Goal: Task Accomplishment & Management: Manage account settings

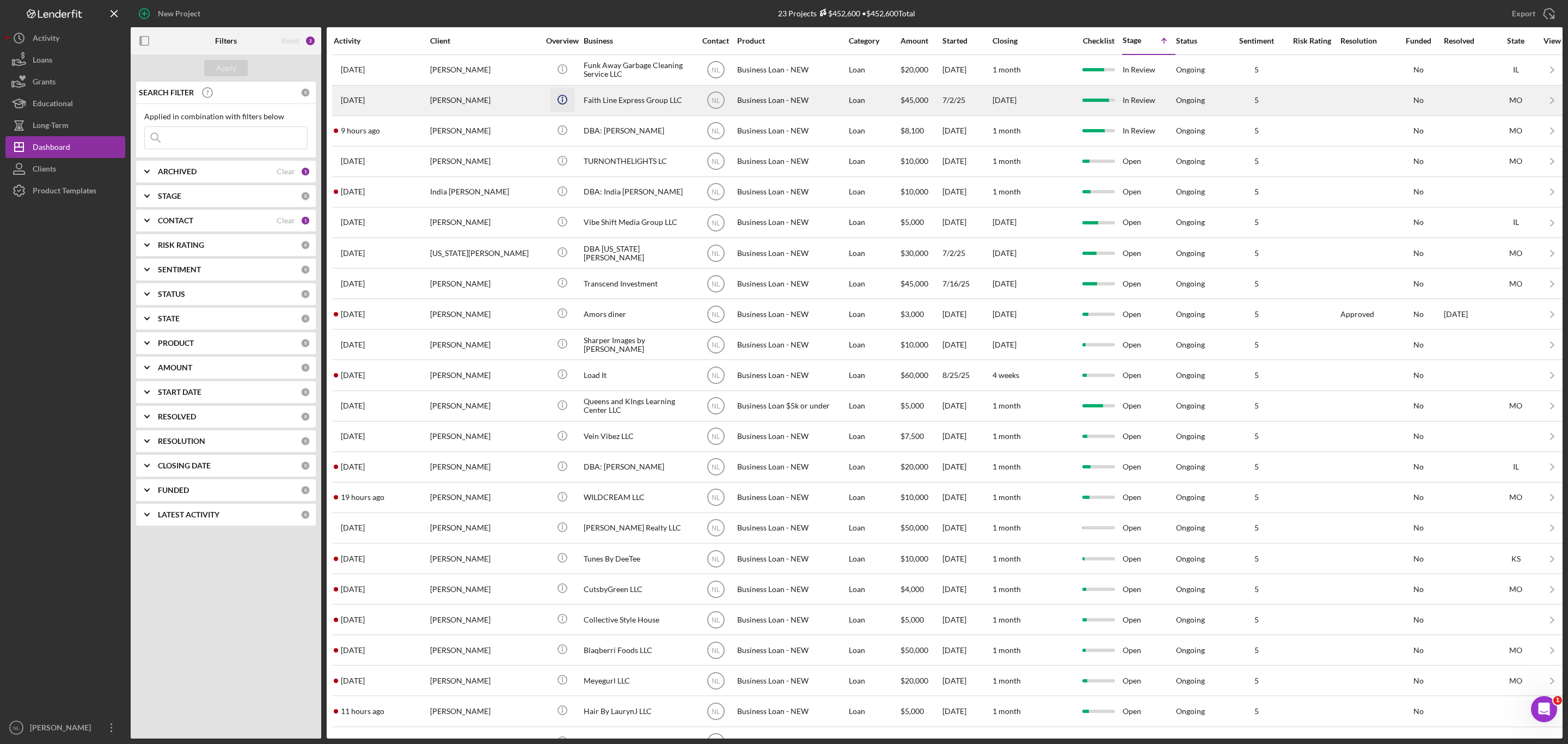
click at [555, 96] on icon "Icon/Info" at bounding box center [562, 99] width 24 height 24
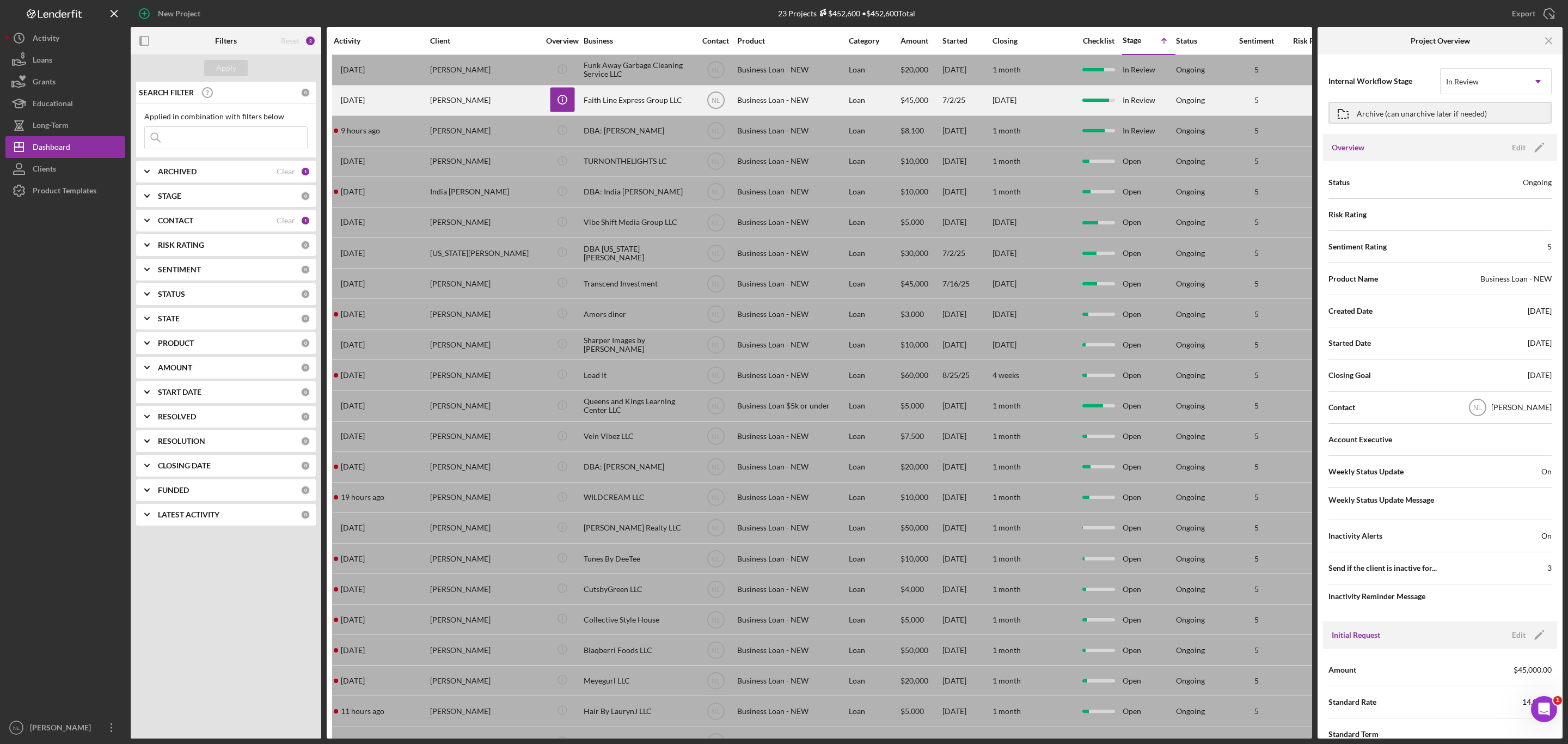
click at [439, 104] on div "[PERSON_NAME]" at bounding box center [485, 100] width 109 height 29
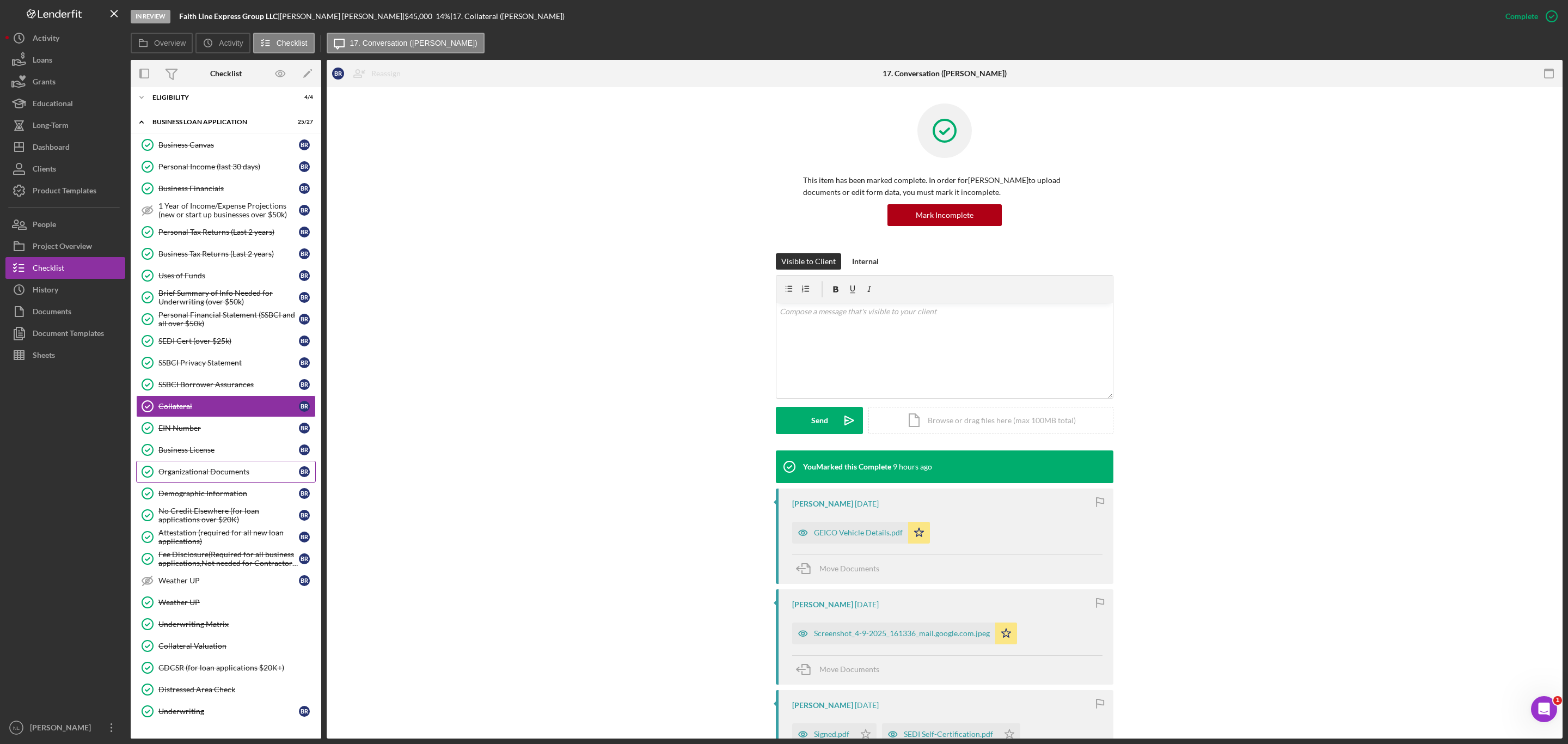
scroll to position [136, 0]
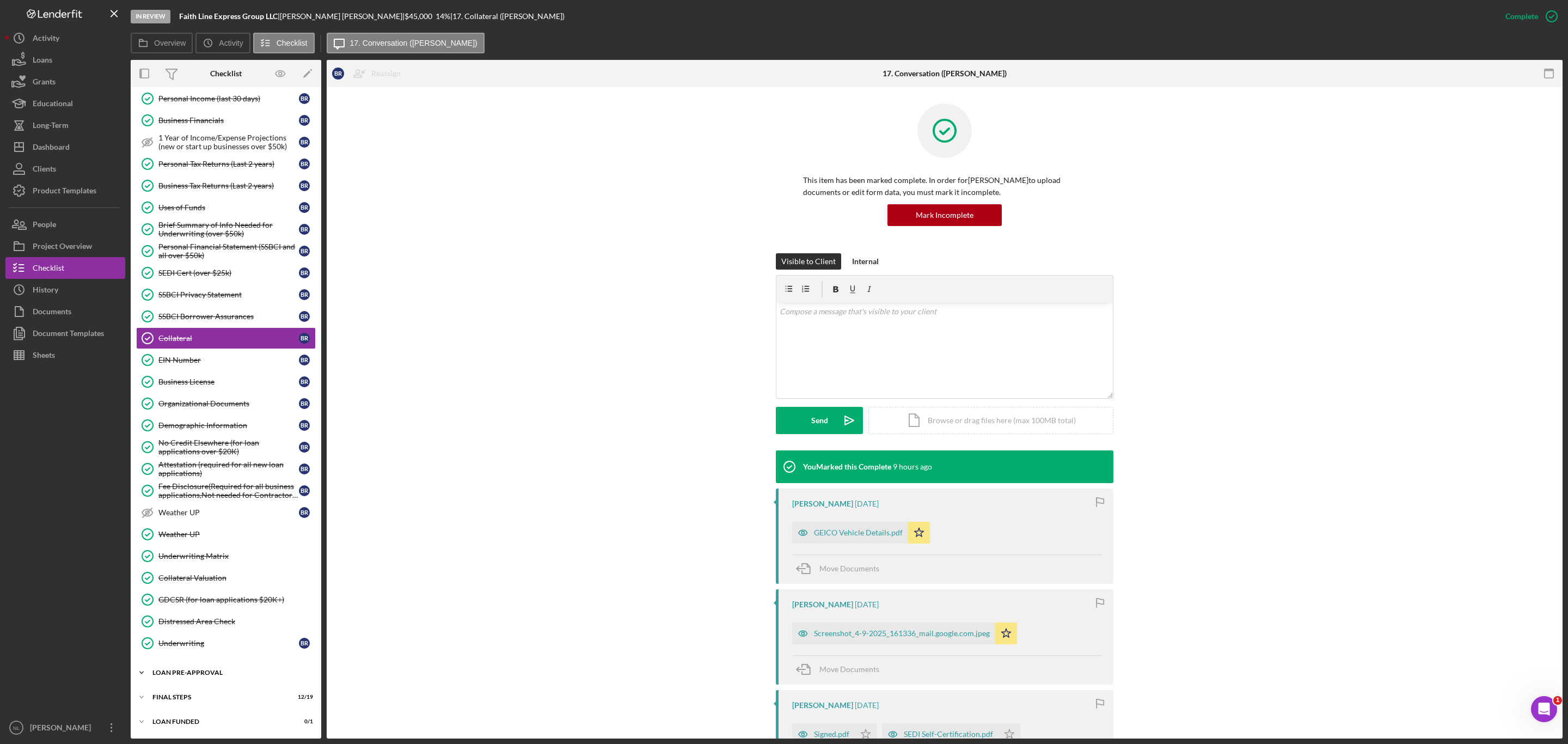
click at [212, 680] on div "Icon/Expander LOAN PRE-APPROVAL 2 / 2" at bounding box center [226, 673] width 191 height 22
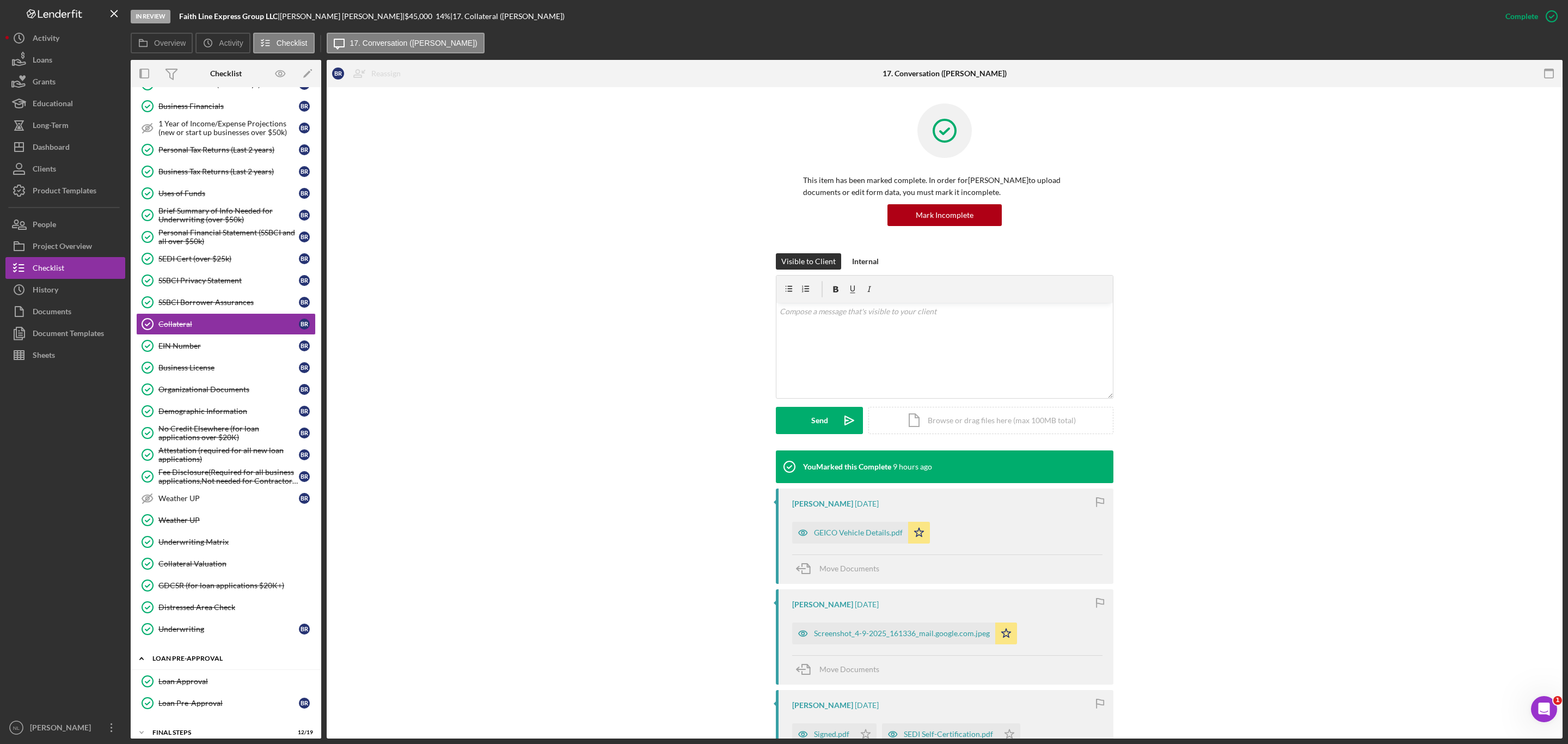
scroll to position [187, 0]
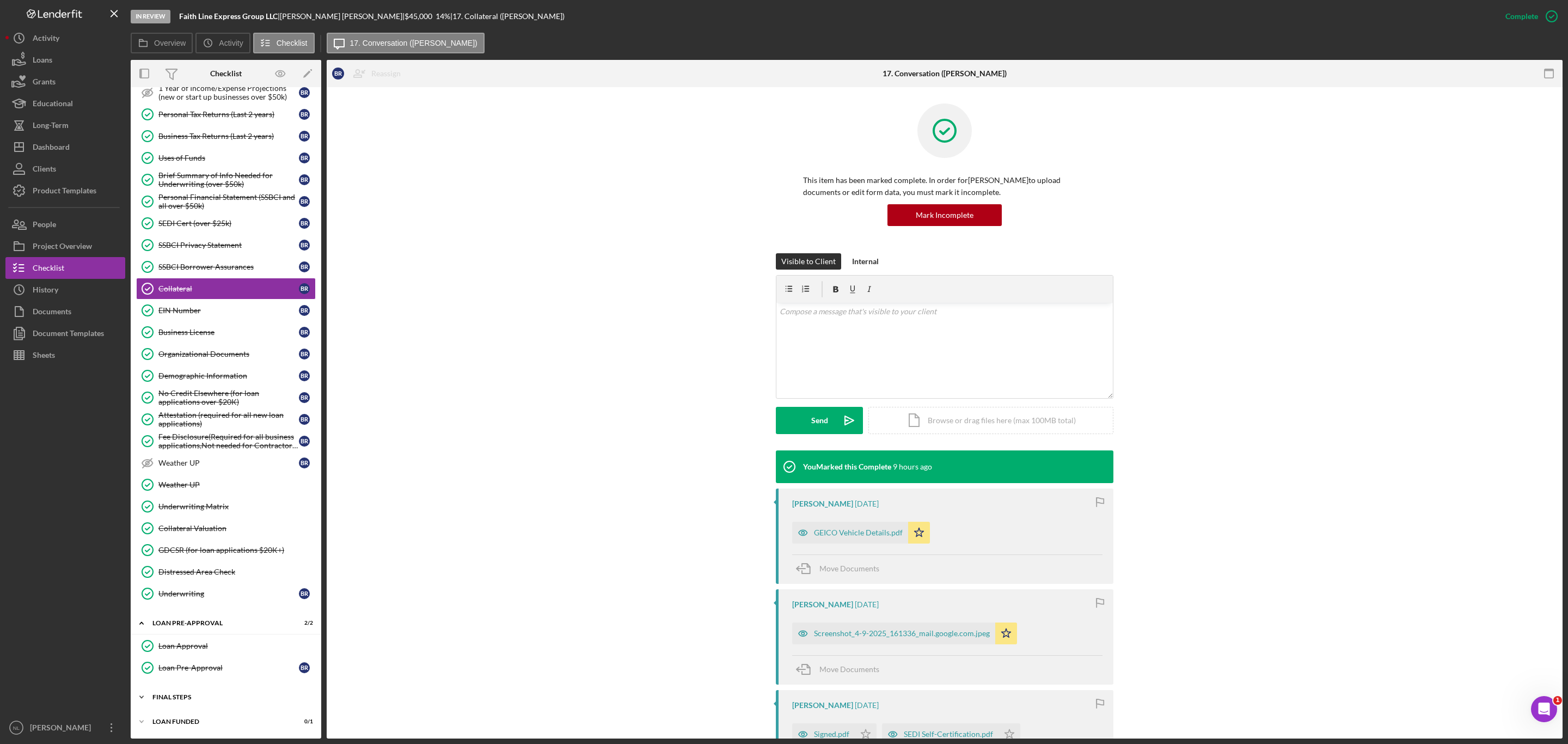
click at [199, 695] on div "FINAL STEPS" at bounding box center [229, 697] width 155 height 7
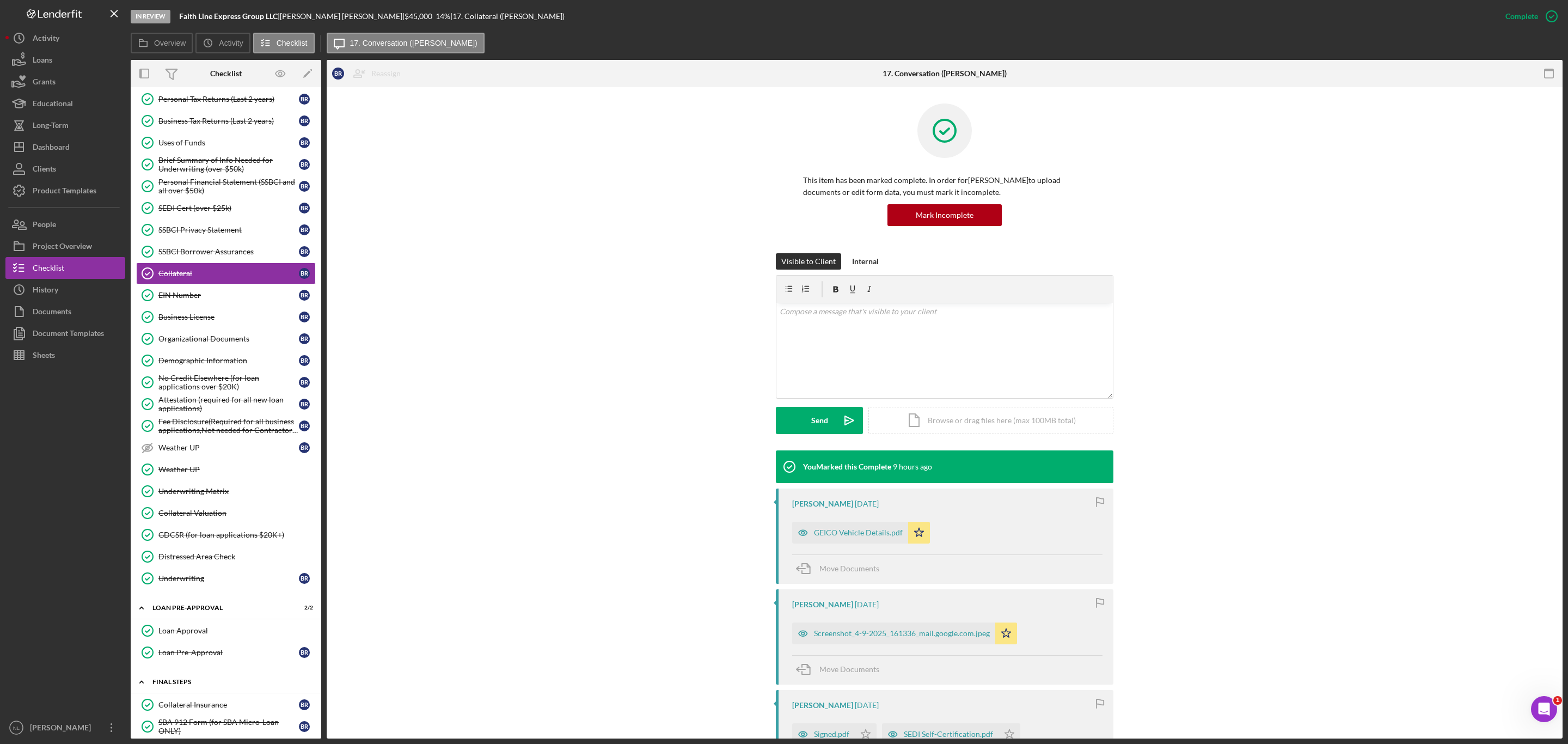
scroll to position [617, 0]
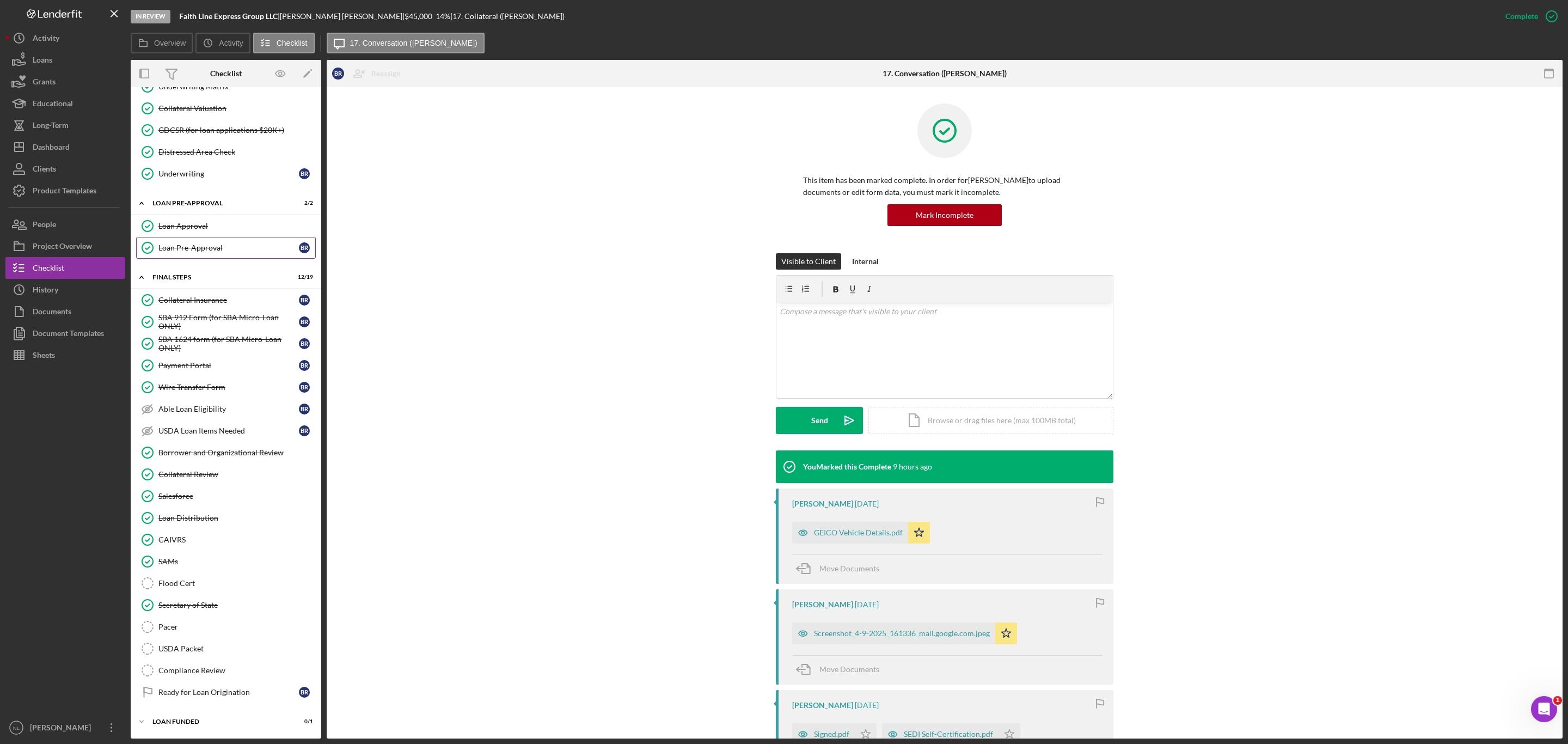
click at [198, 560] on div "SAMs" at bounding box center [237, 561] width 157 height 9
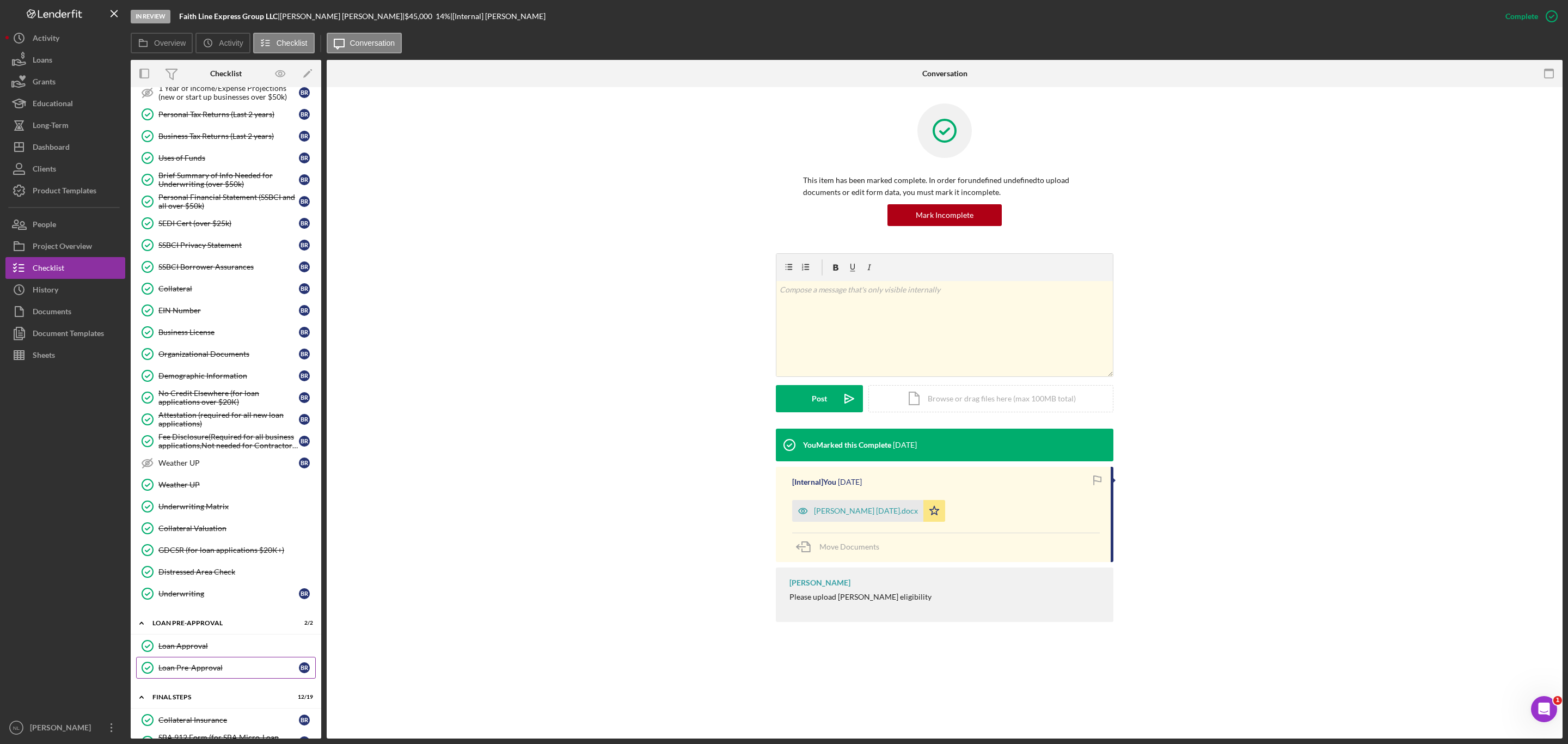
scroll to position [173, 0]
click at [203, 374] on link "Demographic Information Demographic Information B R" at bounding box center [226, 374] width 180 height 22
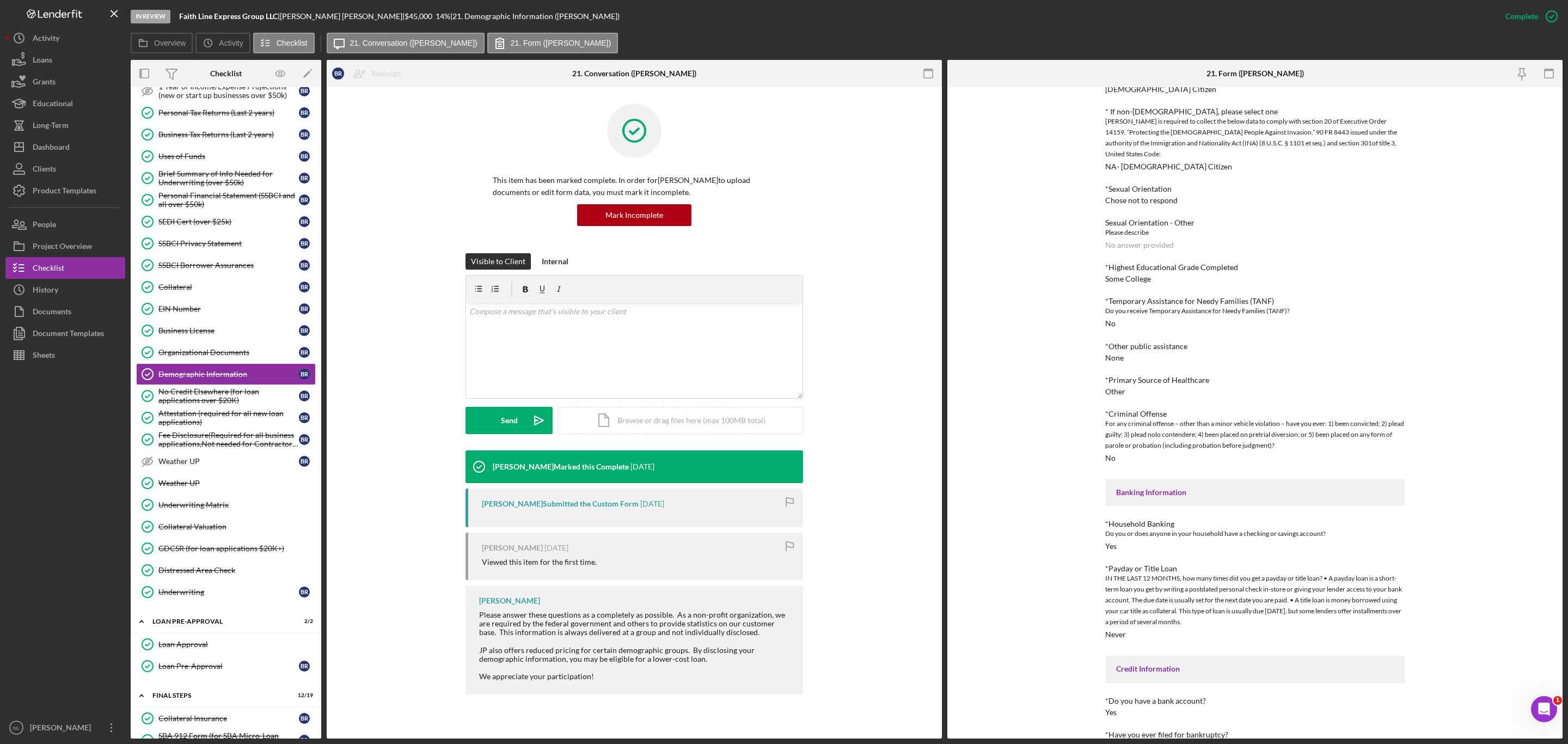
scroll to position [634, 0]
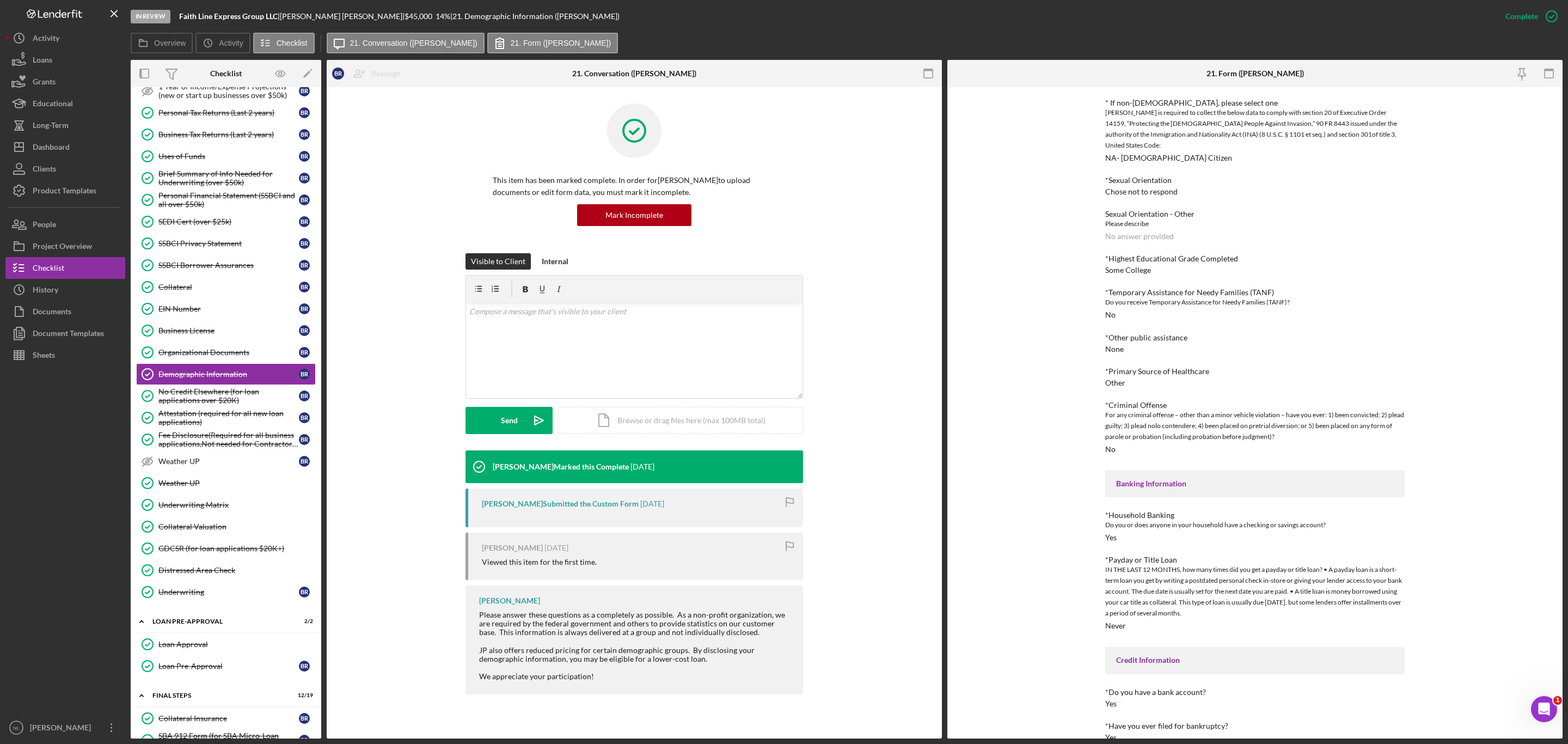
click at [1026, 331] on div "To edit this form you must mark this item incomplete Demographic Information *G…" at bounding box center [1255, 413] width 615 height 651
click at [1198, 374] on div "*Primary Source of Healthcare Other" at bounding box center [1255, 377] width 299 height 20
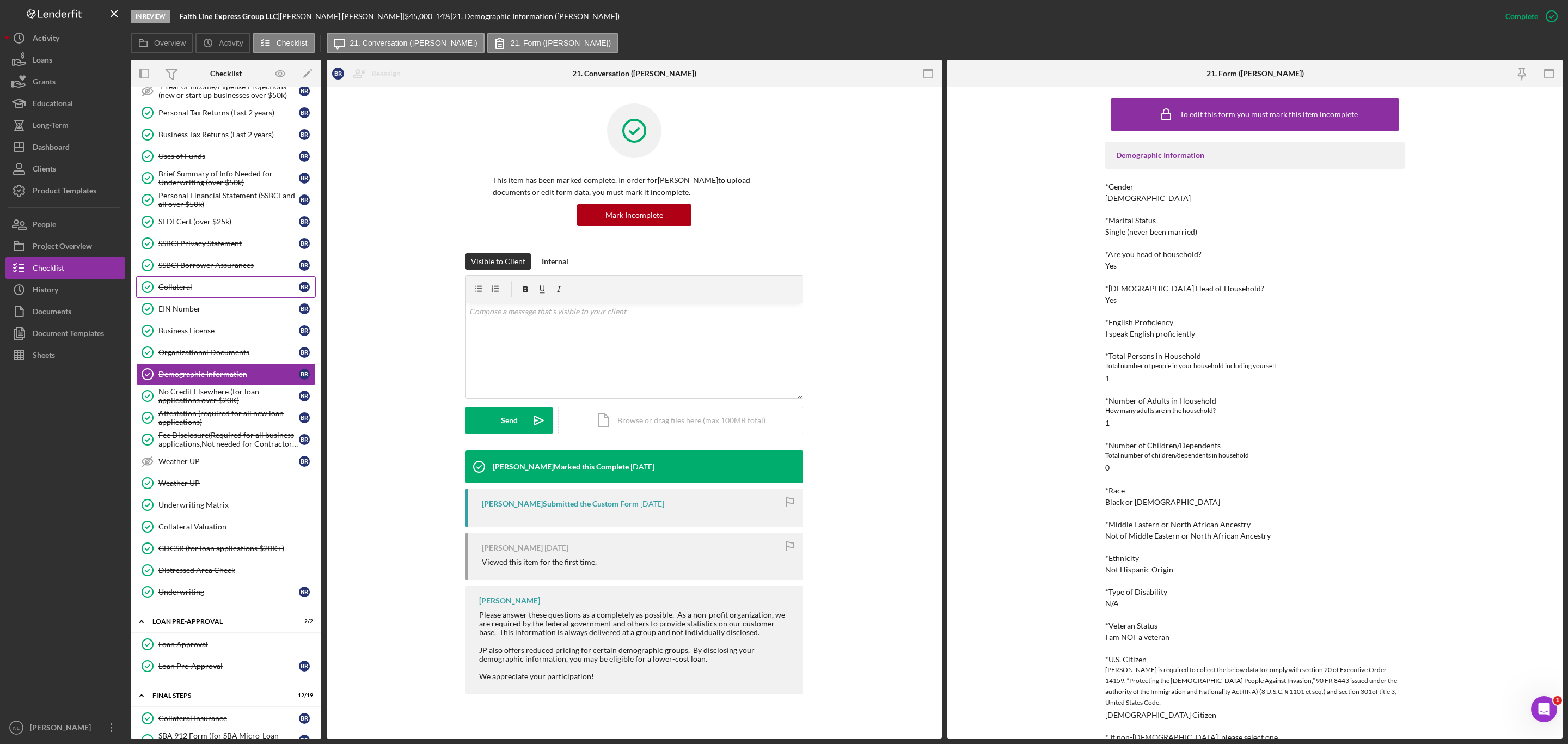
scroll to position [0, 0]
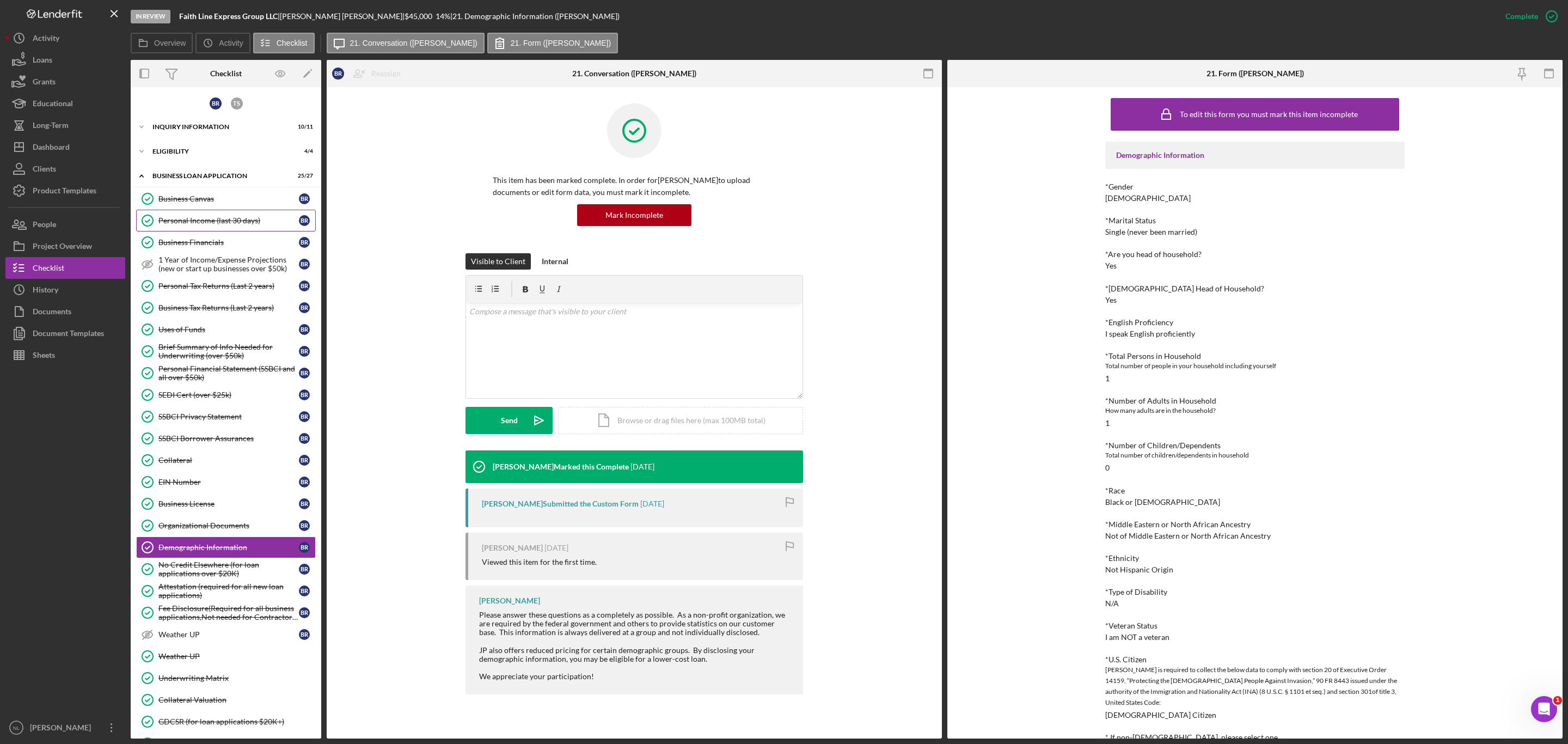
click at [204, 226] on link "Personal Income (last 30 days) Personal Income (last 30 days) B R" at bounding box center [226, 220] width 180 height 22
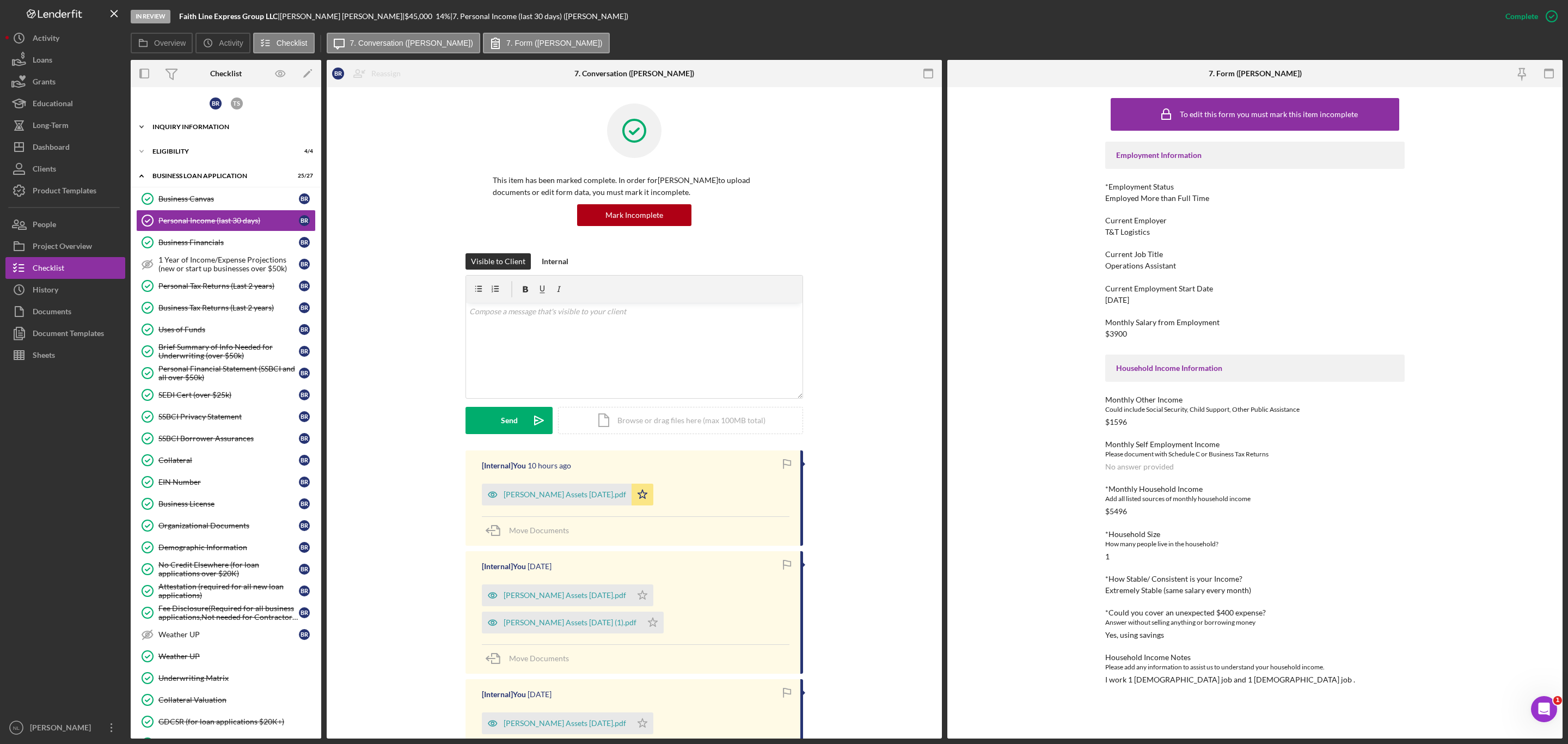
click at [178, 127] on div "INQUIRY INFORMATION" at bounding box center [229, 127] width 155 height 7
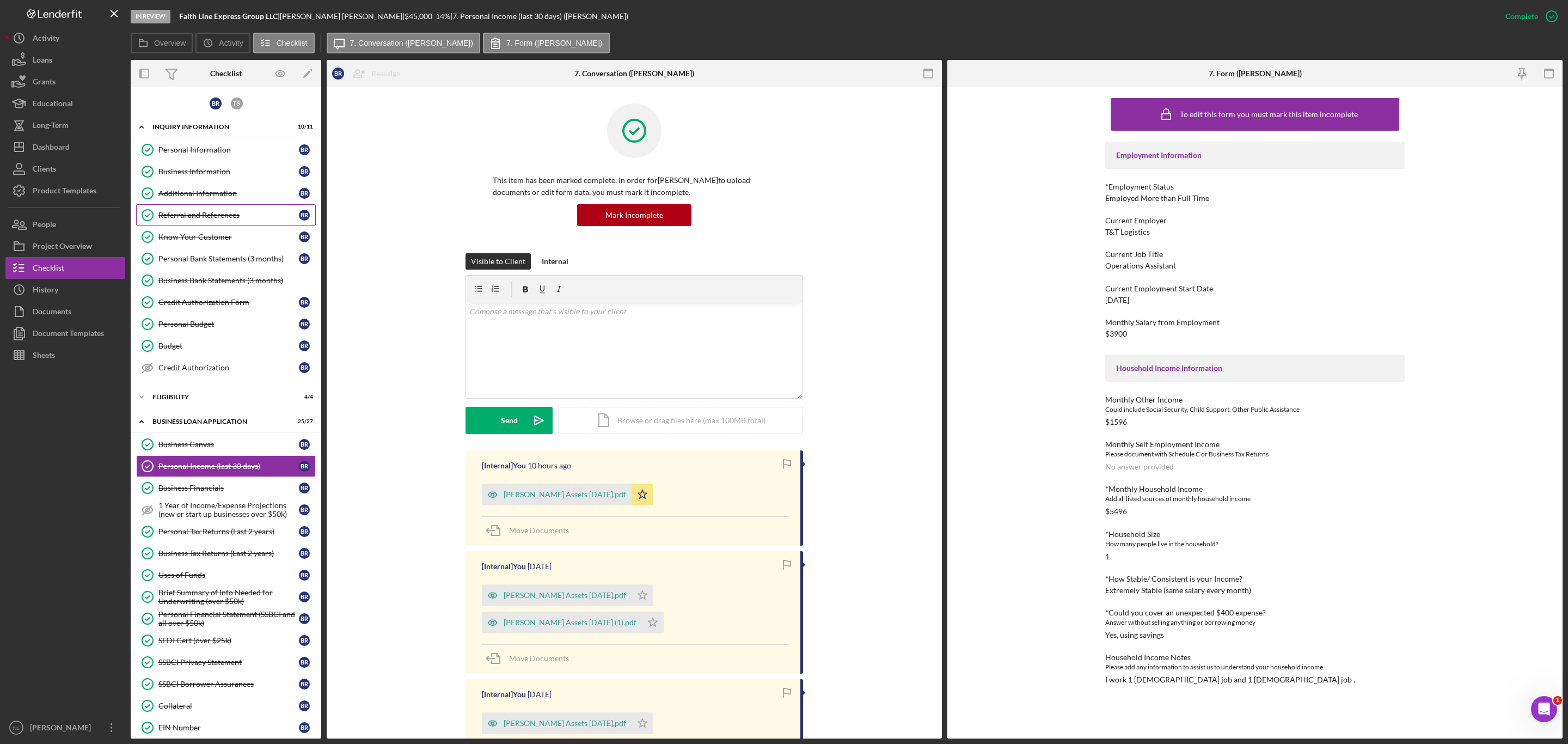
click at [215, 212] on div "Referral and References" at bounding box center [228, 215] width 141 height 9
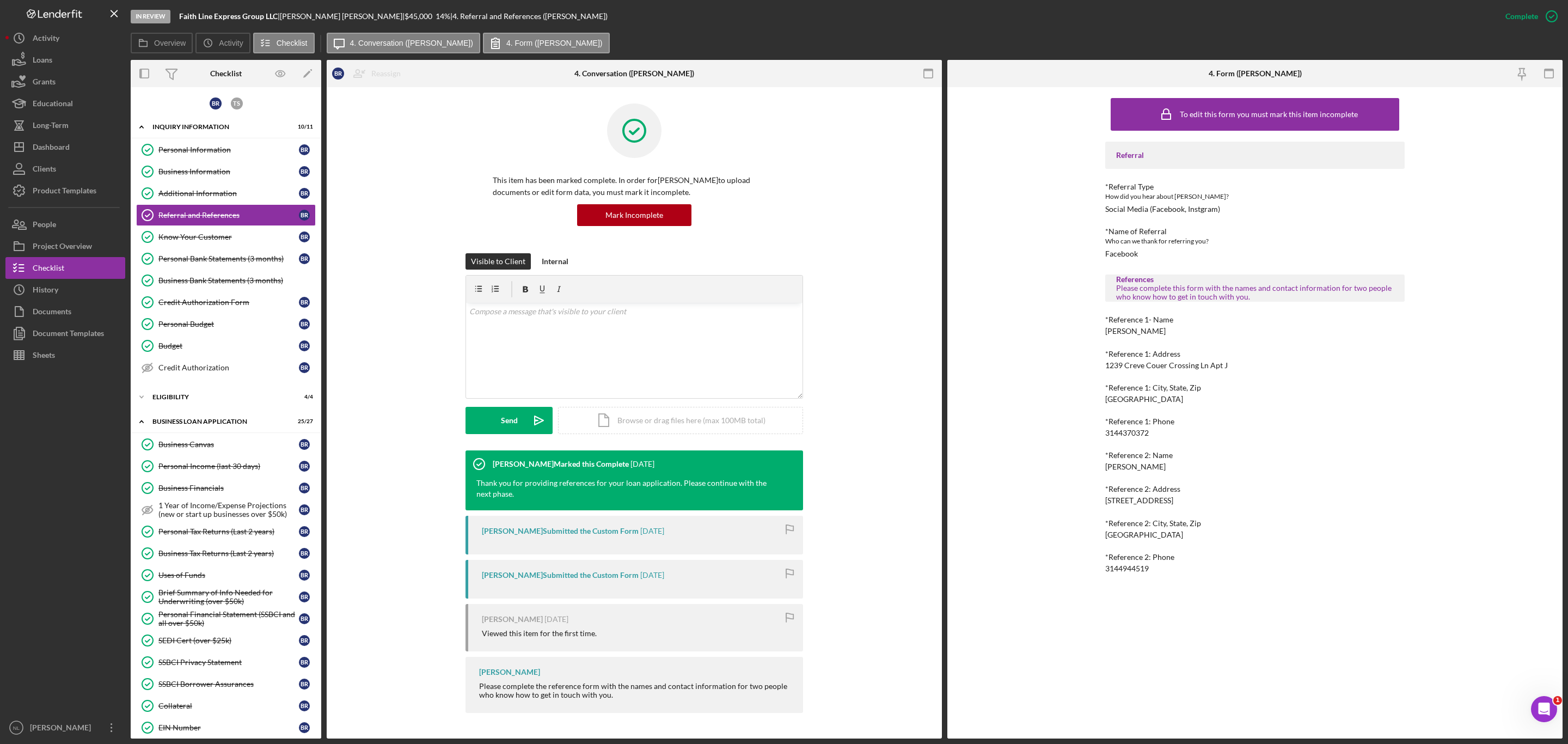
click at [1127, 433] on div "3144370372" at bounding box center [1127, 433] width 44 height 9
copy div "3144370372"
click at [1127, 564] on div "3144944519" at bounding box center [1127, 569] width 44 height 9
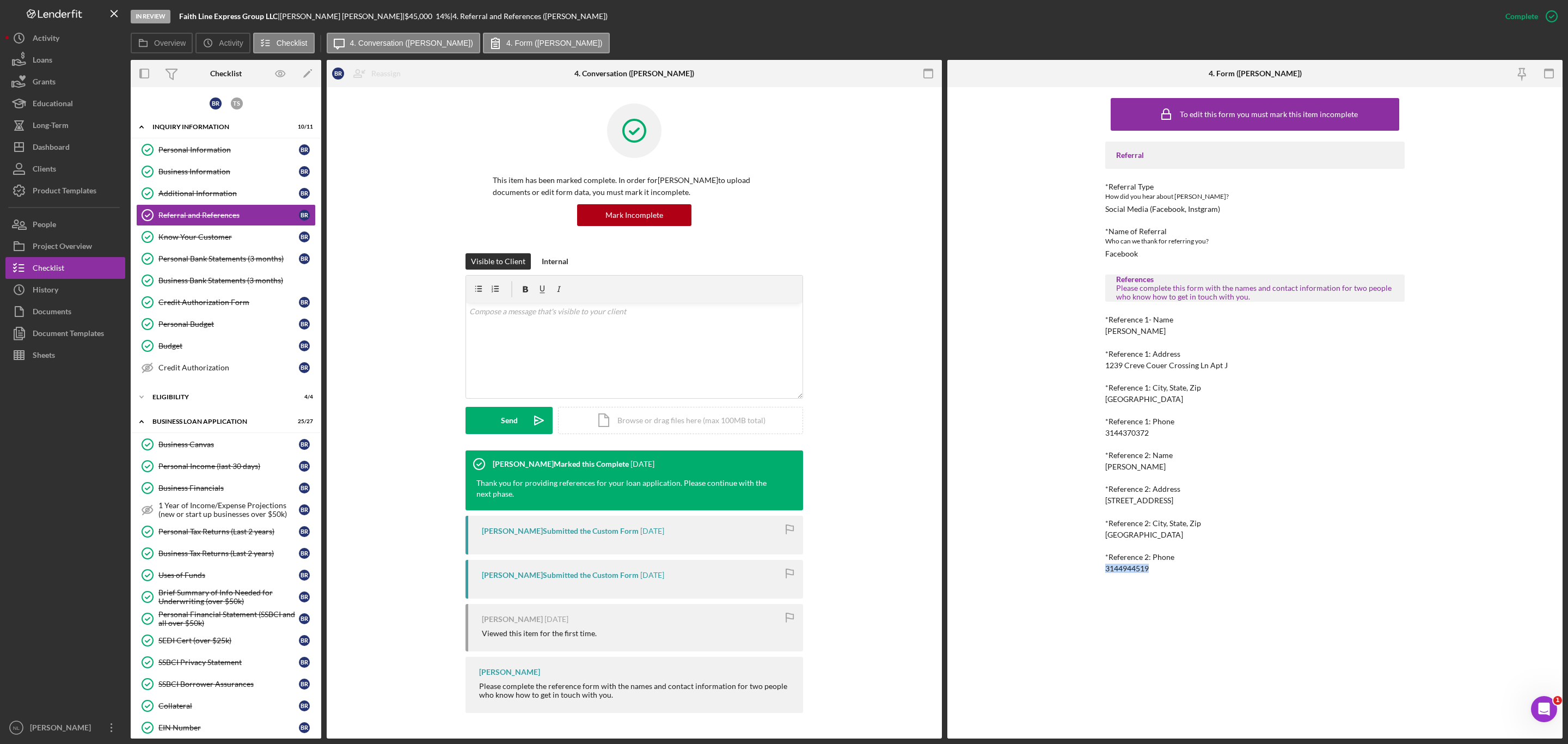
click at [1127, 564] on div "3144944519" at bounding box center [1127, 569] width 44 height 9
copy div "3144944519"
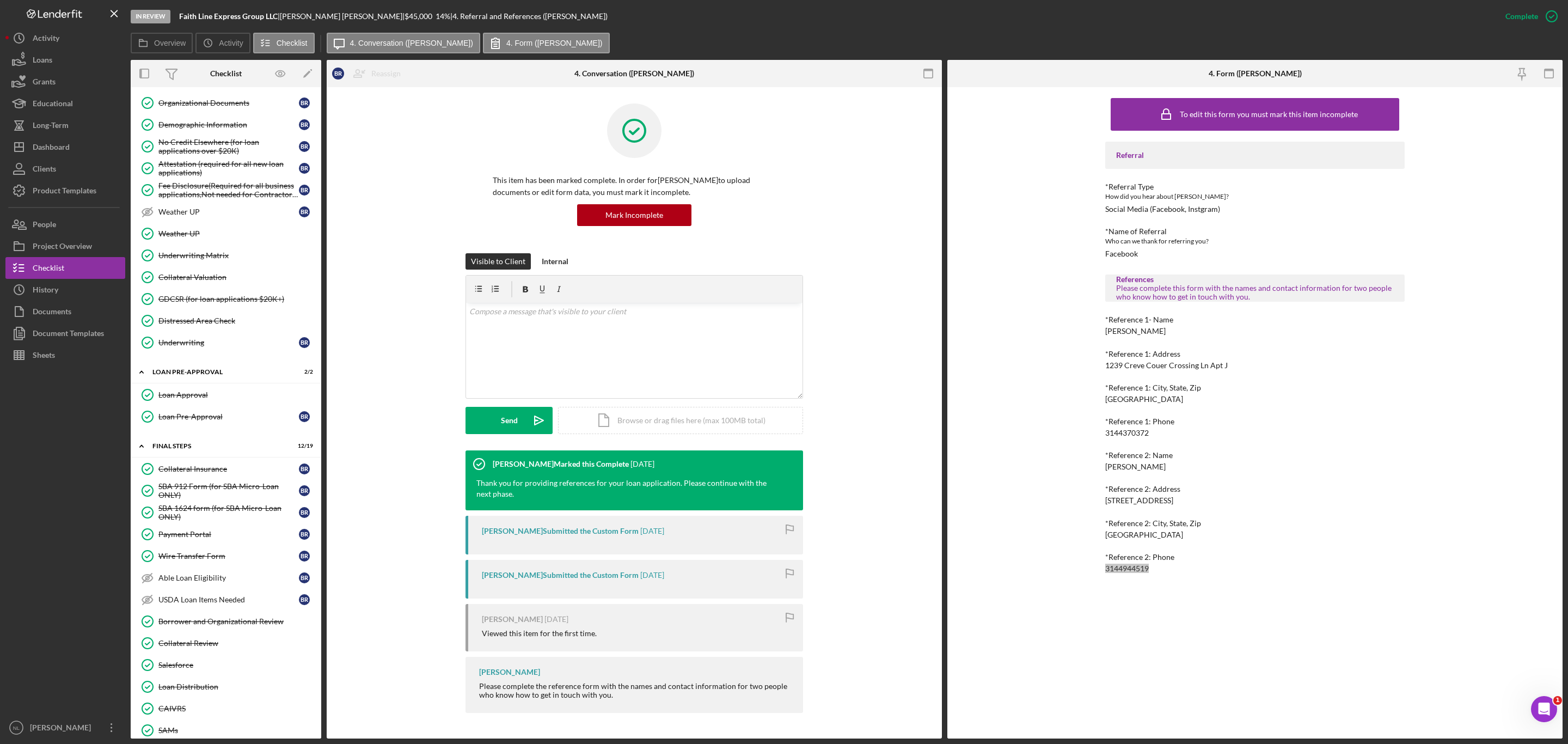
scroll to position [683, 0]
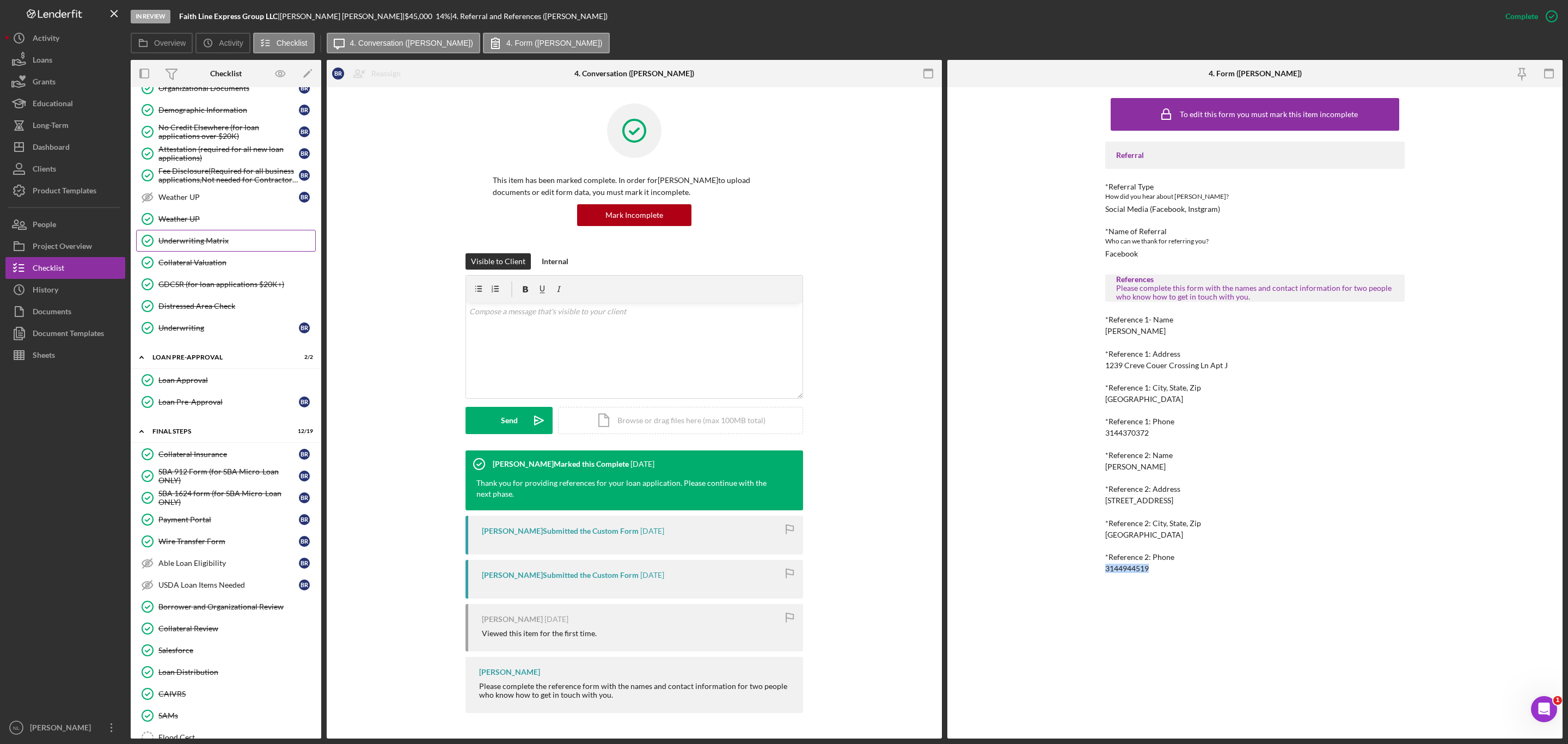
click at [205, 251] on link "Underwriting Matrix Underwriting Matrix" at bounding box center [226, 240] width 180 height 22
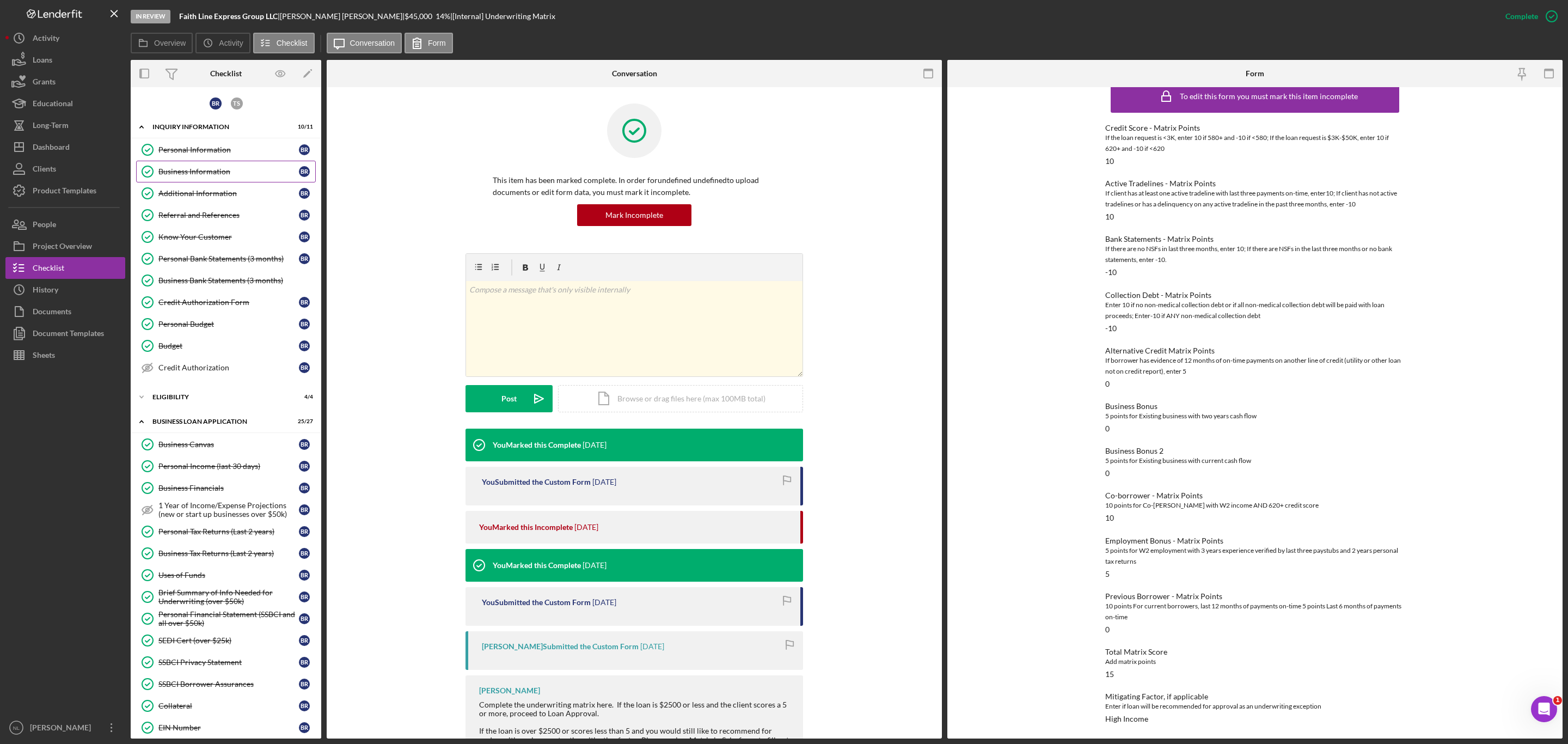
click at [219, 180] on link "Business Information Business Information B R" at bounding box center [226, 172] width 180 height 22
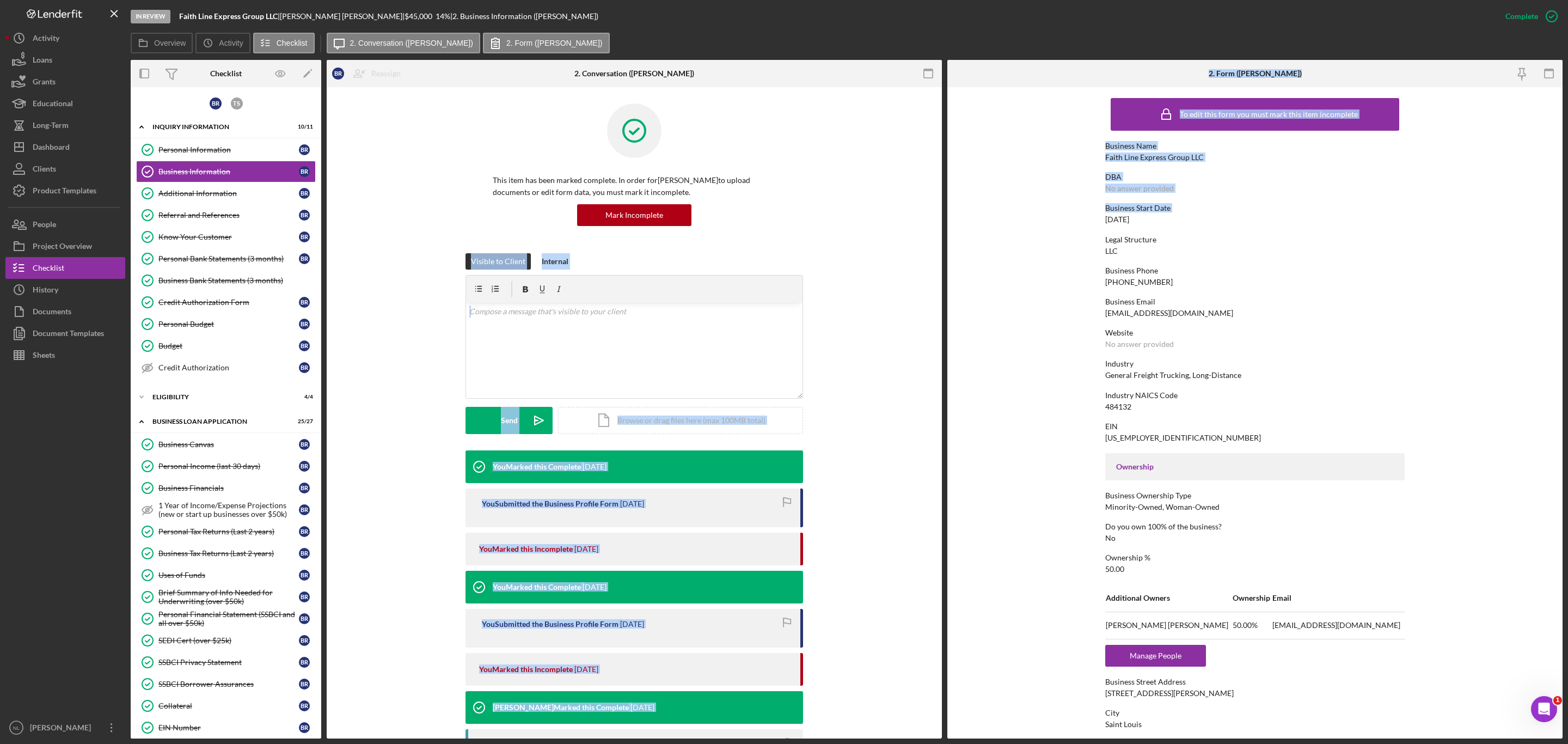
drag, startPoint x: 729, startPoint y: 214, endPoint x: 1410, endPoint y: 355, distance: 695.4
click at [1410, 355] on div "Overview Internal Workflow Stage In Review Icon/Dropdown Arrow Archive (can una…" at bounding box center [847, 399] width 1432 height 678
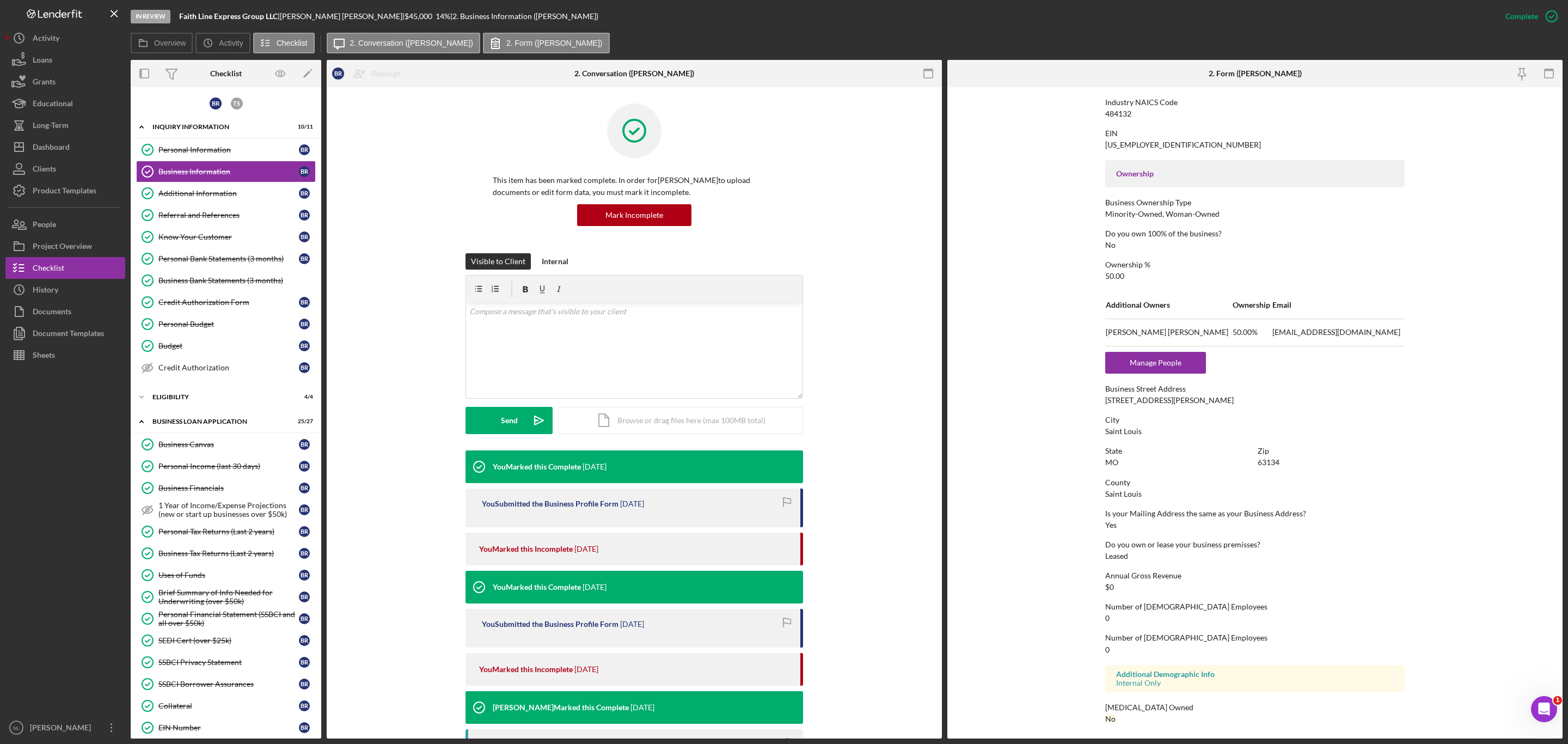
click at [1409, 356] on form "To edit this form you must mark this item incomplete Business Name Faith Line E…" at bounding box center [1255, 413] width 615 height 651
click at [165, 192] on div "Additional Information" at bounding box center [228, 193] width 141 height 9
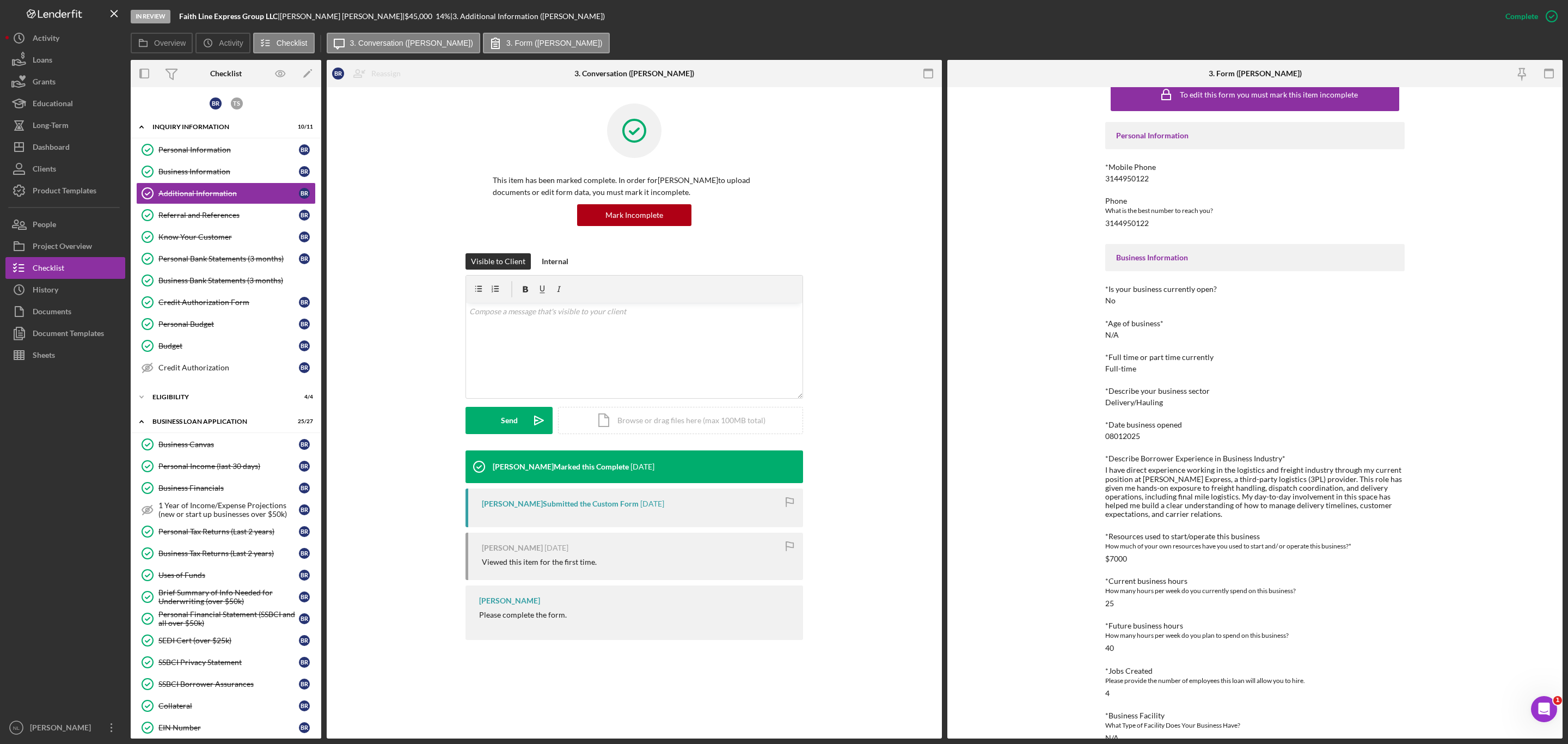
scroll to position [21, 0]
click at [175, 175] on div "Business Information" at bounding box center [228, 172] width 141 height 9
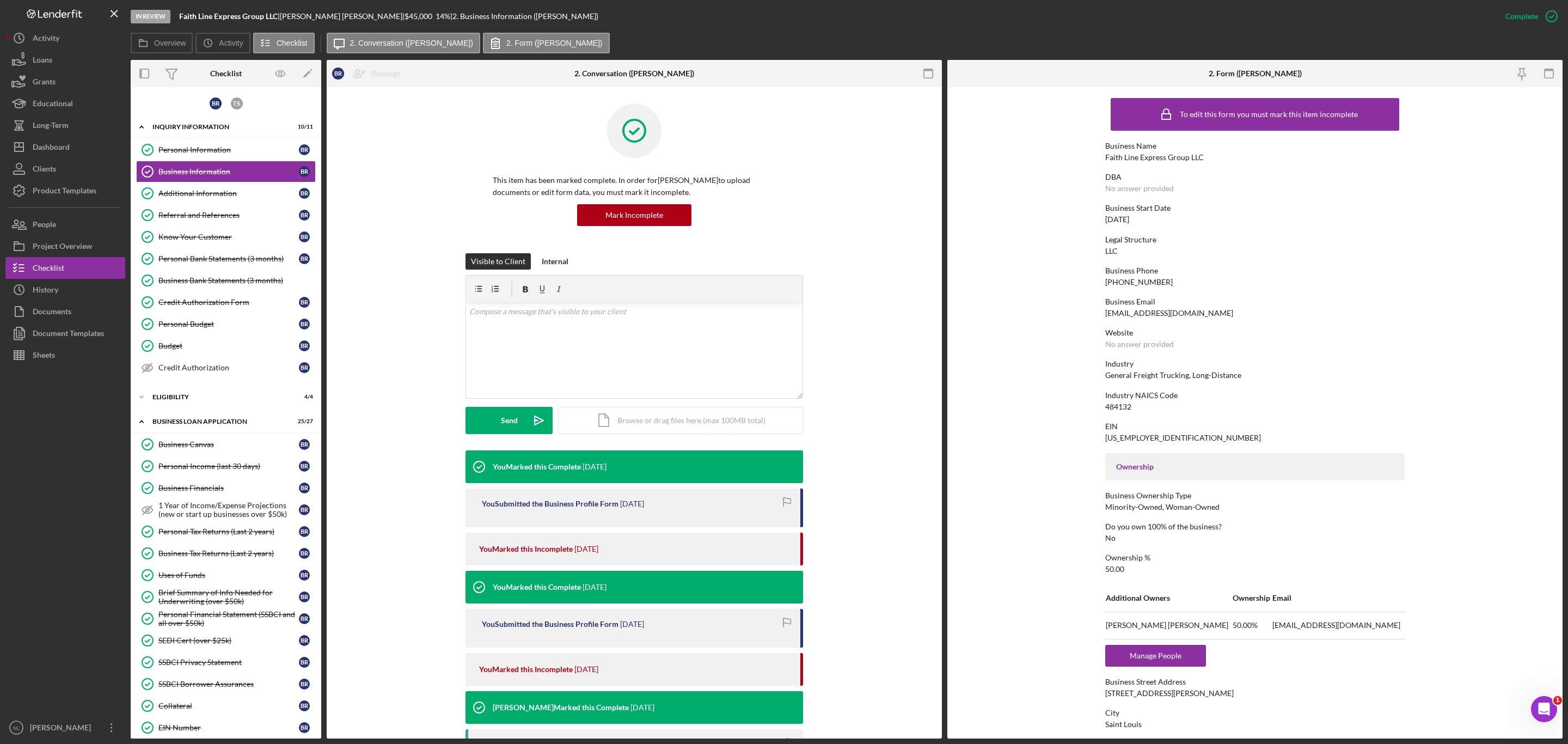
click at [1125, 438] on div "[US_EMPLOYER_IDENTIFICATION_NUMBER]" at bounding box center [1183, 438] width 156 height 9
click at [1143, 280] on div "[PHONE_NUMBER]" at bounding box center [1139, 282] width 68 height 9
copy div "[PHONE_NUMBER]"
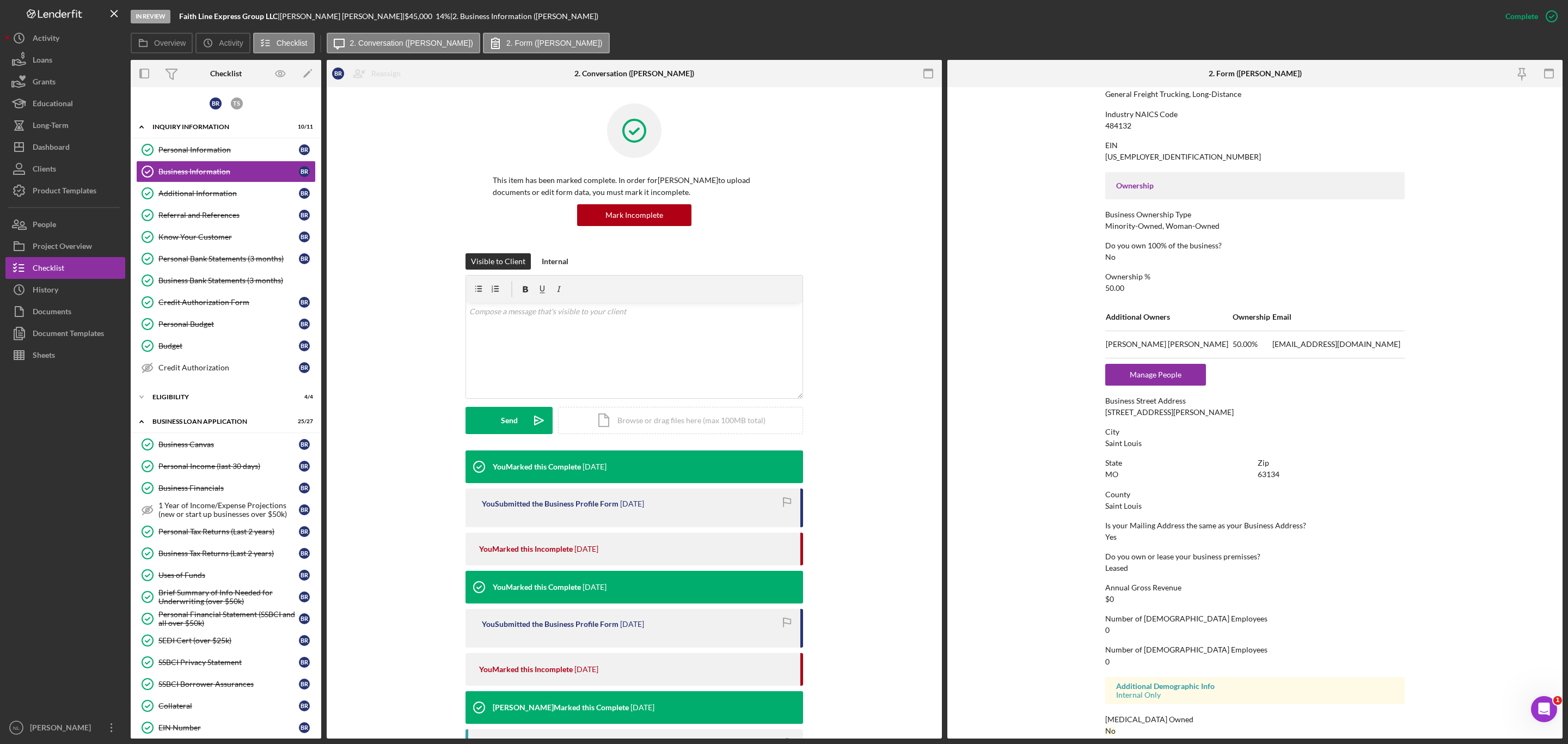
scroll to position [293, 0]
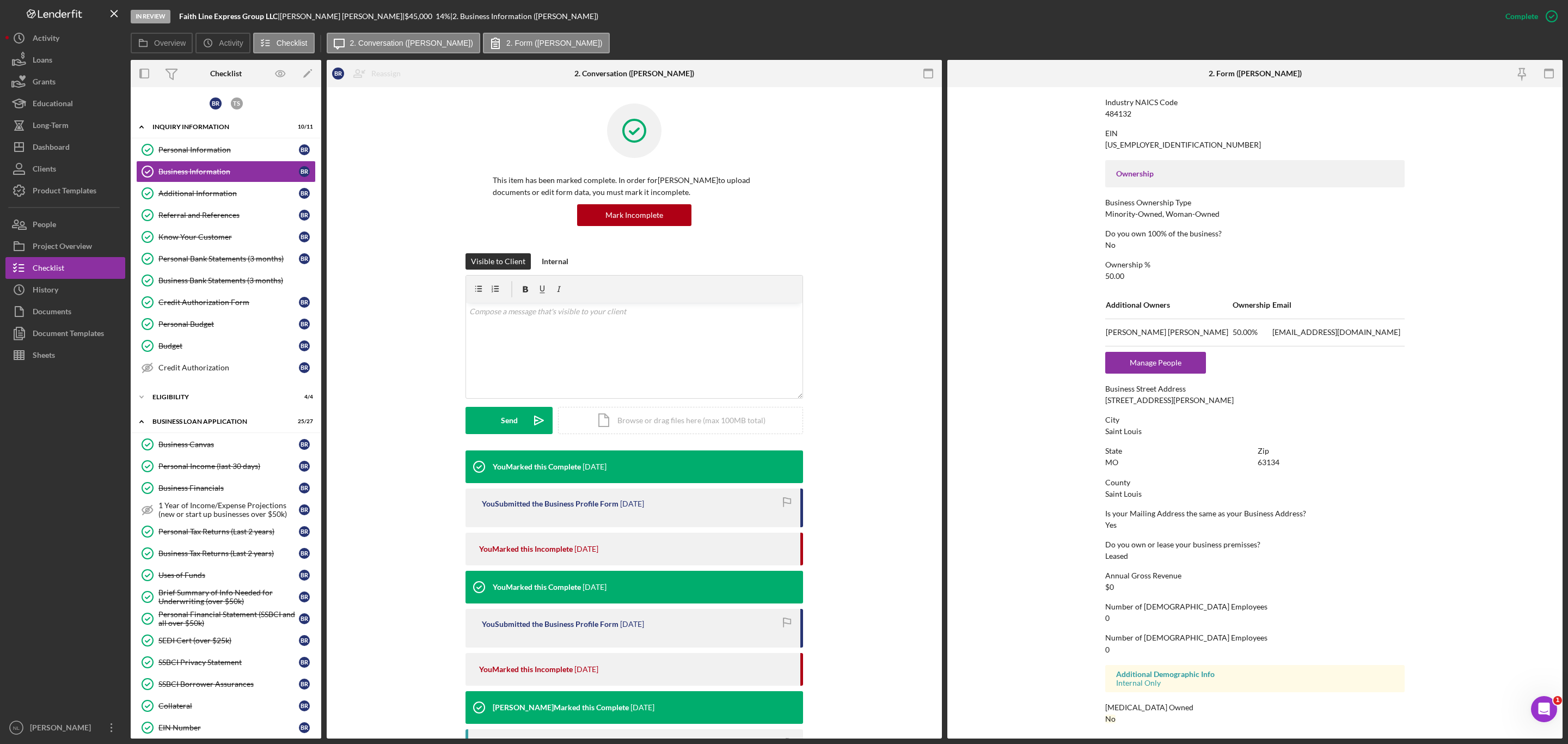
click at [1146, 400] on div "[STREET_ADDRESS][PERSON_NAME]" at bounding box center [1169, 400] width 128 height 9
copy div "[STREET_ADDRESS][PERSON_NAME]"
drag, startPoint x: 278, startPoint y: 16, endPoint x: 177, endPoint y: 18, distance: 101.0
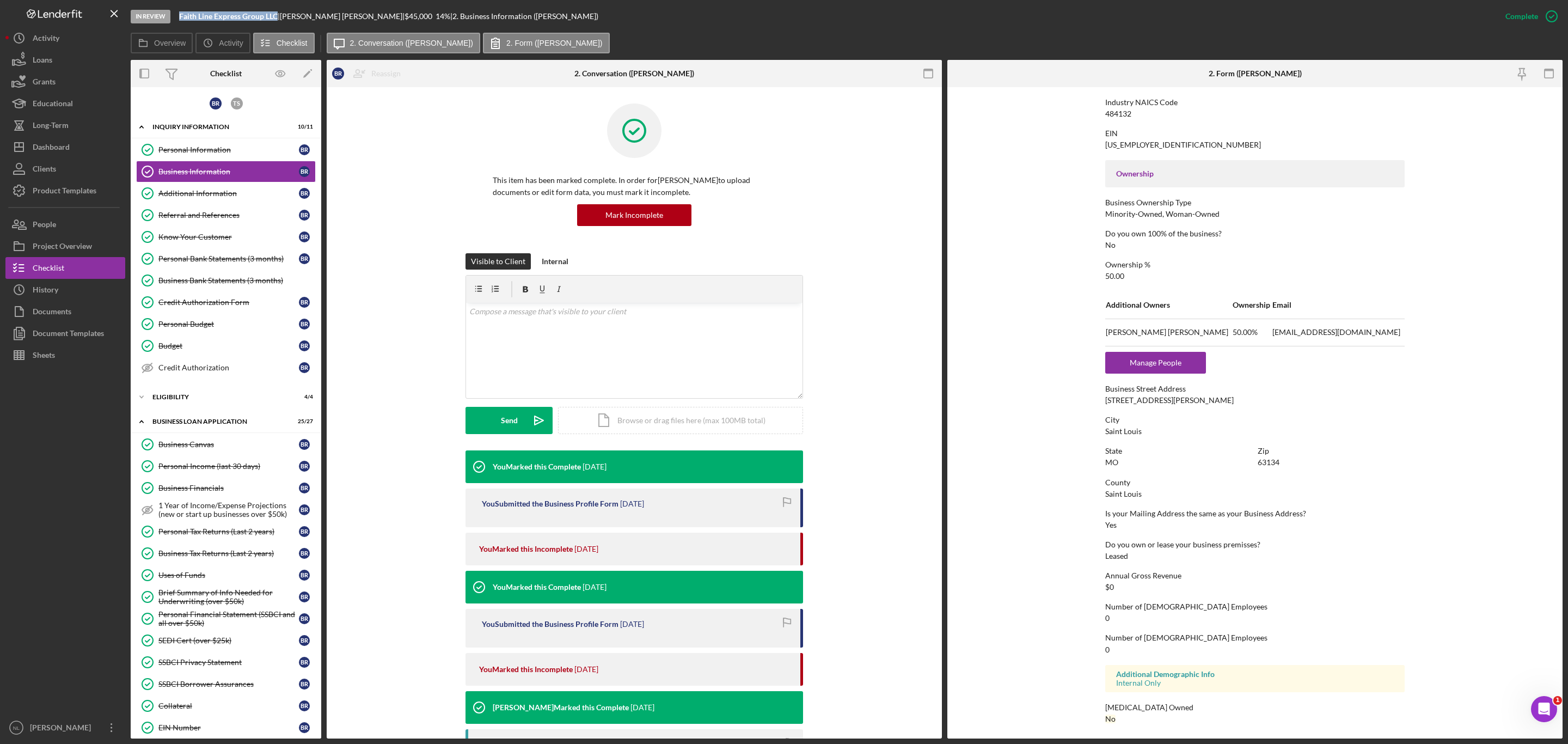
click at [177, 18] on div "In Review Faith Line Express Group LLC | [PERSON_NAME] | $45,000 $45,000 14 % |…" at bounding box center [813, 16] width 1364 height 33
copy b "Faith Line Express Group LLC"
click at [1117, 118] on div "To edit this form you must mark this item incomplete Business Name Faith Line E…" at bounding box center [1255, 267] width 299 height 935
click at [1113, 114] on div "484132" at bounding box center [1118, 114] width 26 height 9
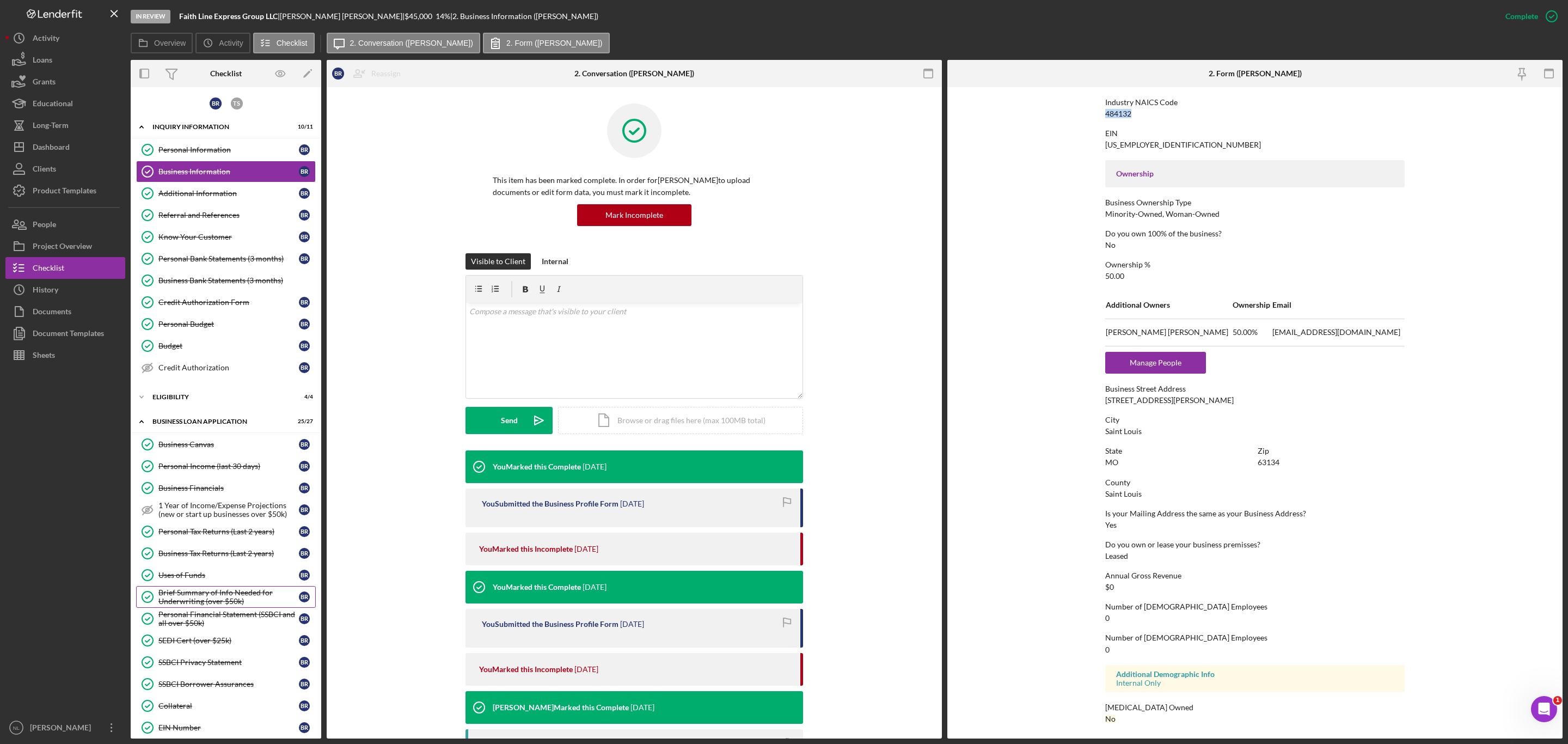
scroll to position [0, 0]
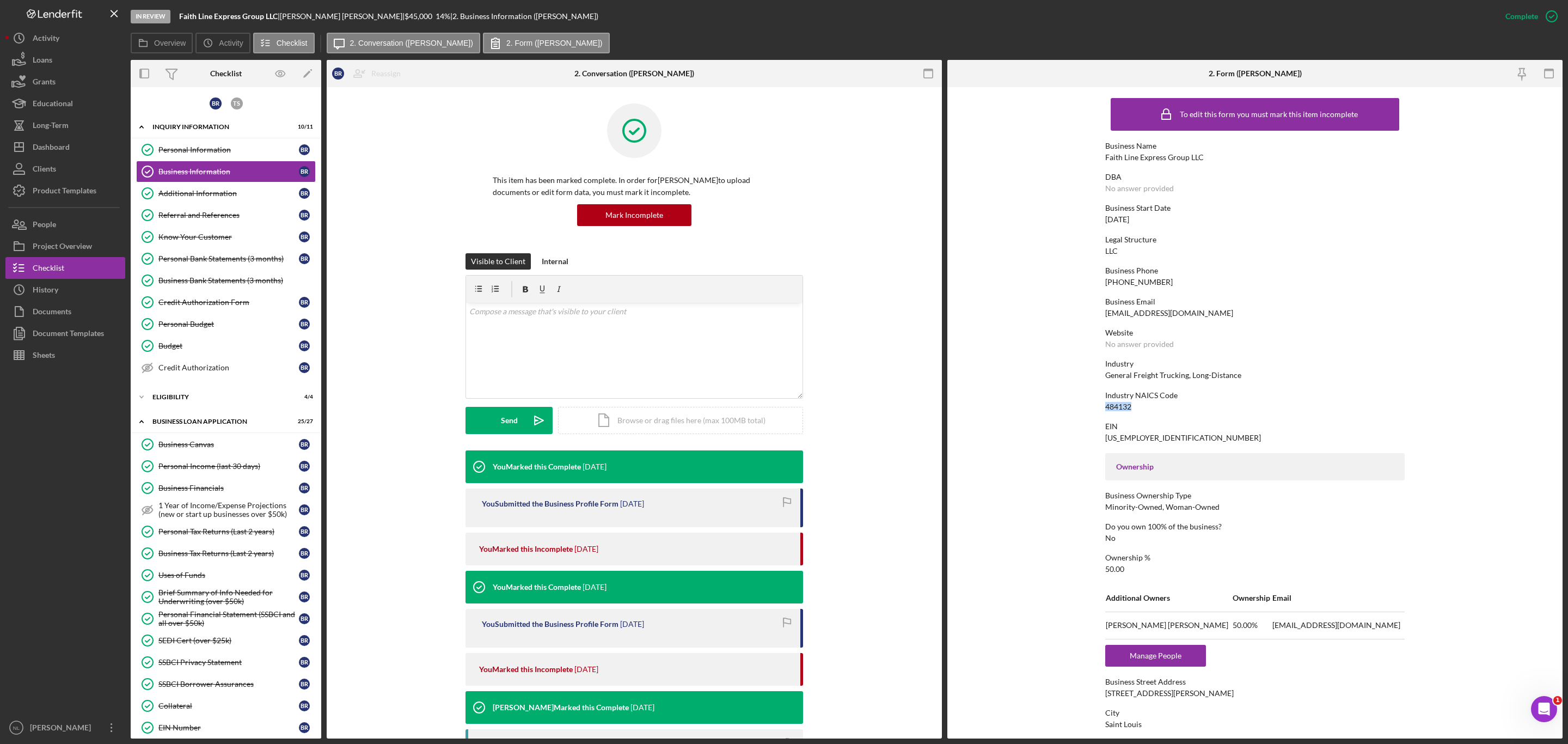
copy div "484132"
click at [247, 198] on div "Additional Information" at bounding box center [228, 193] width 141 height 9
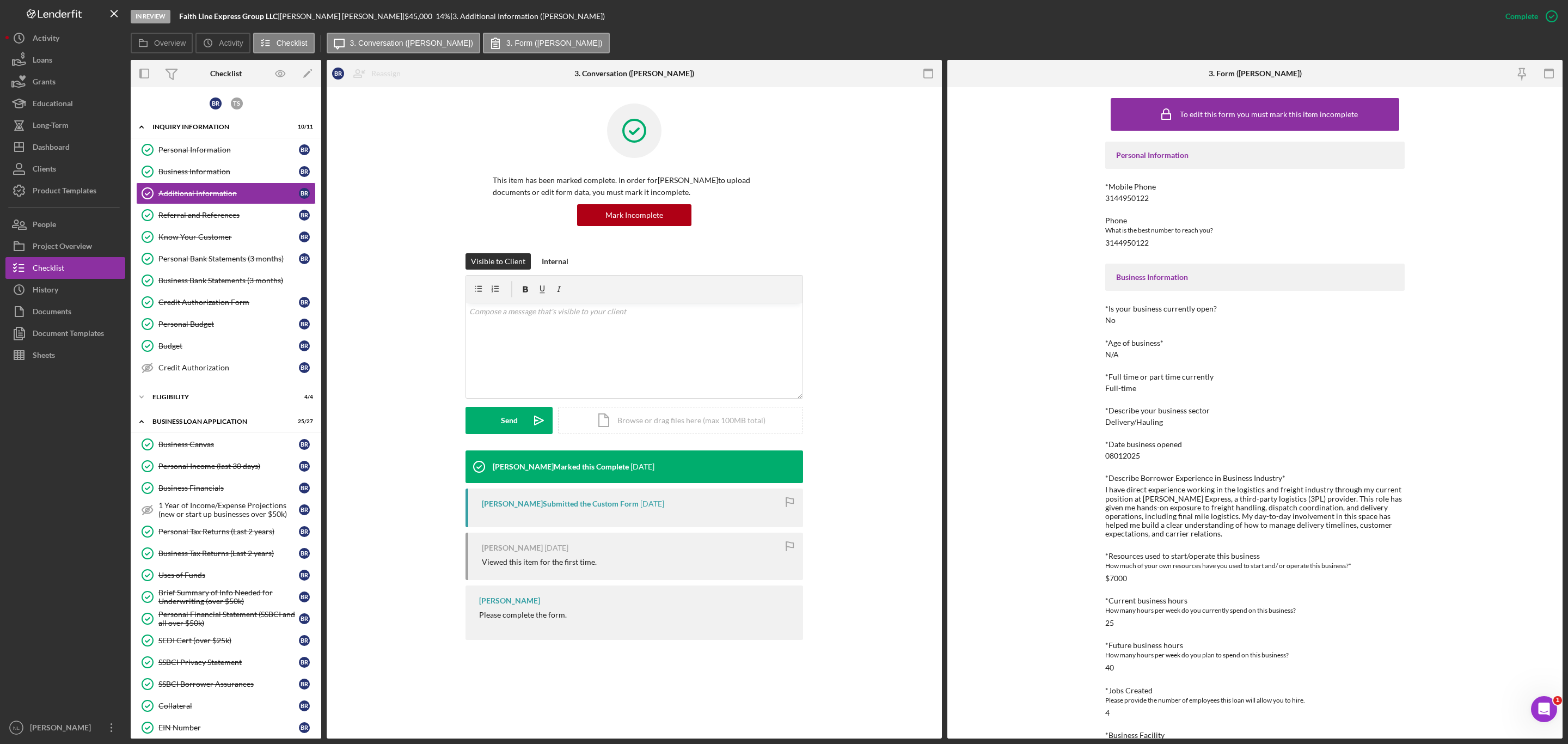
click at [1185, 519] on div "I have direct experience working in the logistics and freight industry through …" at bounding box center [1255, 511] width 299 height 53
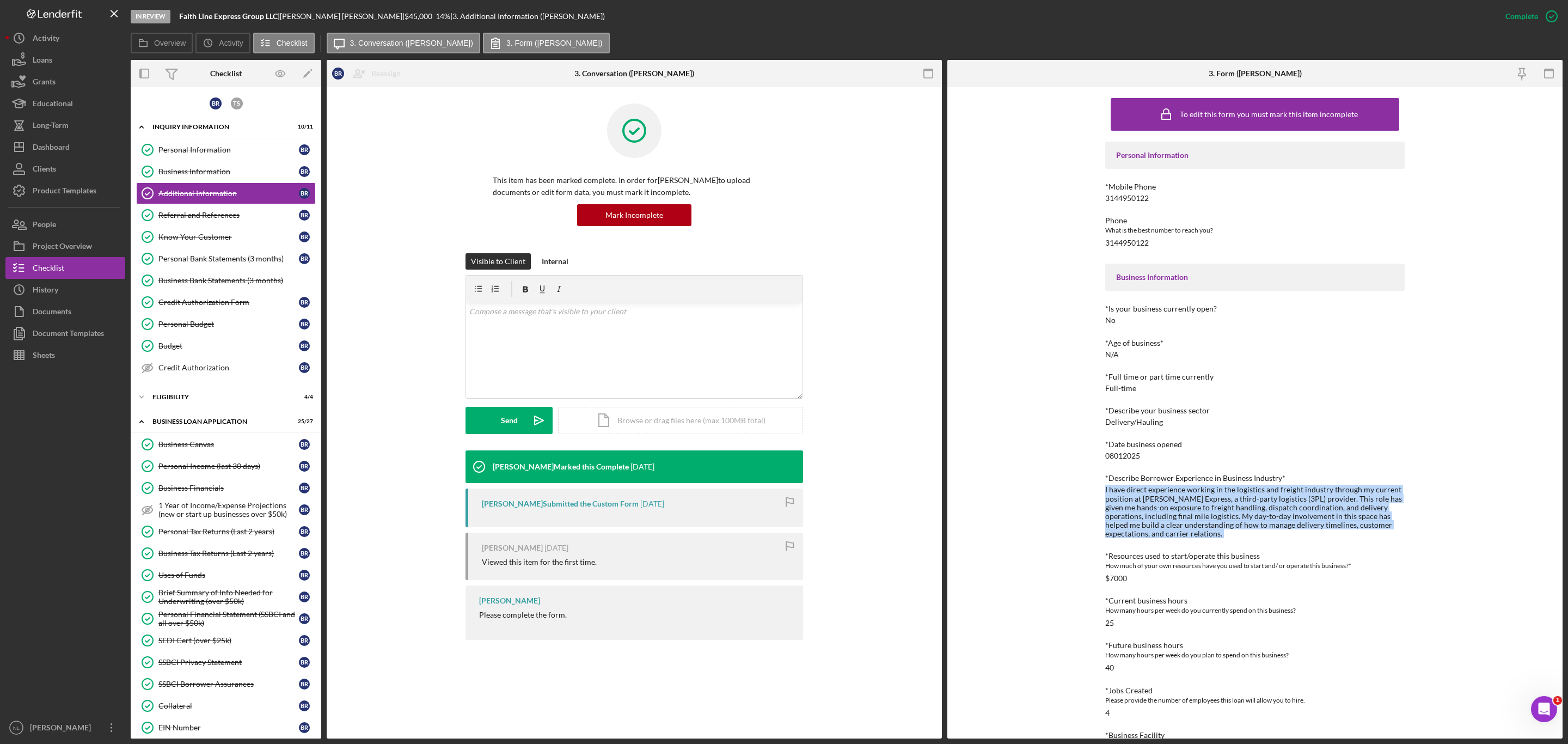
click at [1185, 519] on div "I have direct experience working in the logistics and freight industry through …" at bounding box center [1255, 511] width 299 height 53
copy div "I have direct experience working in the logistics and freight industry through …"
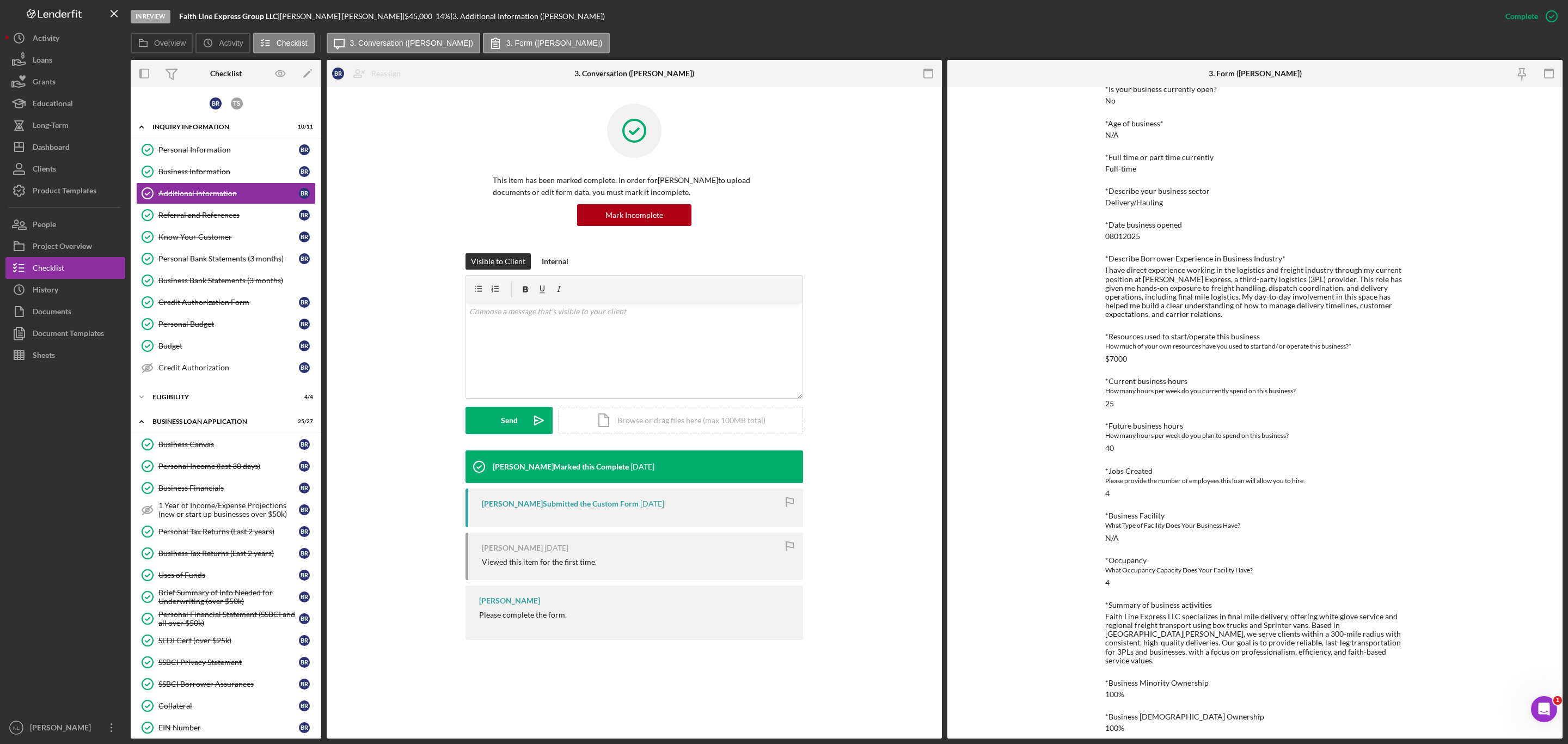
click at [1167, 618] on div "Faith Line Express LLC specializes in final mile delivery, offering white glove…" at bounding box center [1255, 638] width 299 height 53
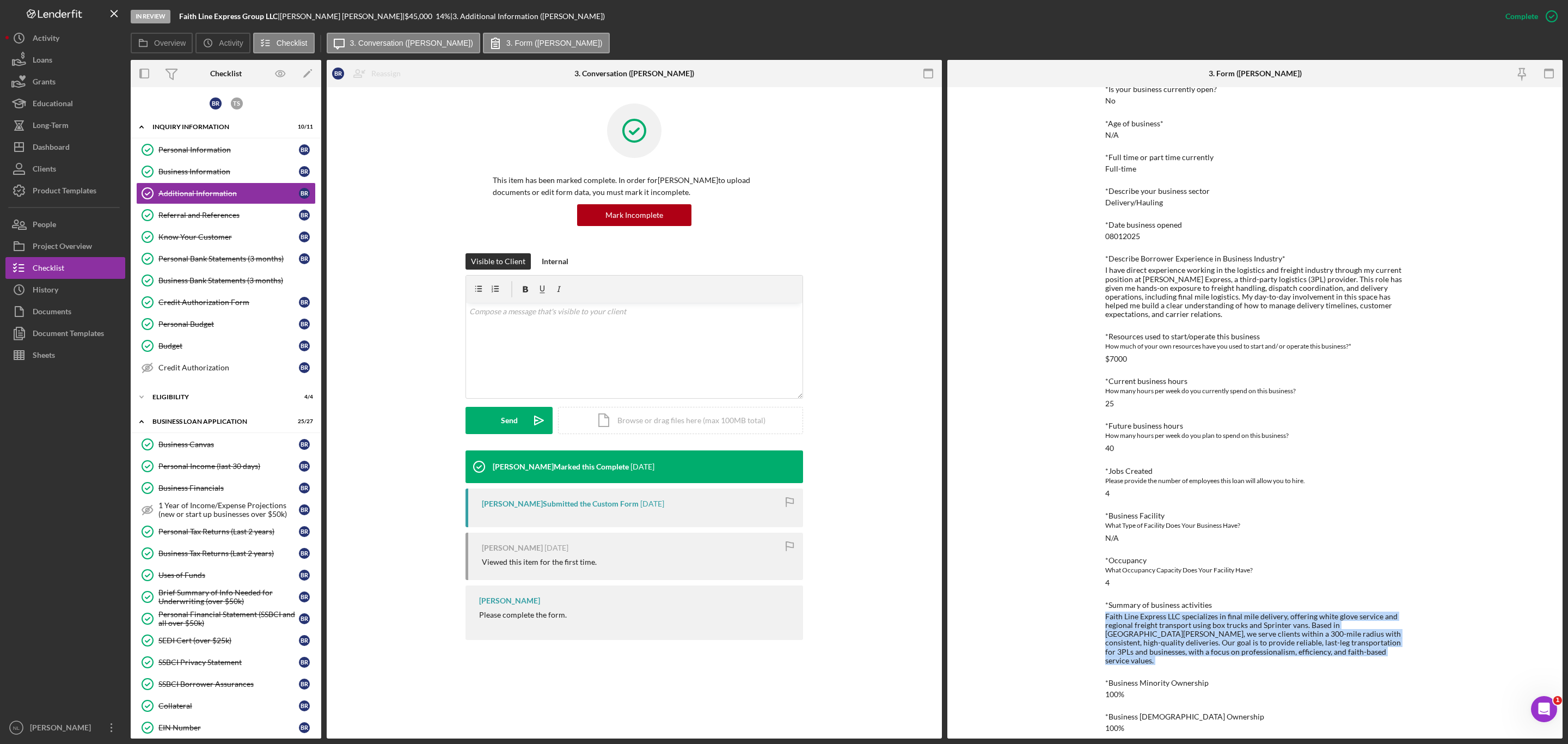
click at [1167, 618] on div "Faith Line Express LLC specializes in final mile delivery, offering white glove…" at bounding box center [1255, 638] width 299 height 53
copy div "Faith Line Express LLC specializes in final mile delivery, offering white glove…"
click at [204, 477] on link "Personal Income (last 30 days) Personal Income (last 30 days) B R" at bounding box center [226, 466] width 180 height 22
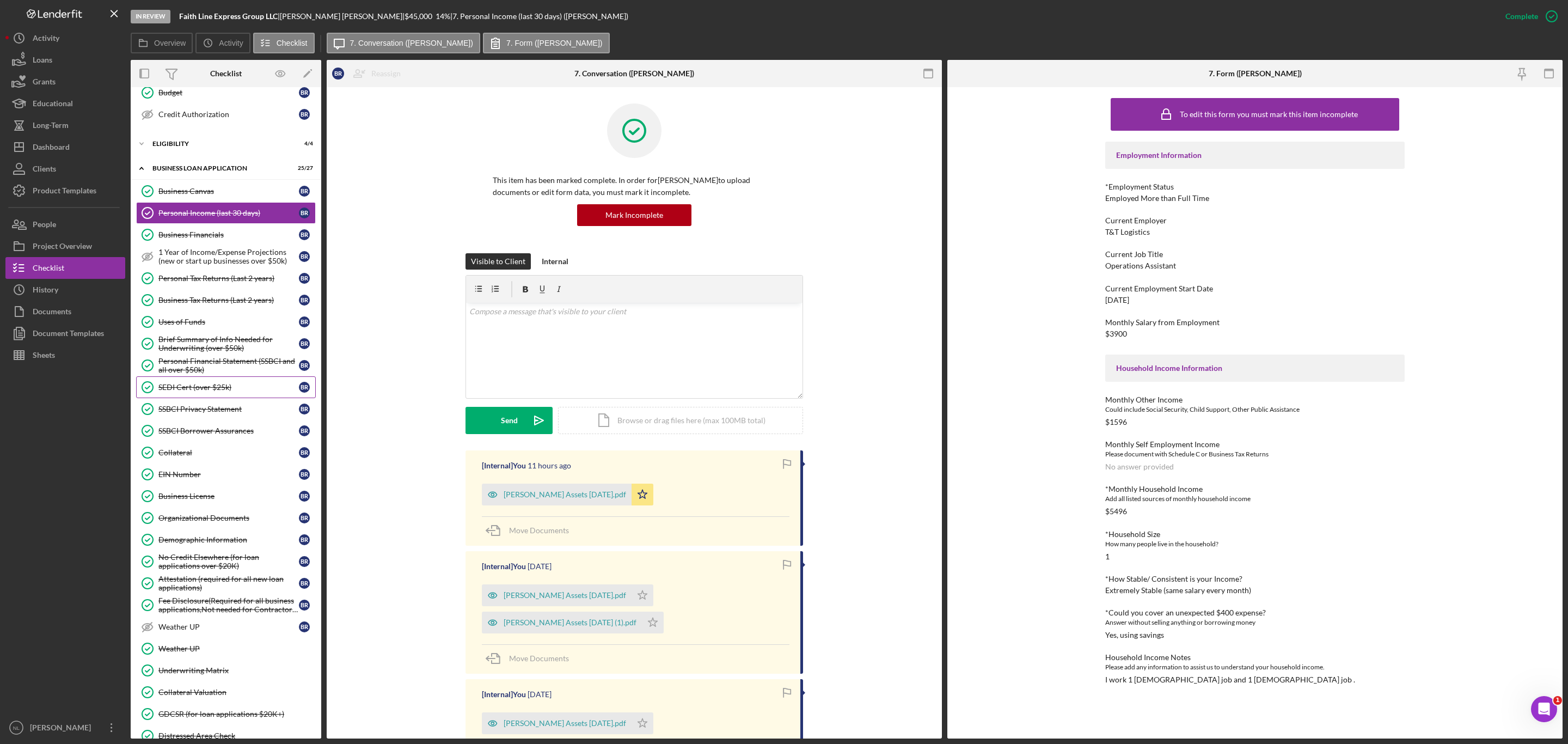
scroll to position [255, 0]
click at [208, 546] on link "Demographic Information Demographic Information B R" at bounding box center [226, 538] width 180 height 22
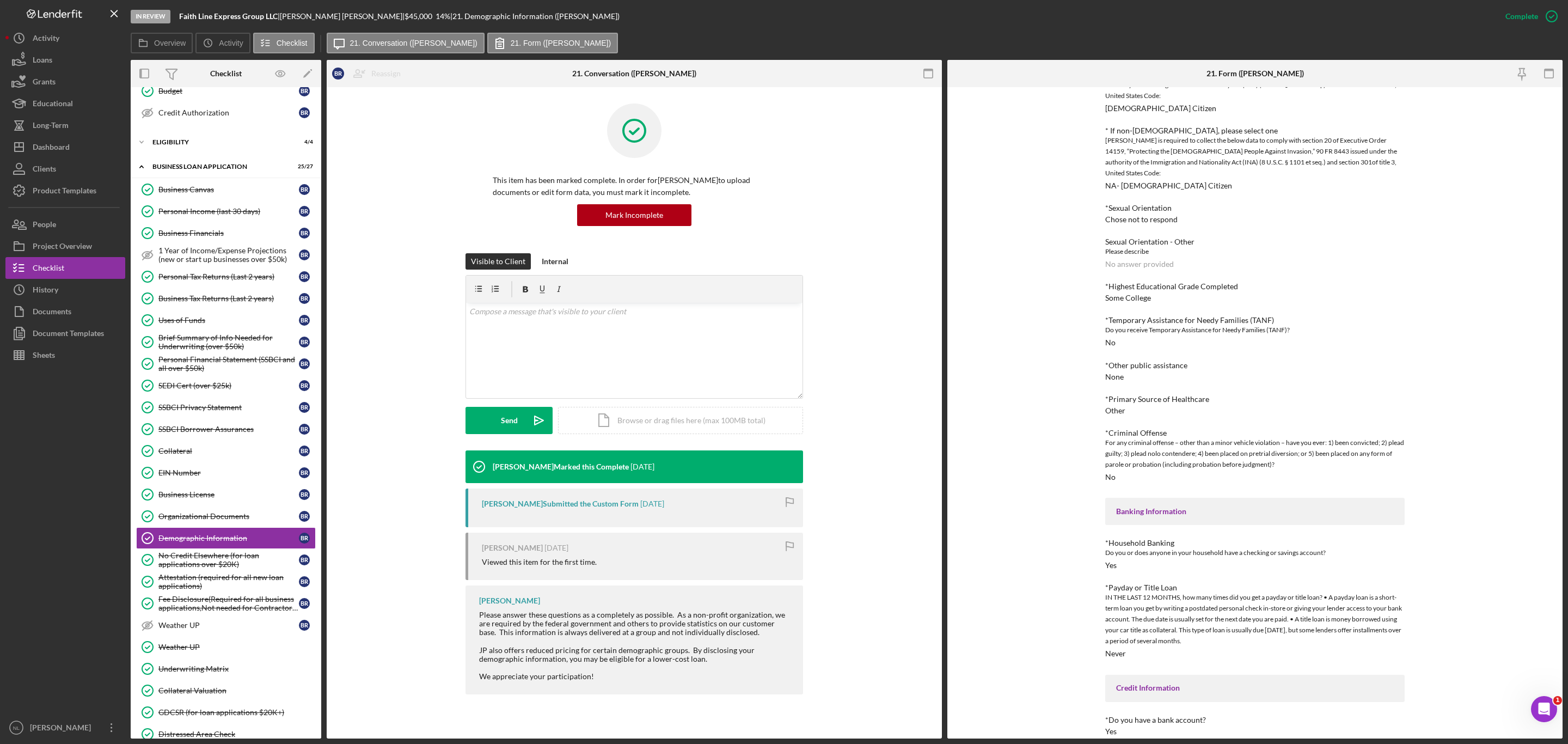
scroll to position [653, 0]
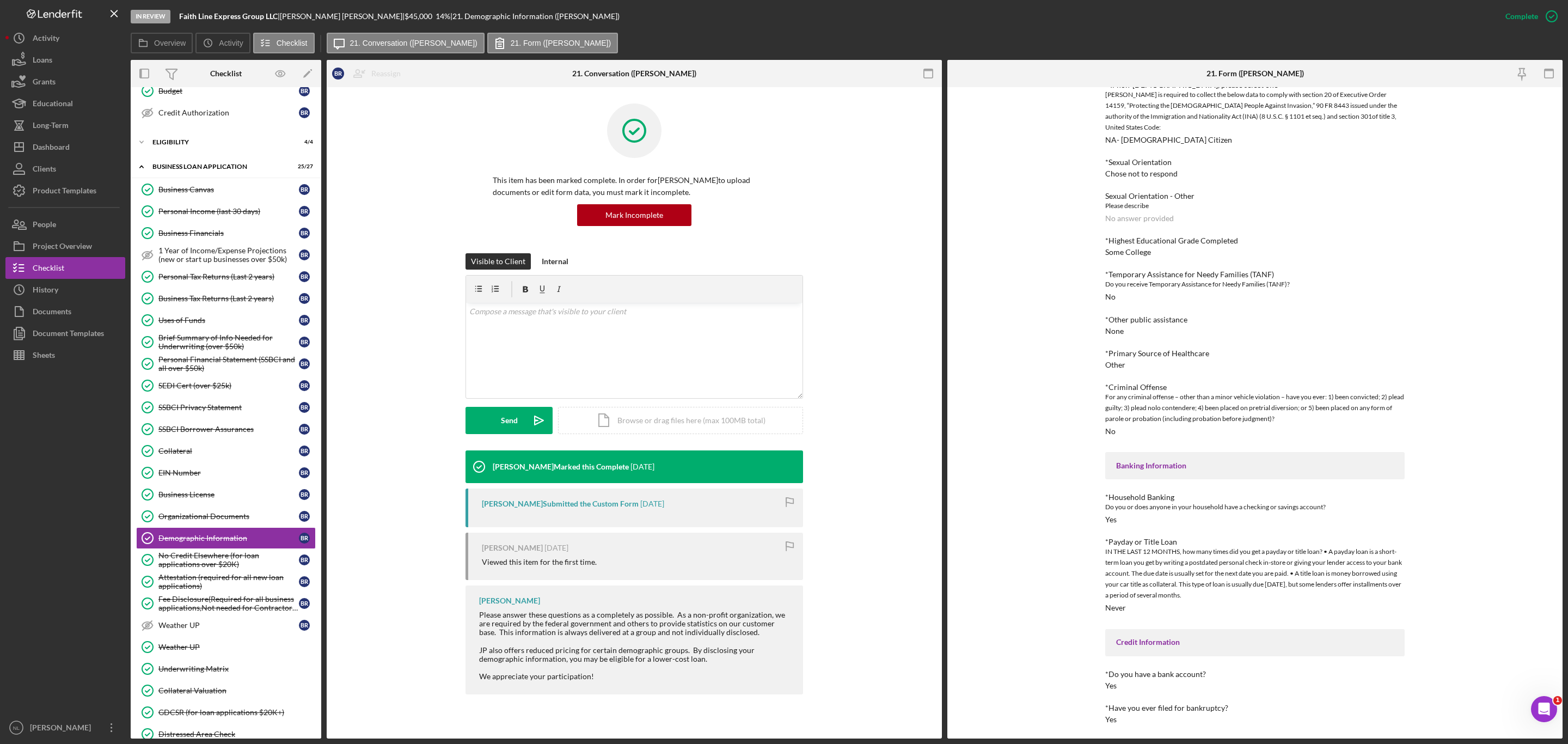
click at [1415, 468] on div "To edit this form you must mark this item incomplete Demographic Information *G…" at bounding box center [1255, 413] width 615 height 651
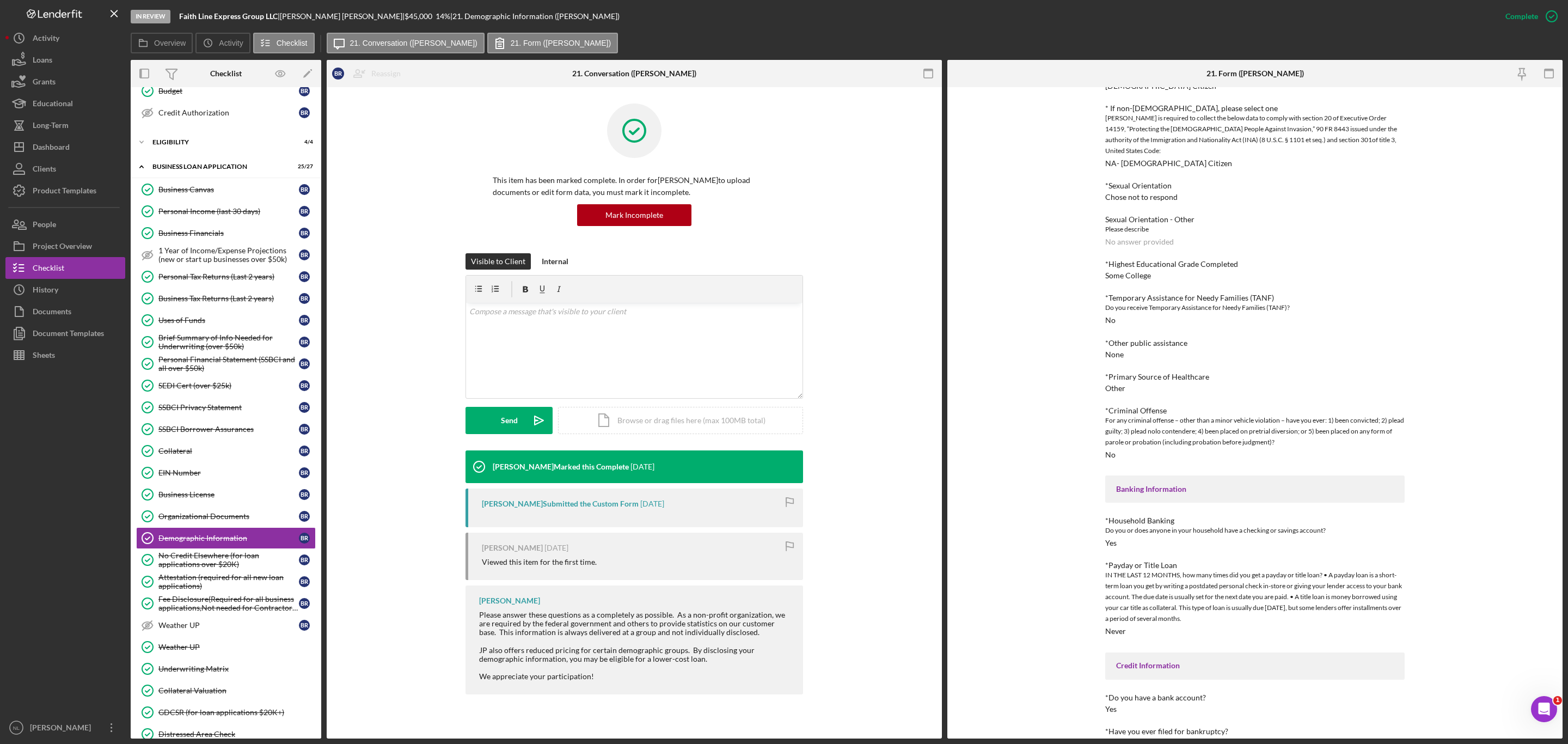
scroll to position [627, 0]
click at [221, 200] on link "Business Canvas Business Canvas B R" at bounding box center [226, 189] width 180 height 22
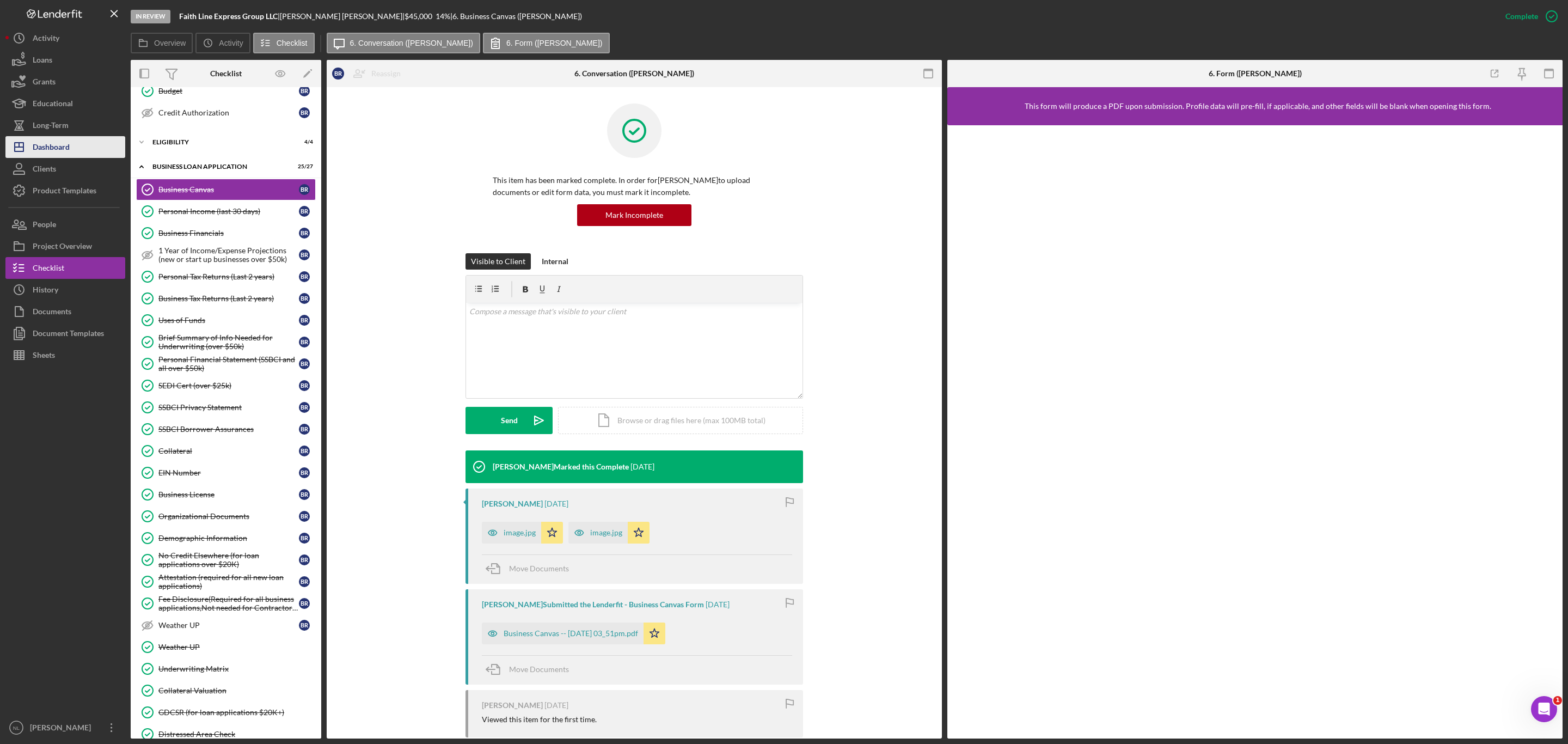
click at [55, 152] on div "Dashboard" at bounding box center [51, 149] width 37 height 24
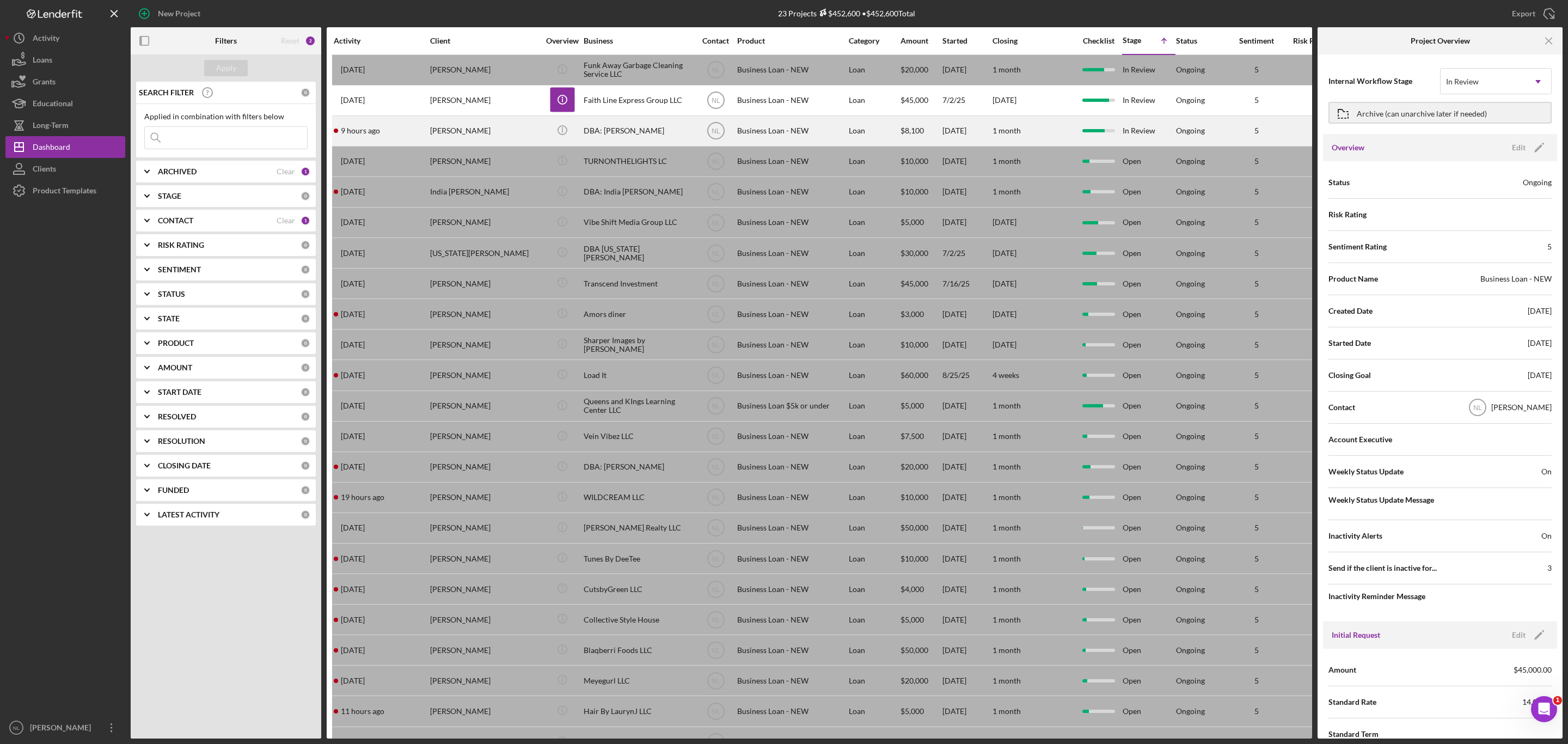
click at [461, 126] on div "[PERSON_NAME]" at bounding box center [485, 130] width 109 height 29
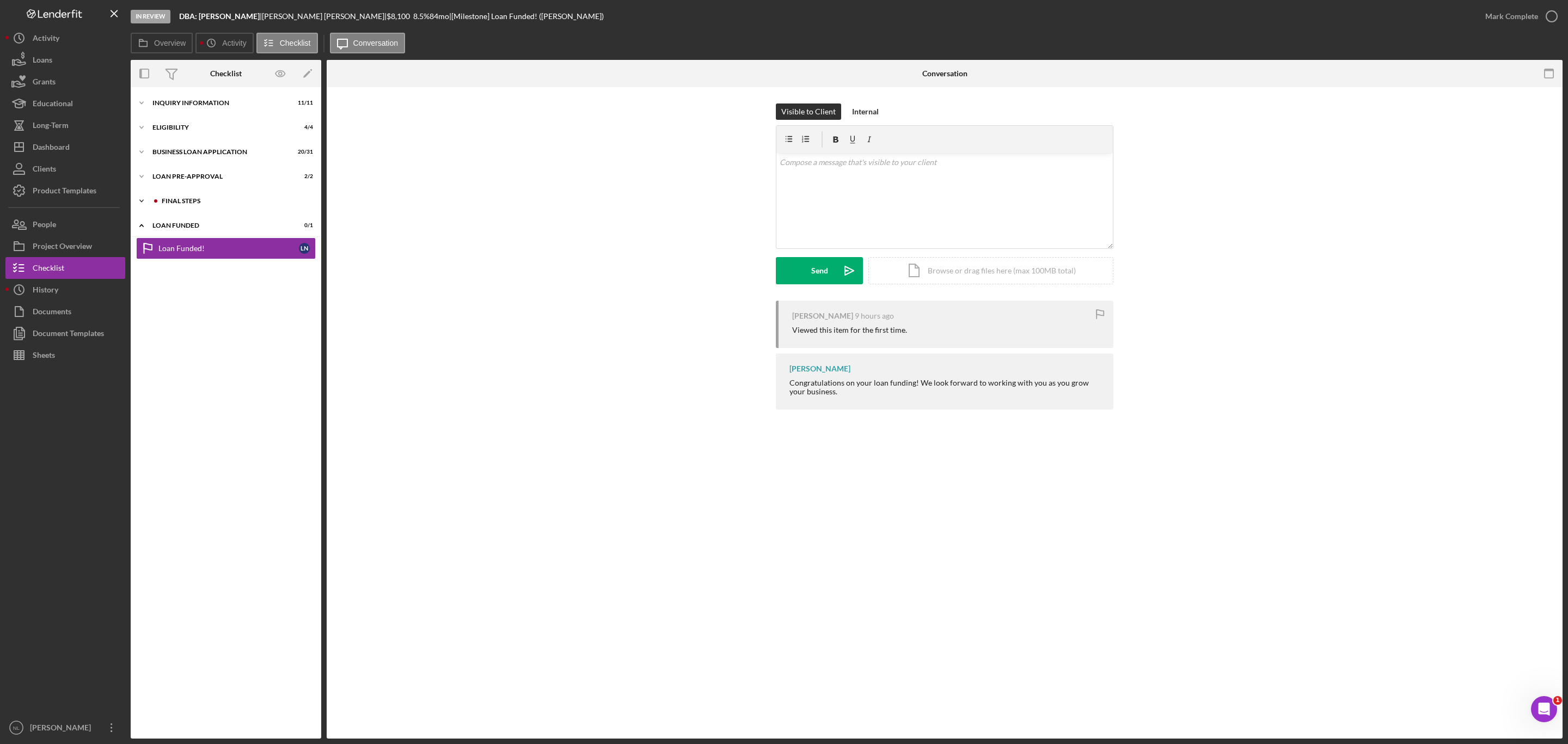
click at [193, 206] on div "Icon/Expander FINAL STEPS 10 / 19" at bounding box center [226, 201] width 191 height 22
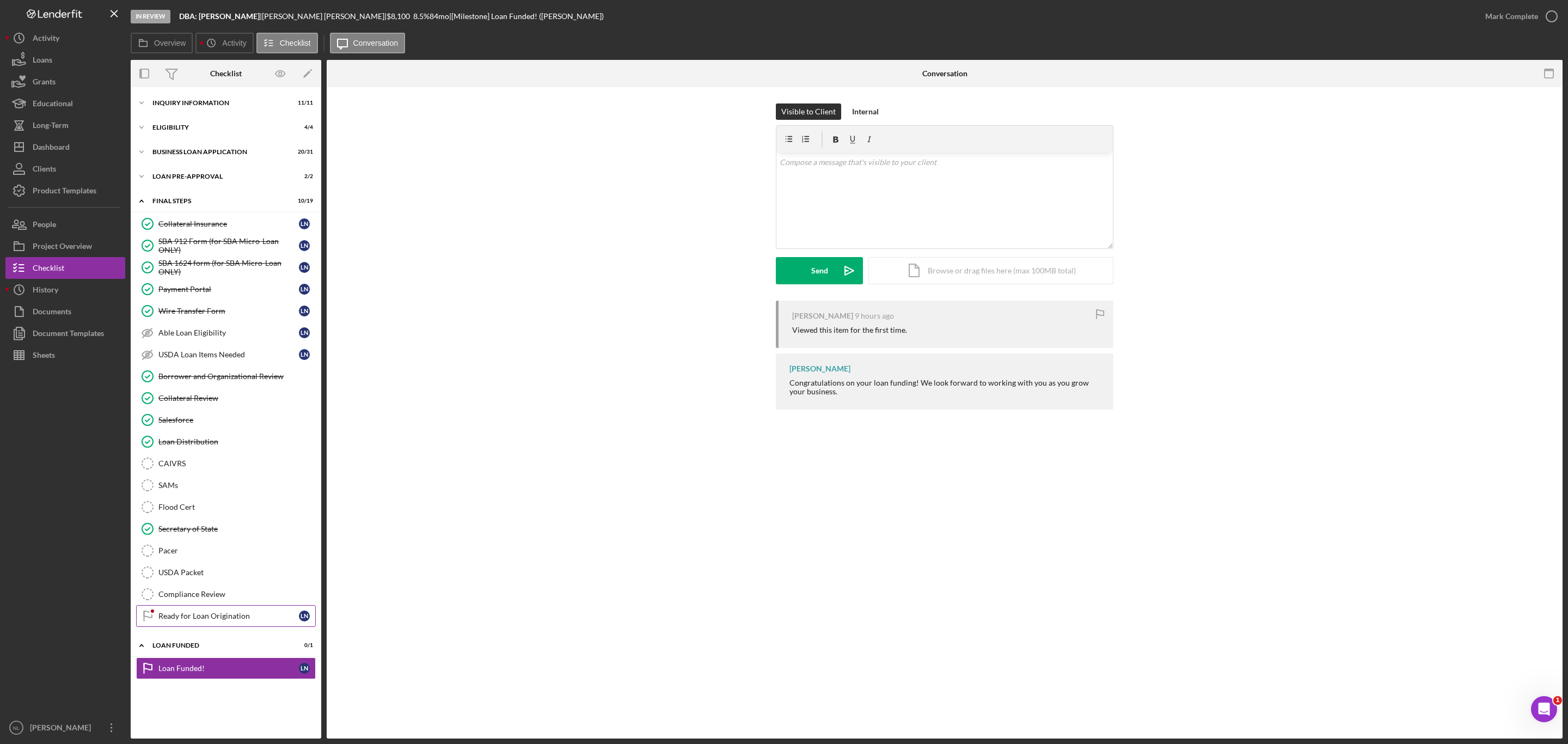
click at [225, 621] on link "Ready for Loan Origination Ready for Loan Origination L N" at bounding box center [226, 616] width 180 height 22
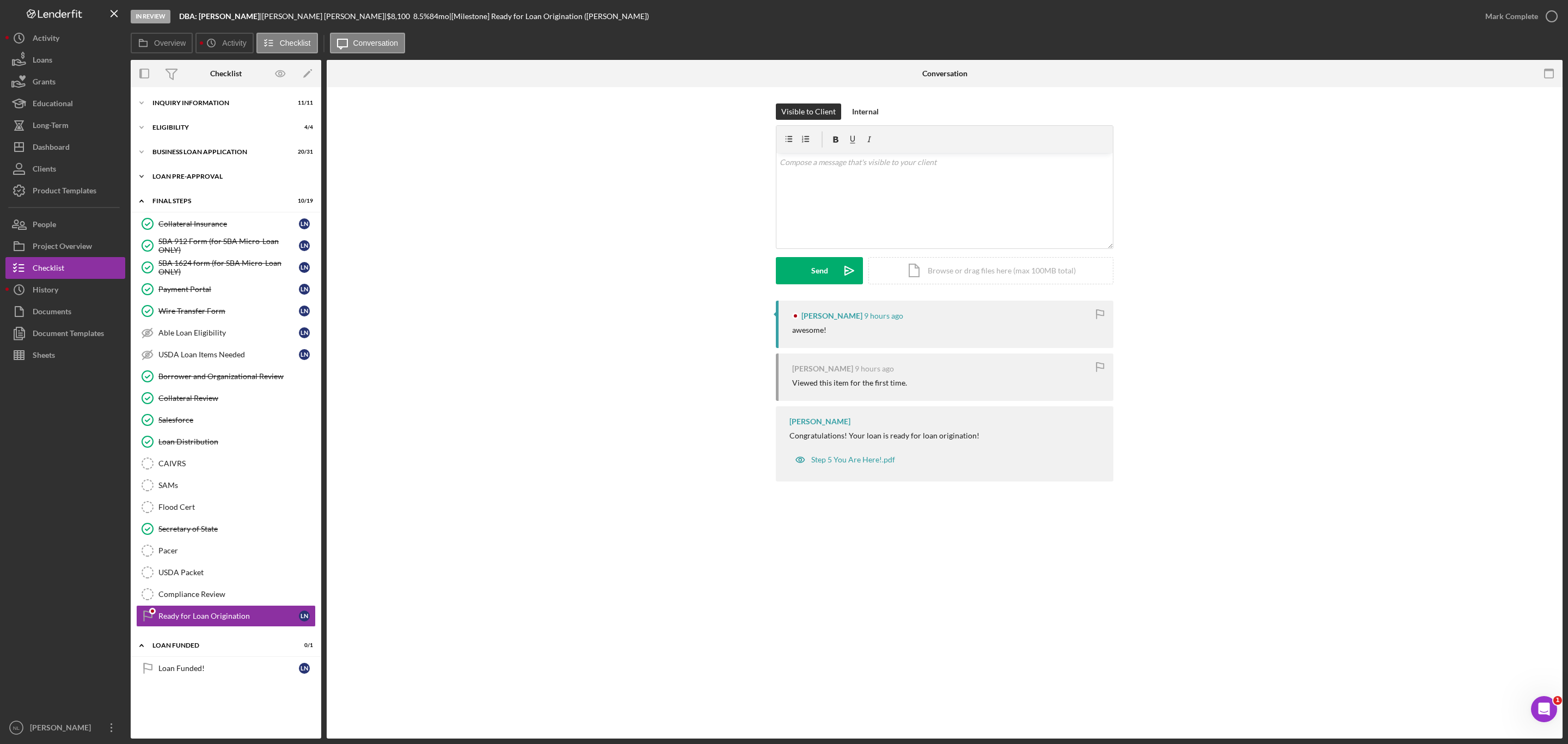
click at [186, 170] on div "Icon/Expander LOAN PRE-APPROVAL 2 / 2" at bounding box center [226, 177] width 191 height 22
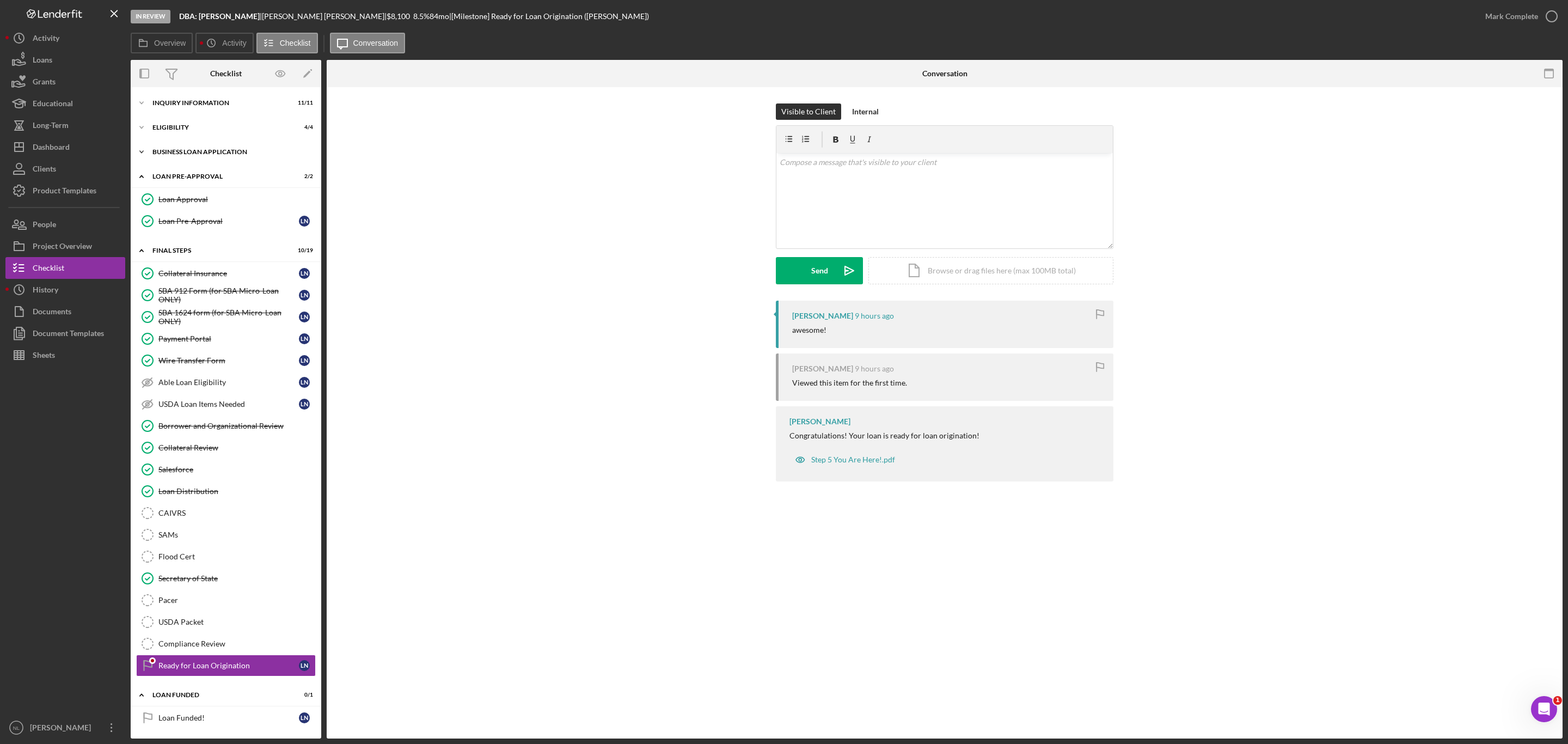
click at [178, 152] on div "BUSINESS LOAN APPLICATION" at bounding box center [229, 152] width 155 height 7
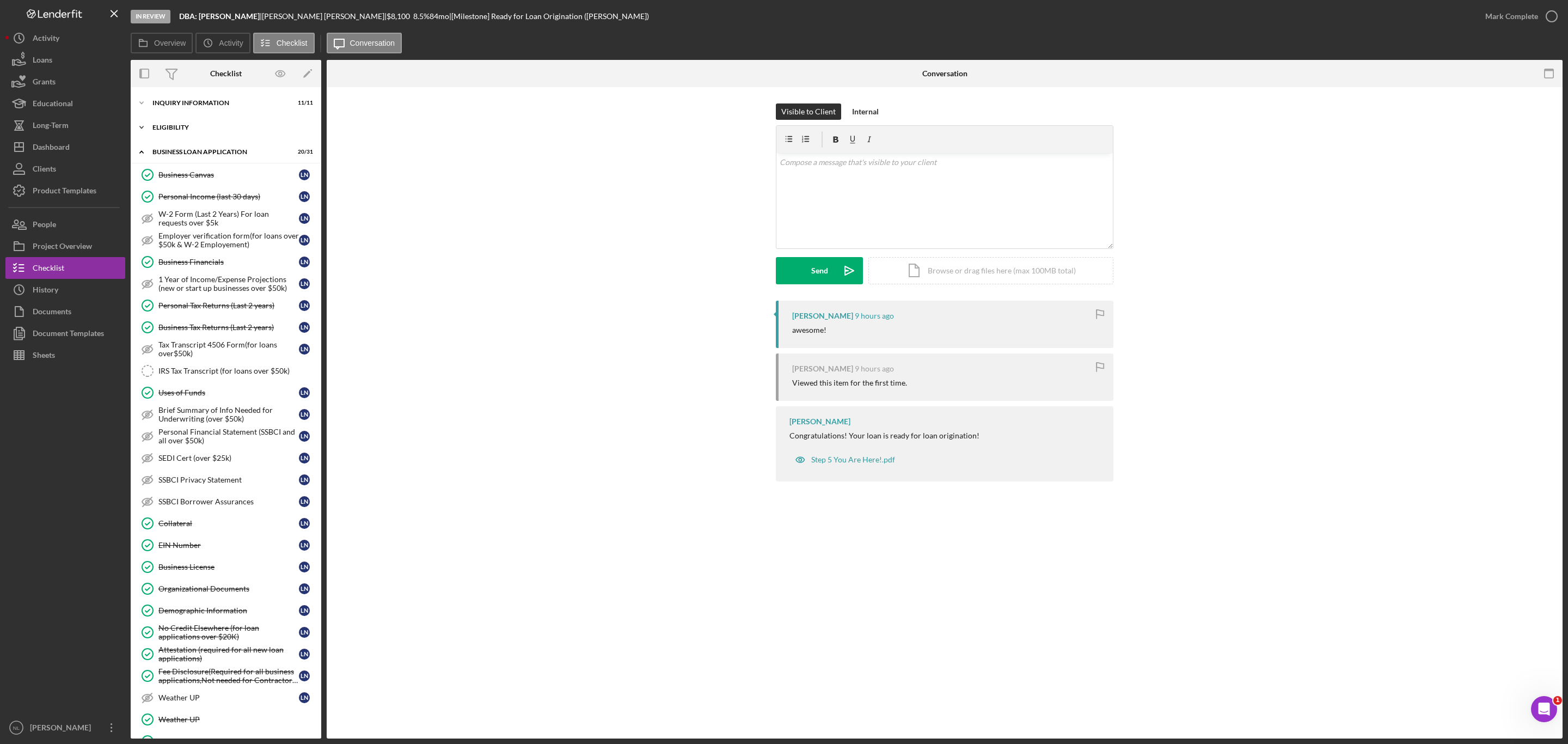
click at [172, 128] on div "ELIGIBILITY" at bounding box center [229, 127] width 155 height 7
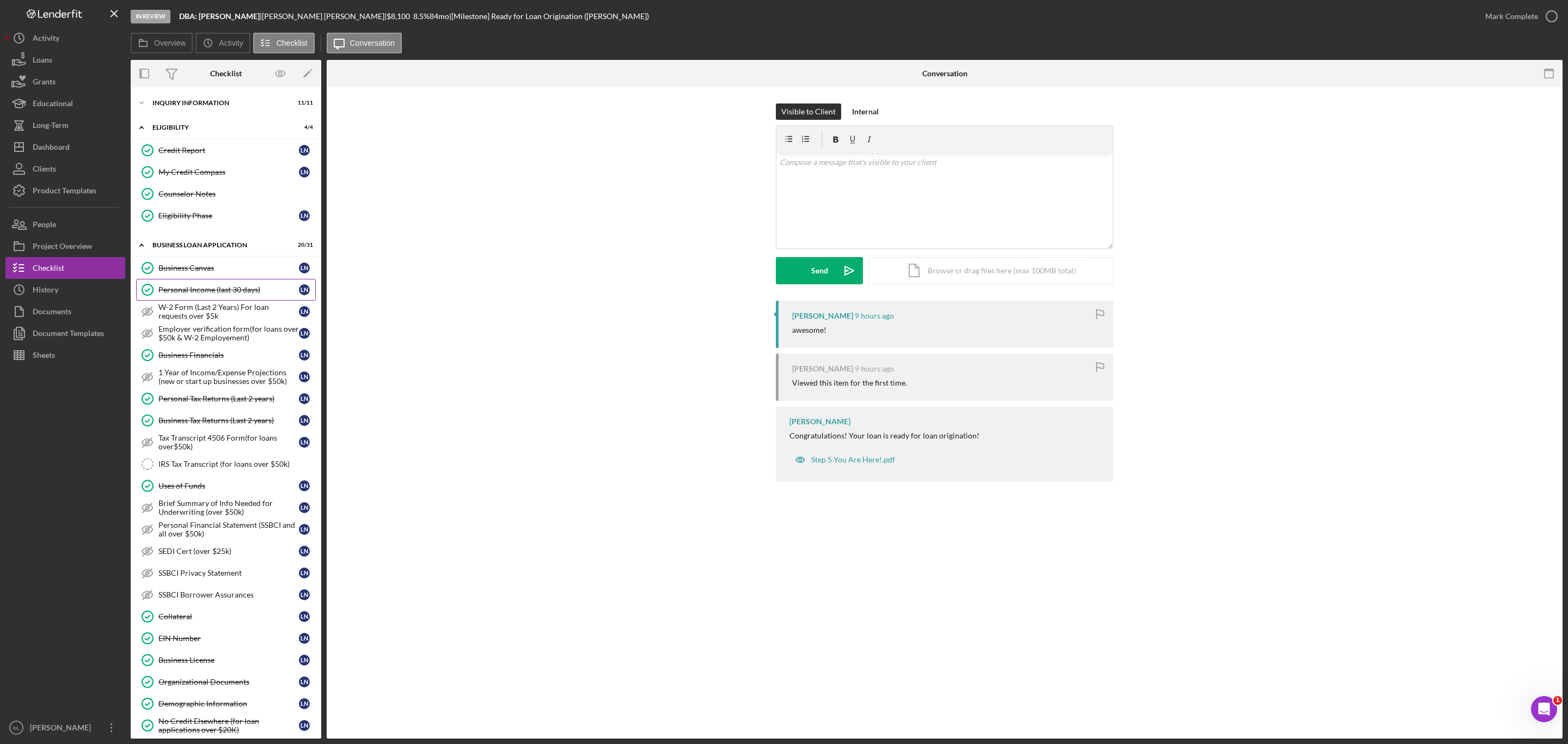
click at [253, 294] on div "Personal Income (last 30 days)" at bounding box center [228, 290] width 141 height 9
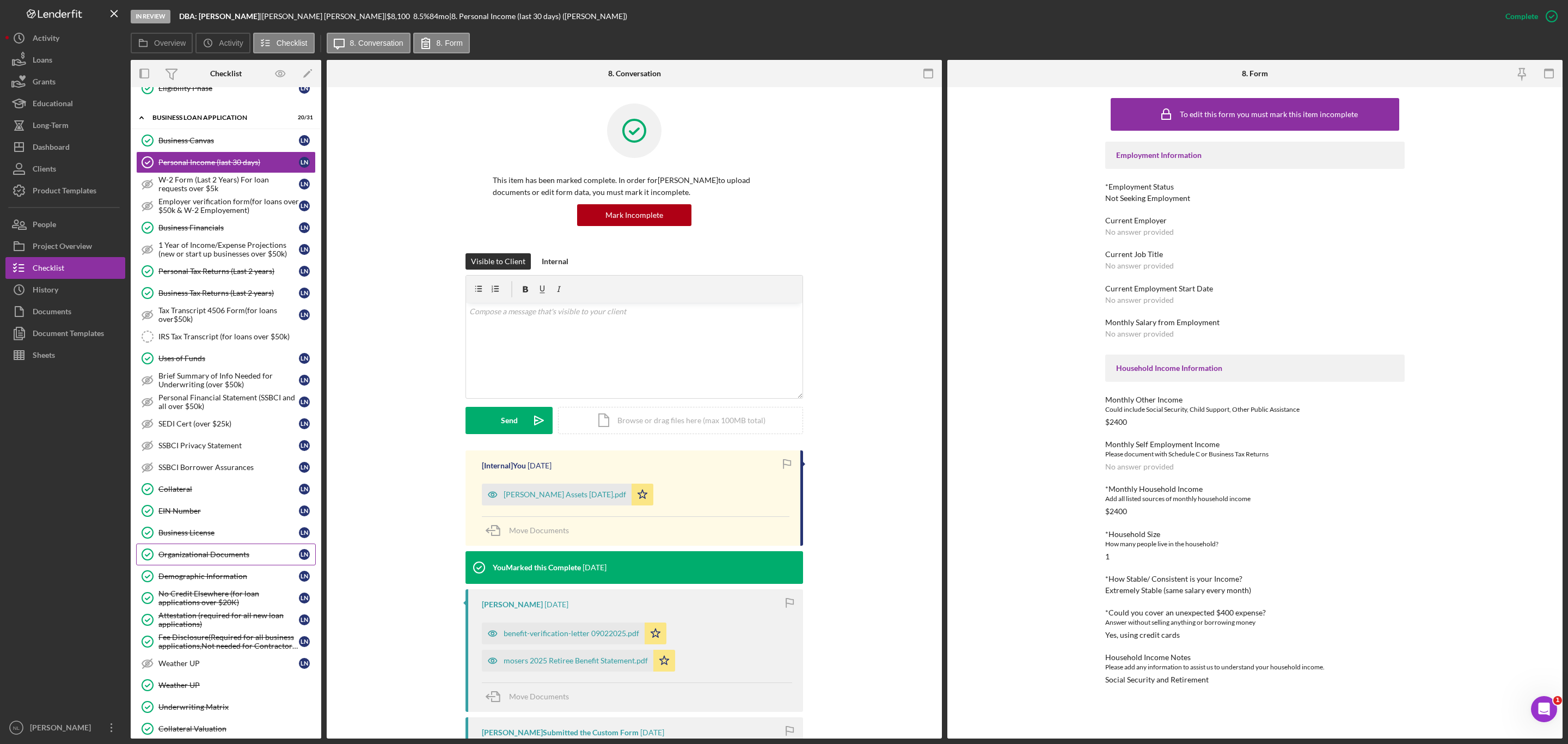
scroll to position [133, 0]
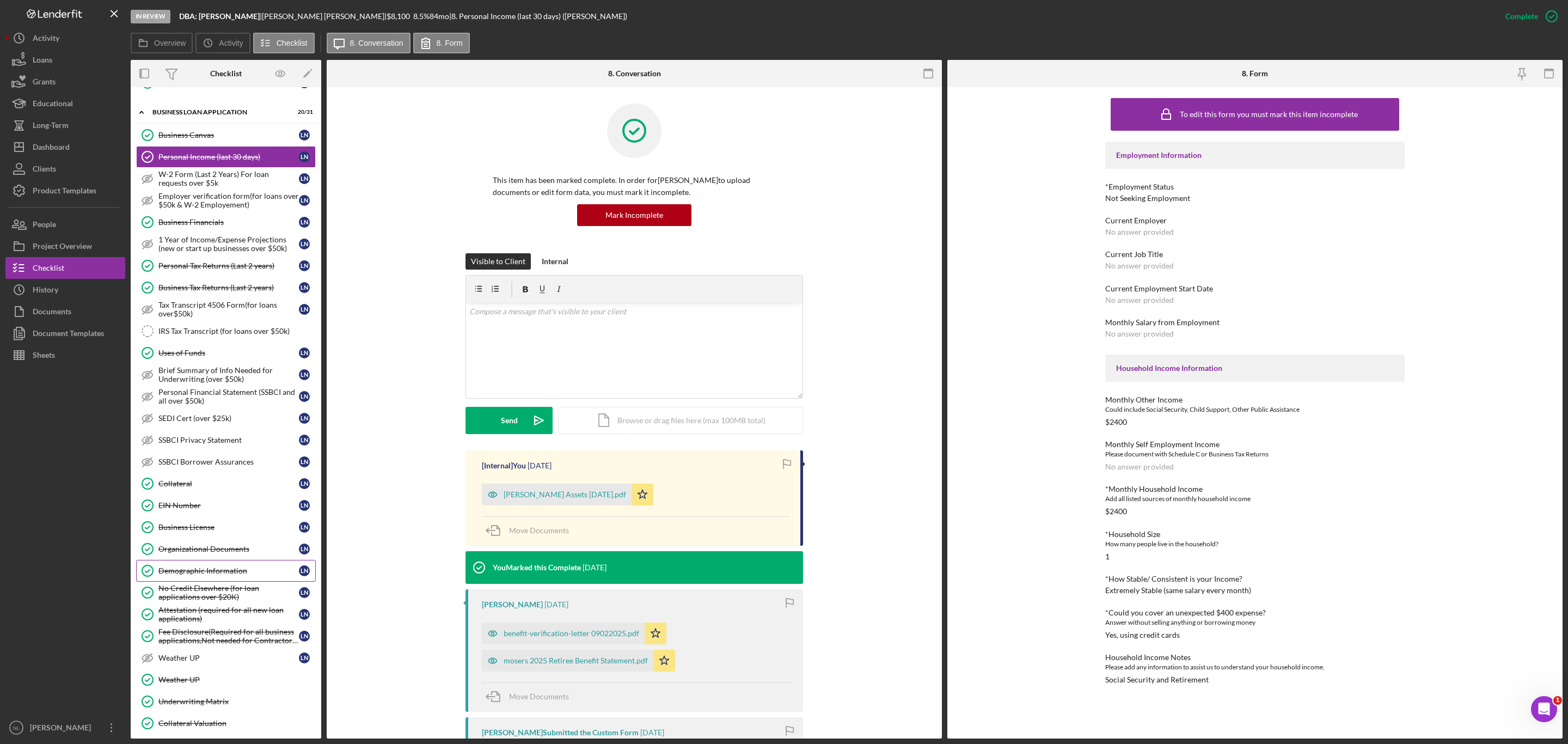
click at [224, 577] on link "Demographic Information Demographic Information L N" at bounding box center [226, 570] width 180 height 22
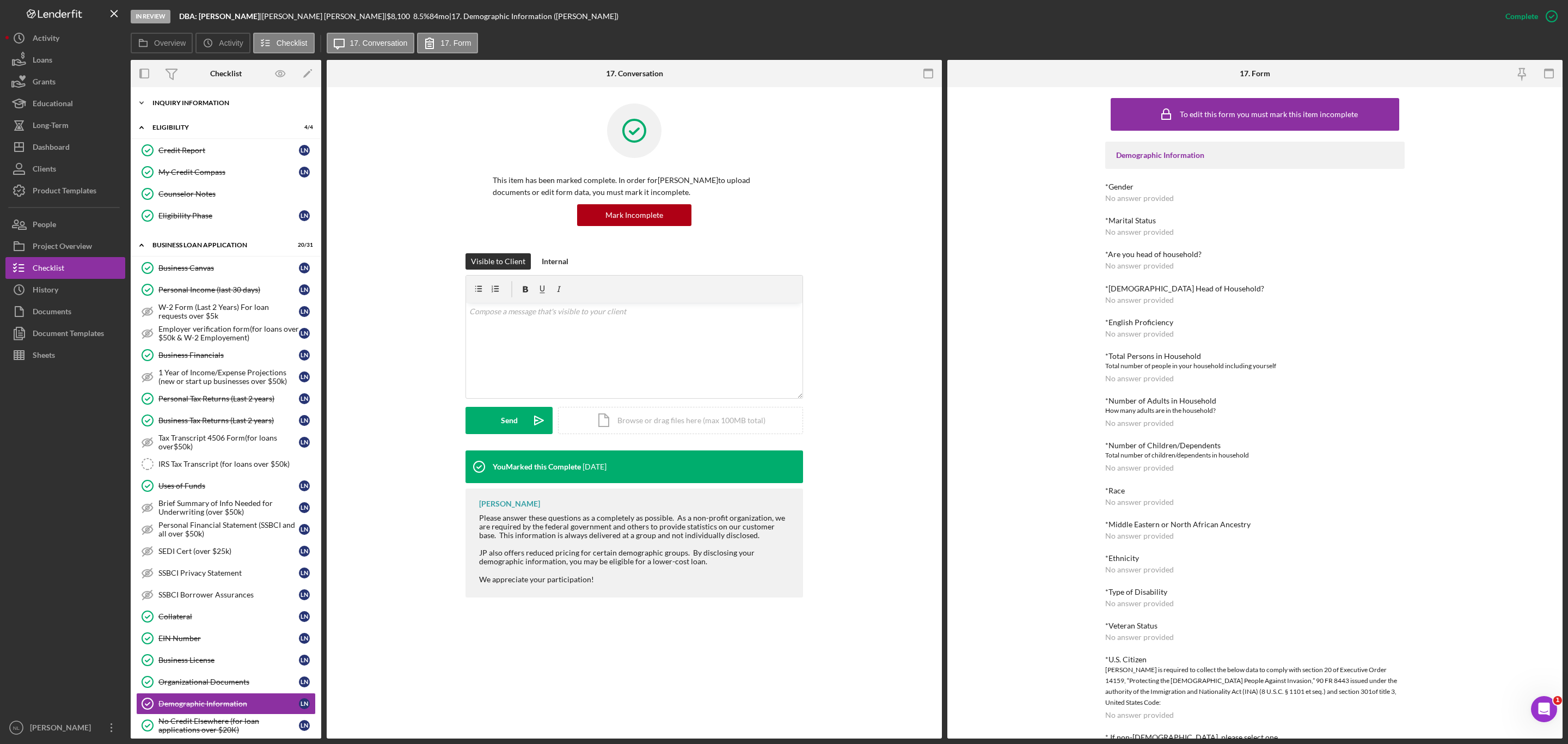
click at [214, 102] on div "INQUIRY INFORMATION" at bounding box center [229, 103] width 155 height 7
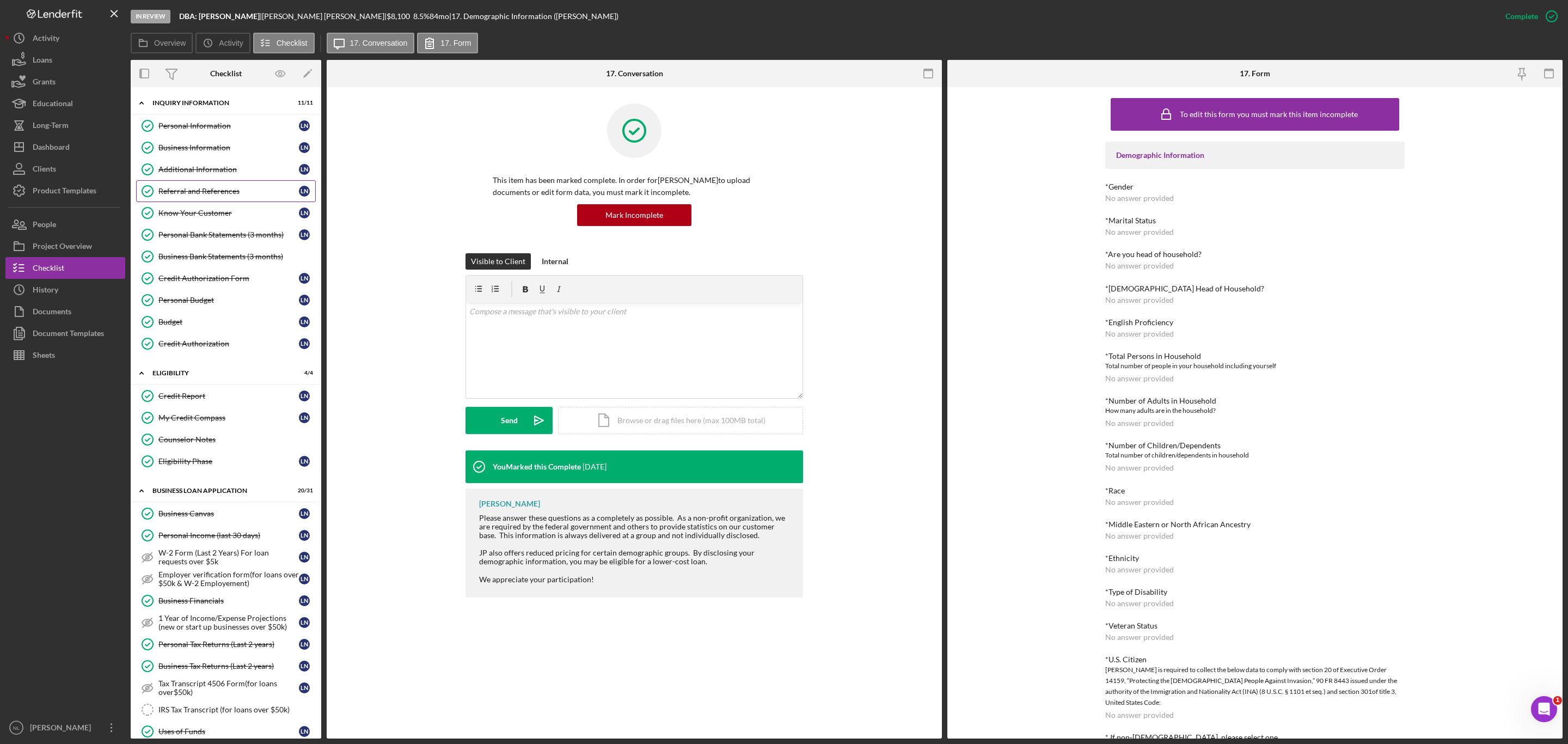
click at [221, 195] on div "Referral and References" at bounding box center [228, 191] width 141 height 9
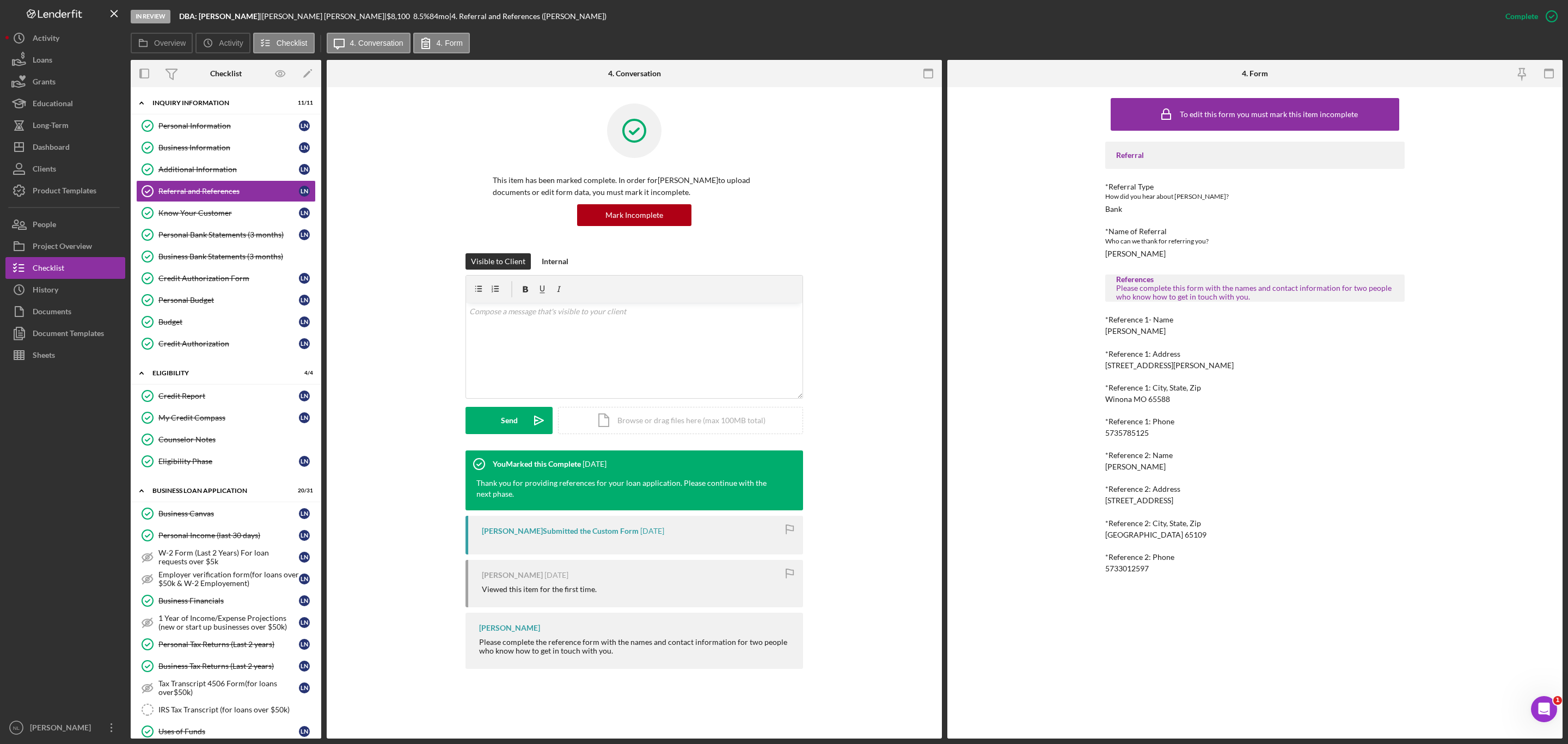
click at [1124, 433] on div "5735785125" at bounding box center [1127, 433] width 44 height 9
copy div "5735785125"
click at [1122, 564] on div "5733012597" at bounding box center [1127, 569] width 44 height 9
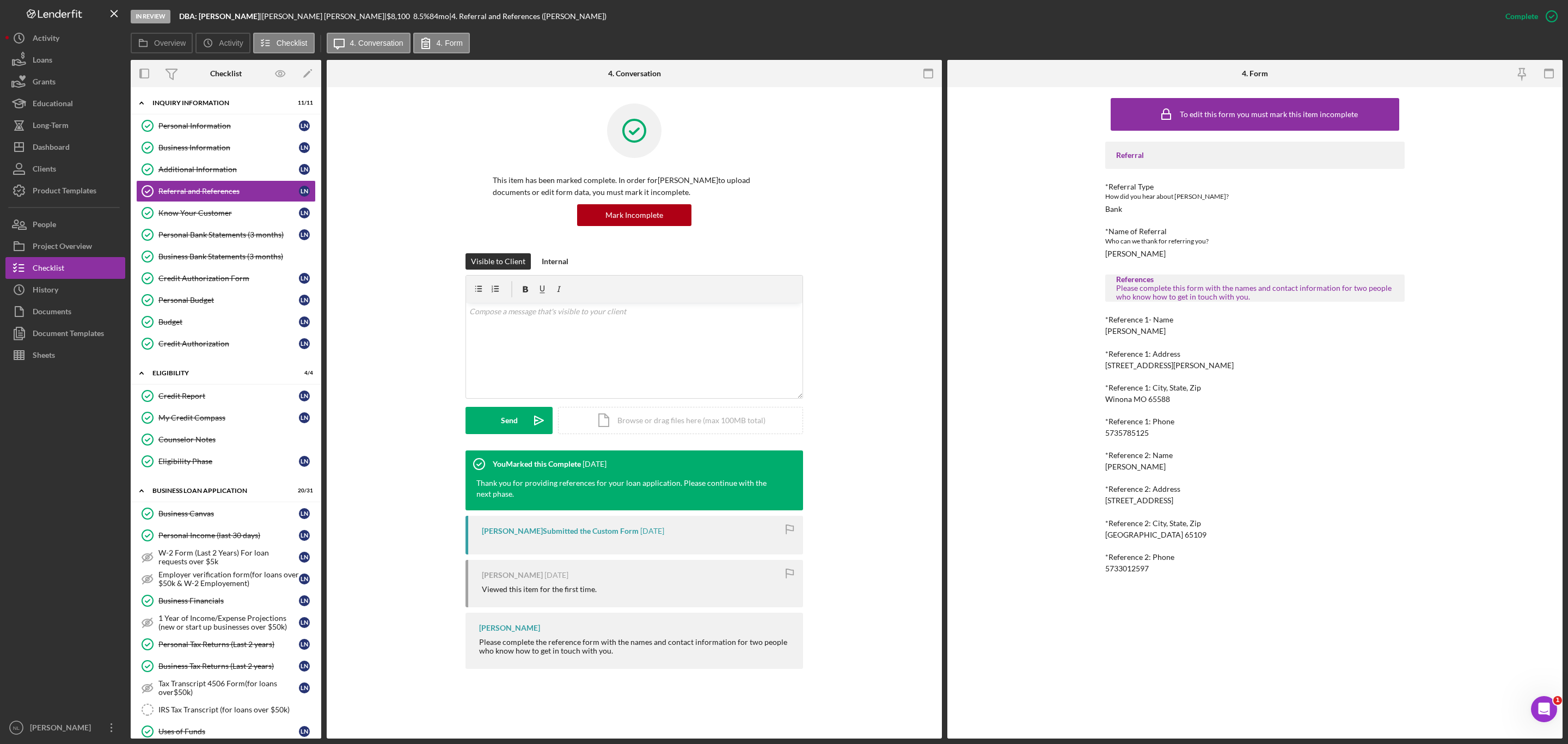
click at [1122, 564] on div "5733012597" at bounding box center [1127, 569] width 44 height 9
copy div "5733012597"
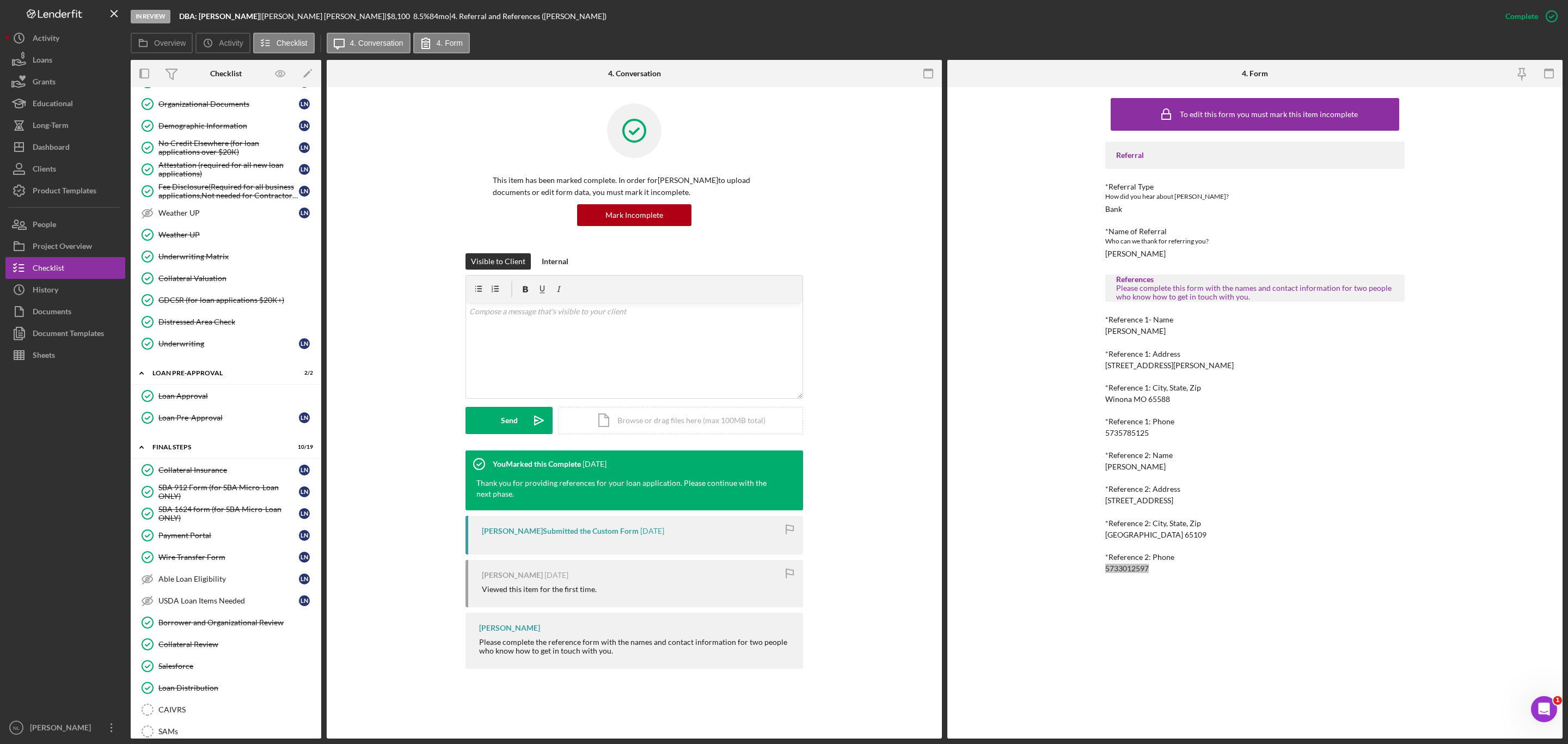
scroll to position [824, 0]
click at [212, 267] on link "Underwriting Matrix Underwriting Matrix" at bounding box center [226, 256] width 180 height 22
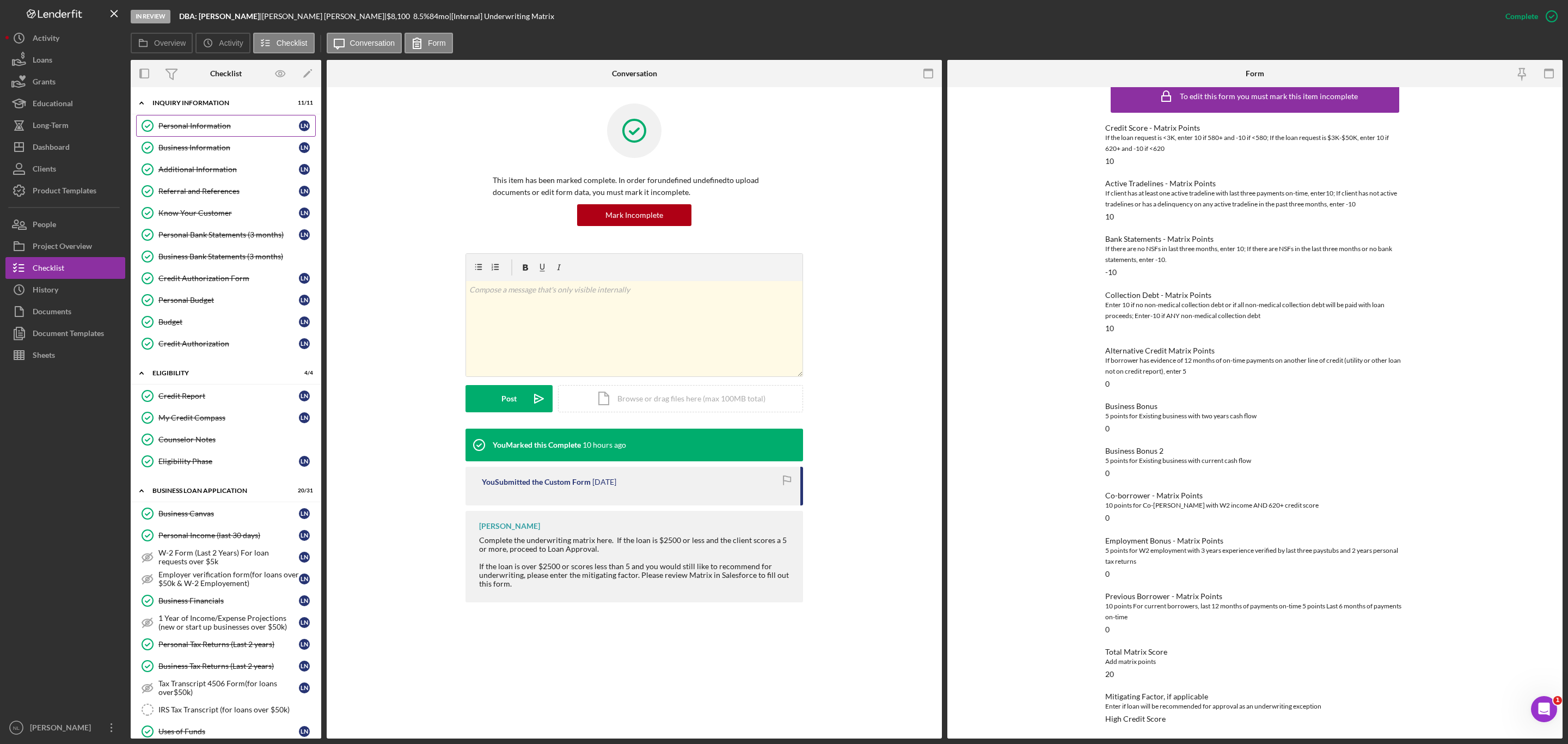
click at [190, 132] on link "Personal Information Personal Information L N" at bounding box center [226, 126] width 180 height 22
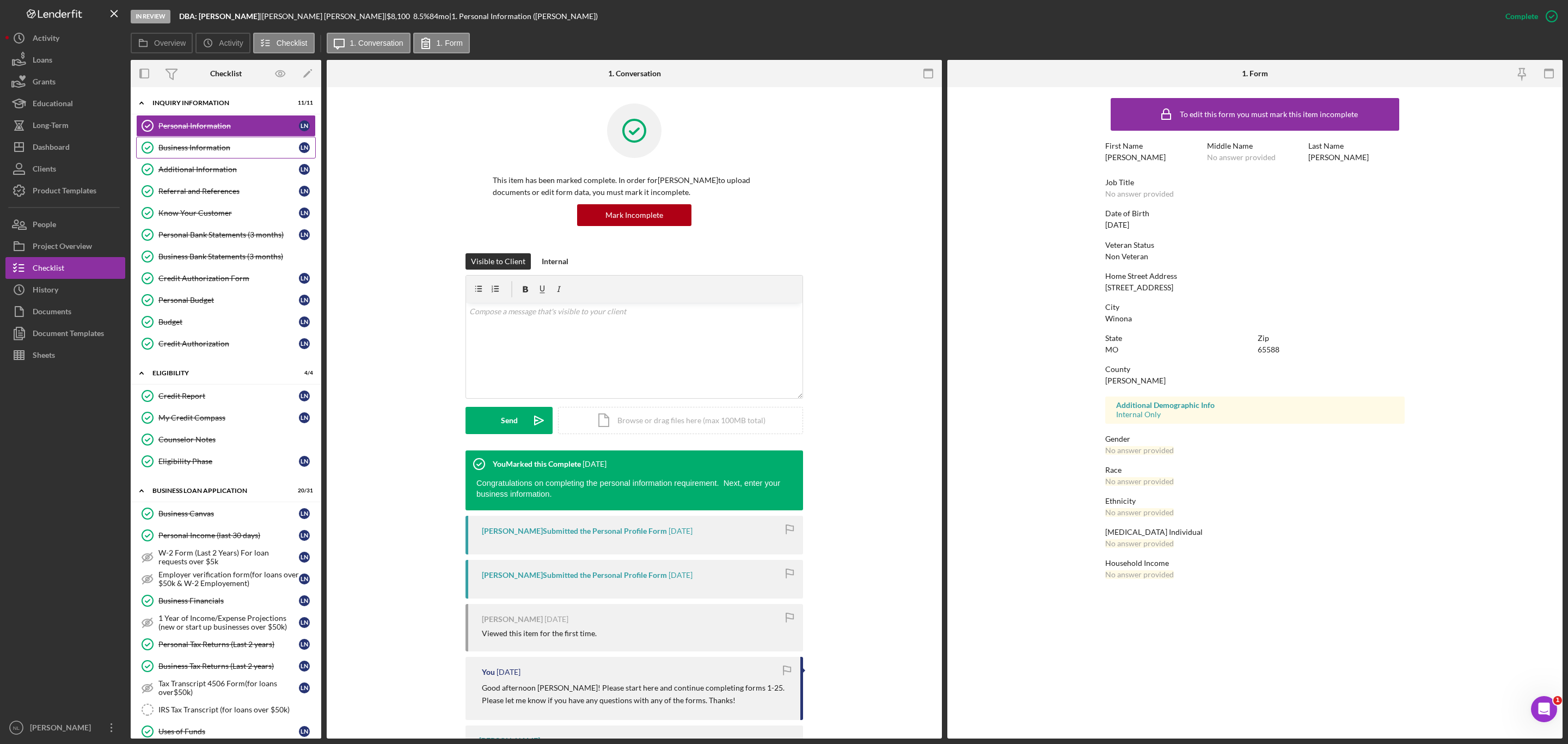
click at [185, 146] on div "Business Information" at bounding box center [228, 147] width 141 height 9
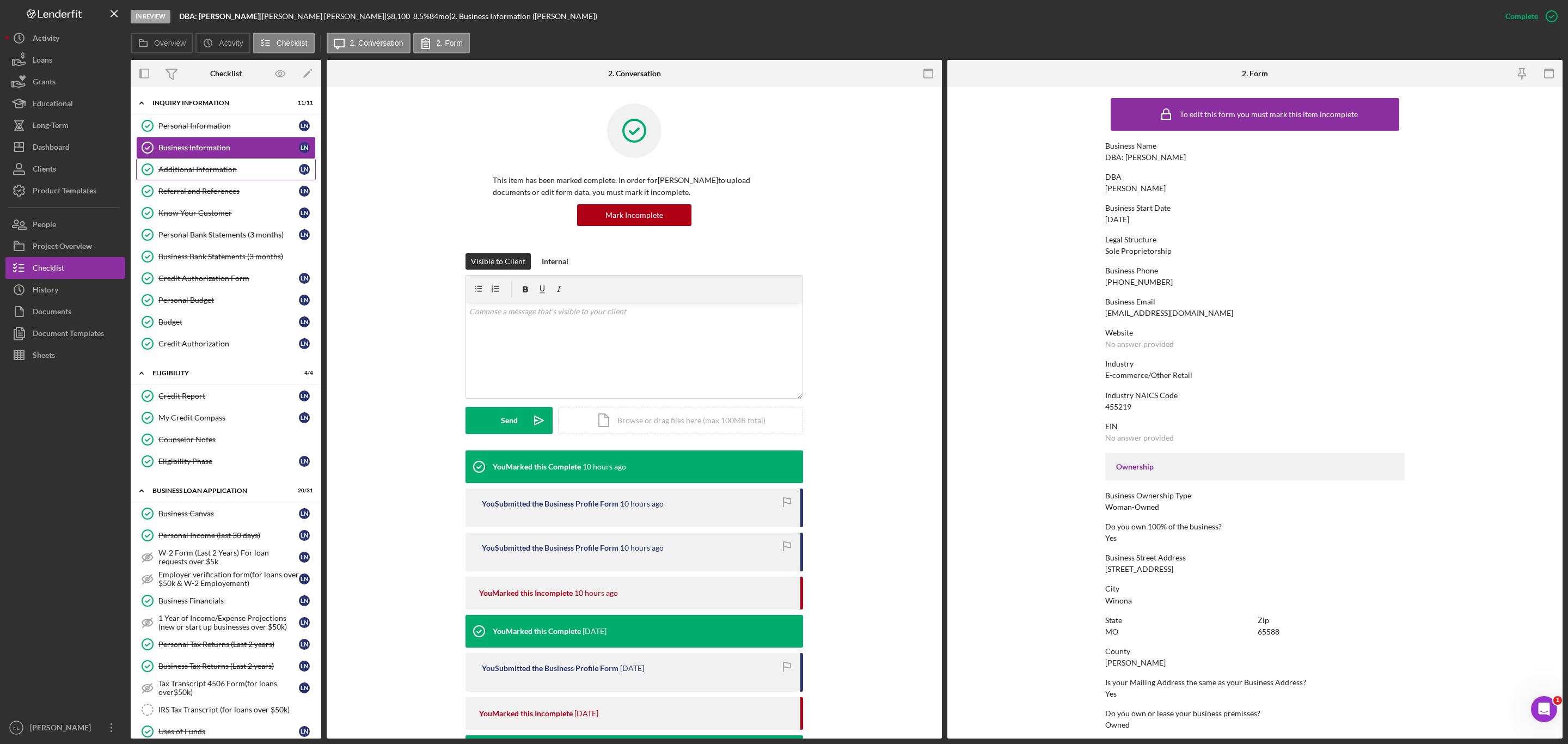
click at [205, 175] on link "Additional Information Additional Information L N" at bounding box center [226, 169] width 180 height 22
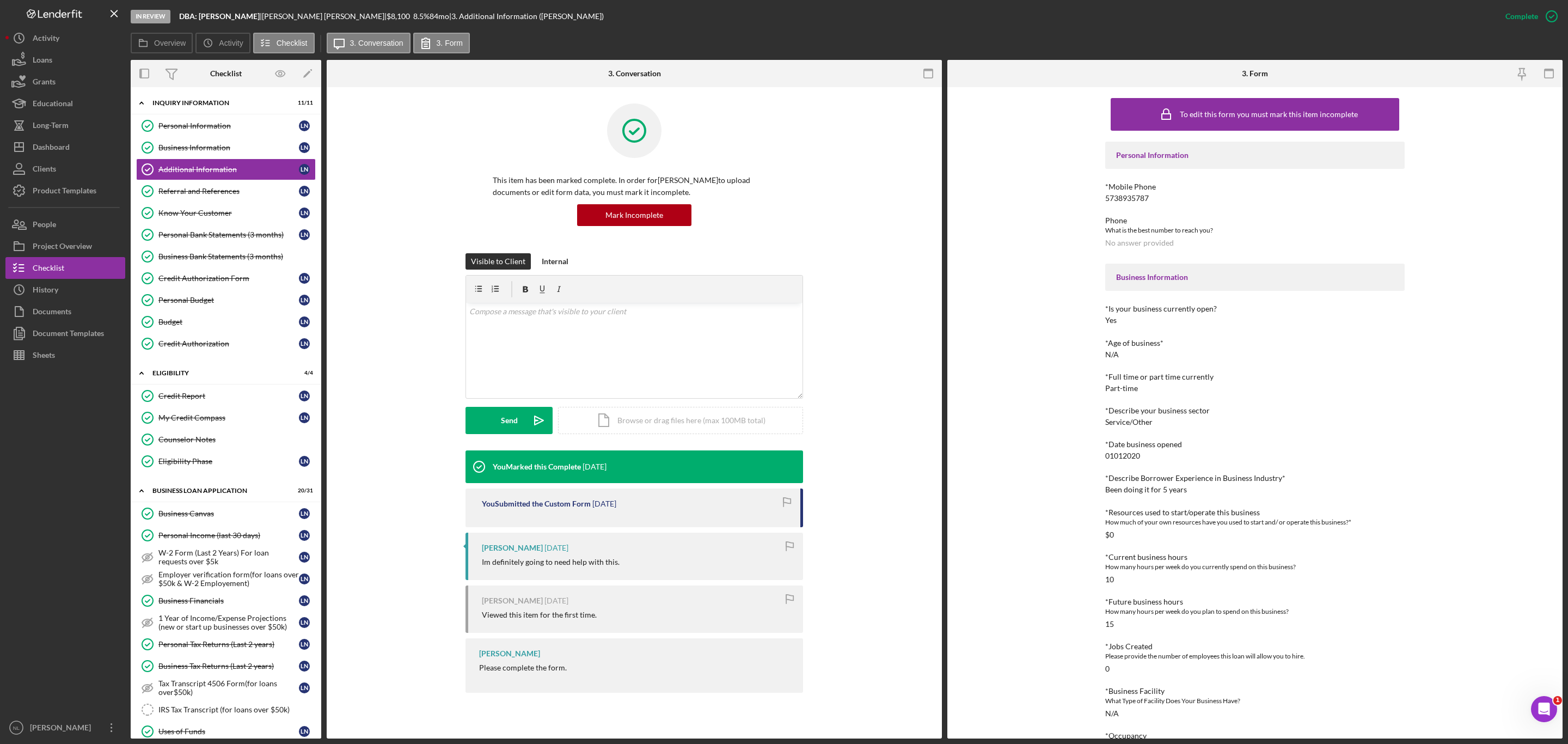
scroll to position [141, 0]
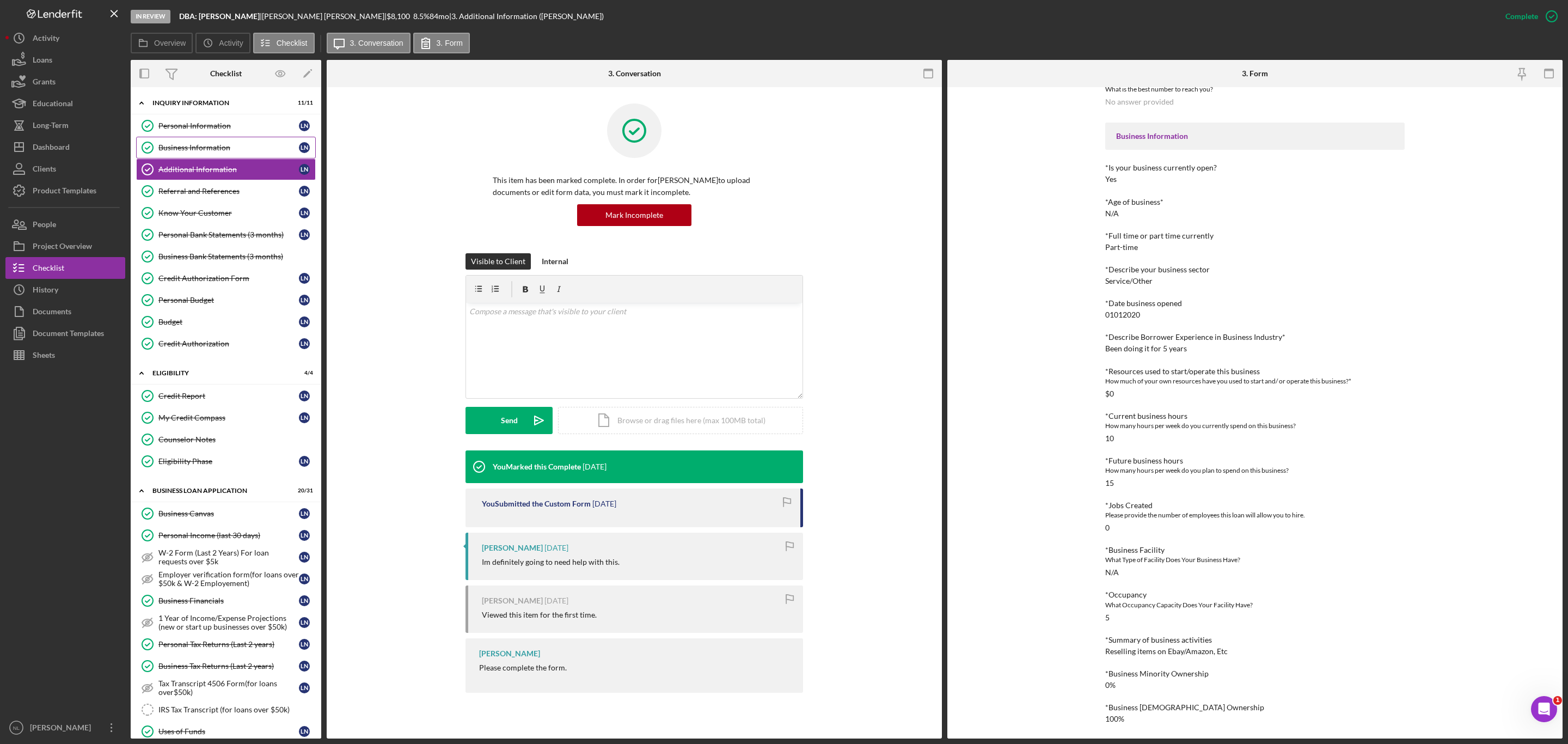
click at [197, 141] on link "Business Information Business Information L N" at bounding box center [226, 148] width 180 height 22
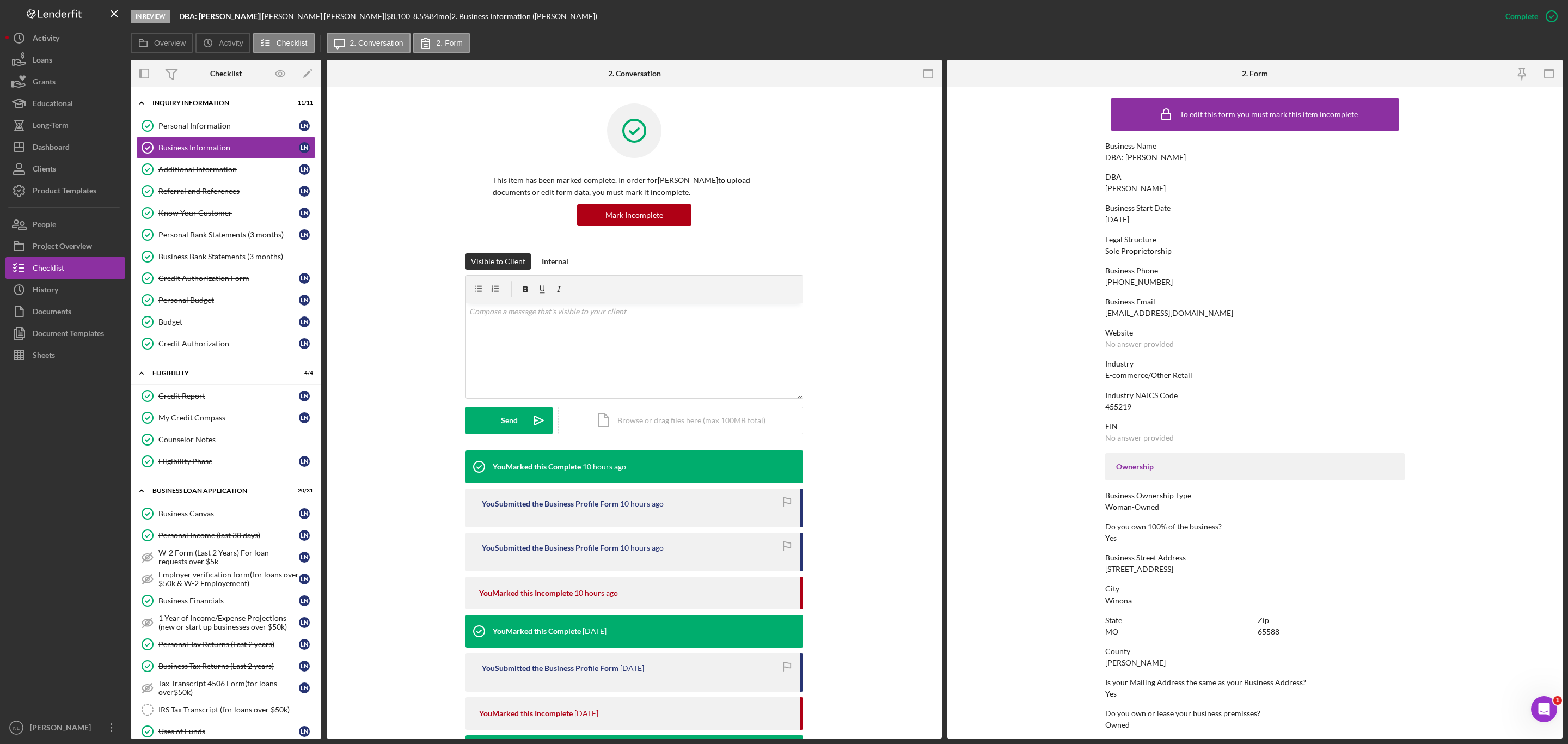
click at [1131, 279] on div "[PHONE_NUMBER]" at bounding box center [1139, 282] width 68 height 9
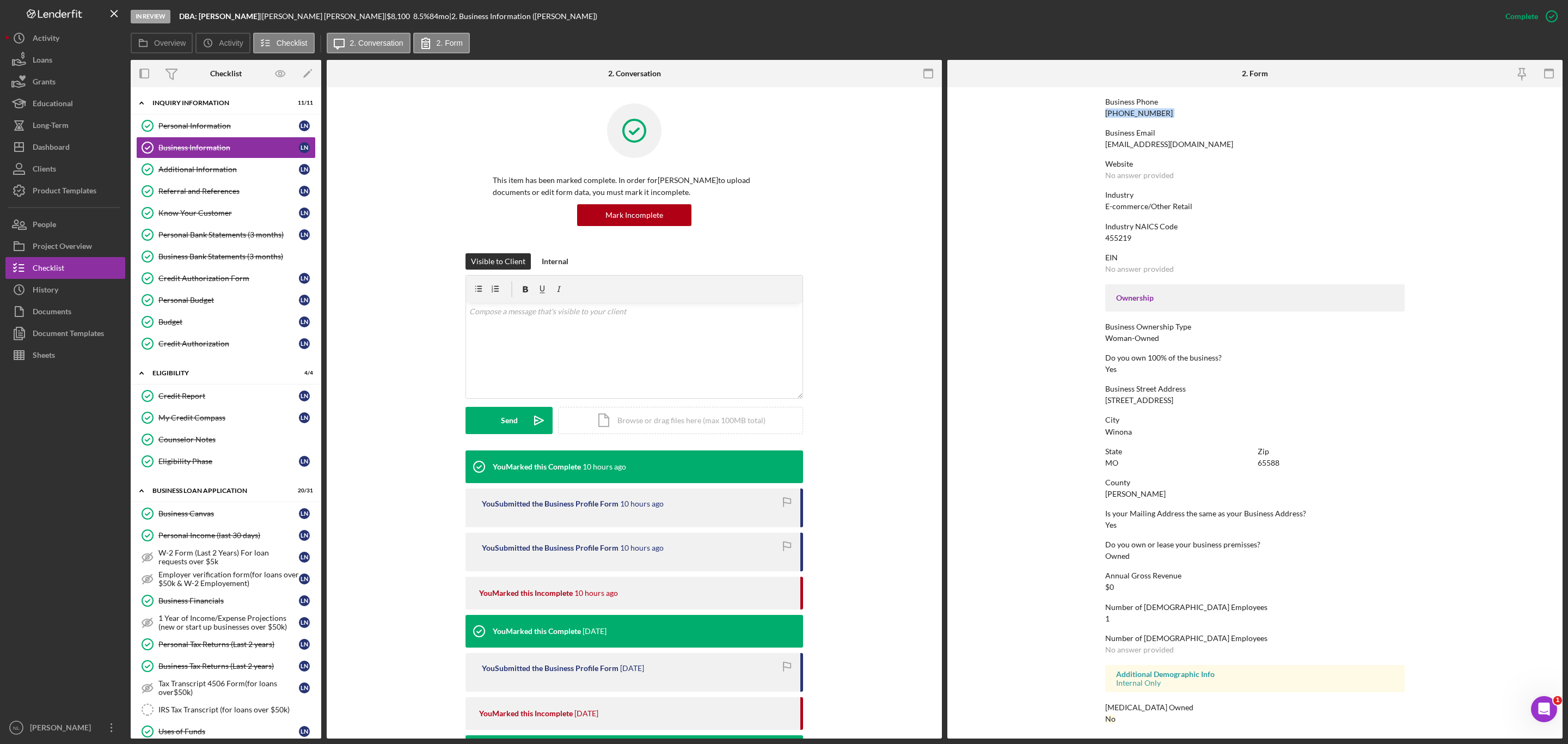
click at [1132, 401] on div "[STREET_ADDRESS]" at bounding box center [1139, 400] width 68 height 9
click at [1117, 239] on div "455219" at bounding box center [1118, 238] width 26 height 9
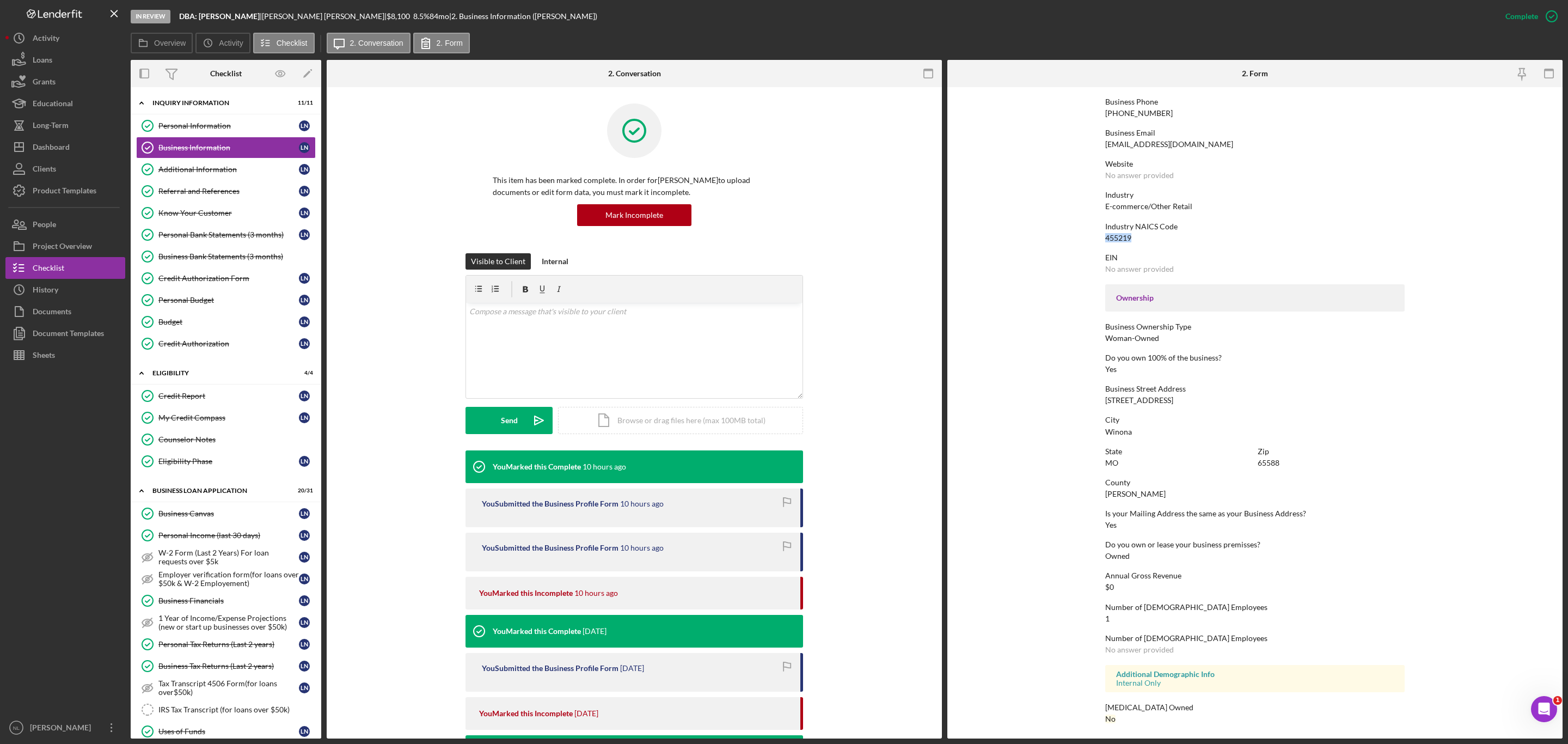
click at [1117, 239] on div "455219" at bounding box center [1118, 238] width 26 height 9
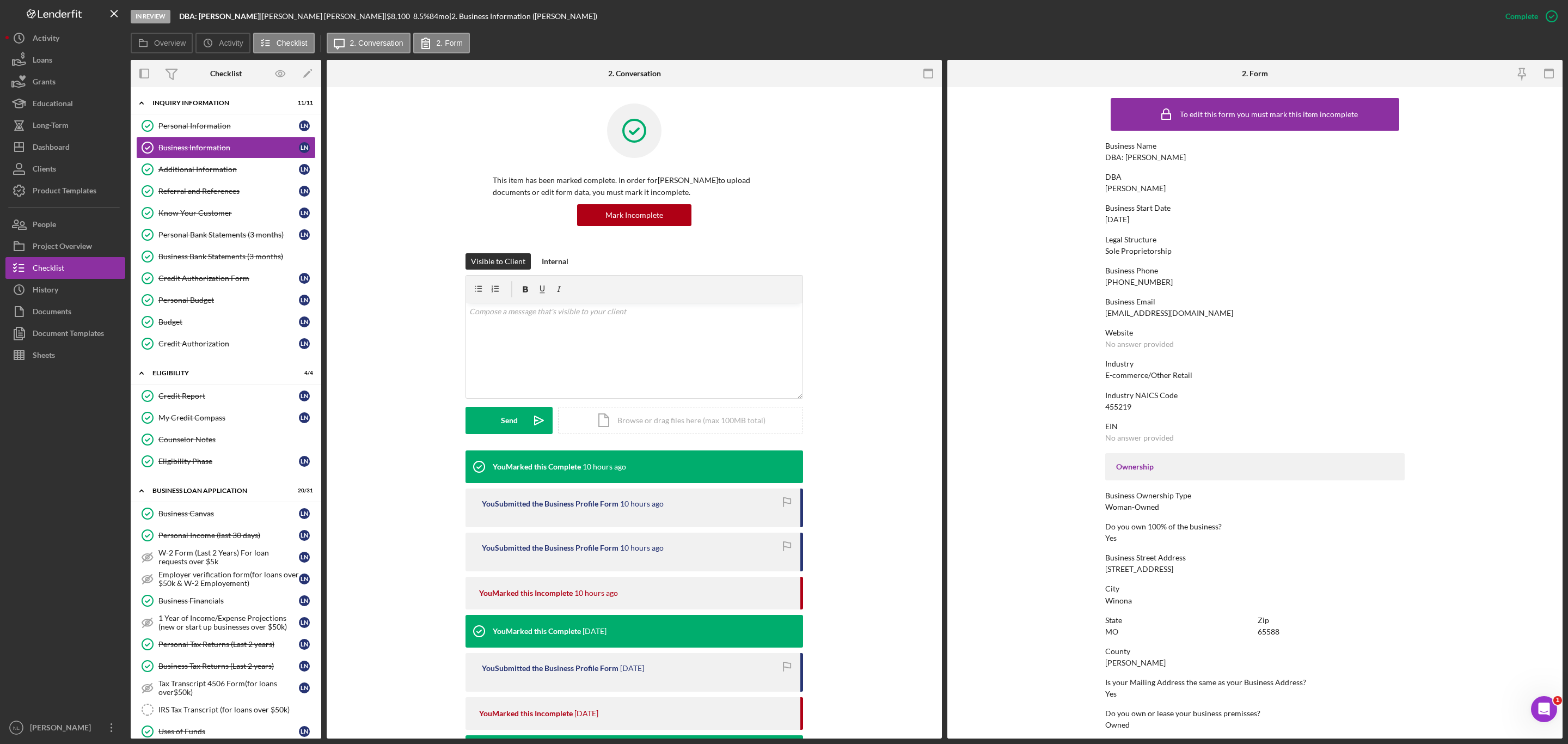
click at [1129, 219] on div "[DATE]" at bounding box center [1117, 219] width 24 height 9
click at [201, 167] on div "Additional Information" at bounding box center [228, 169] width 141 height 9
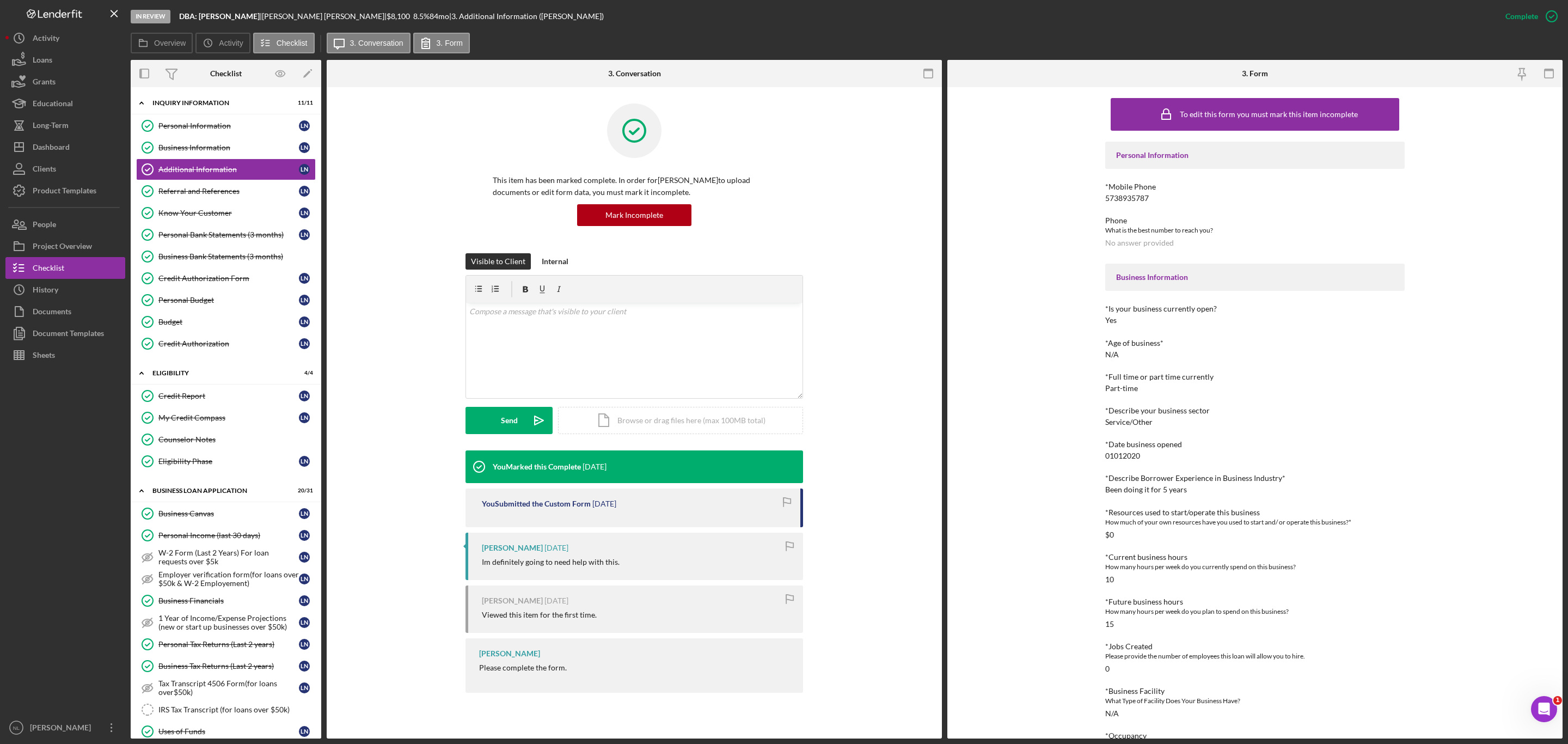
scroll to position [141, 0]
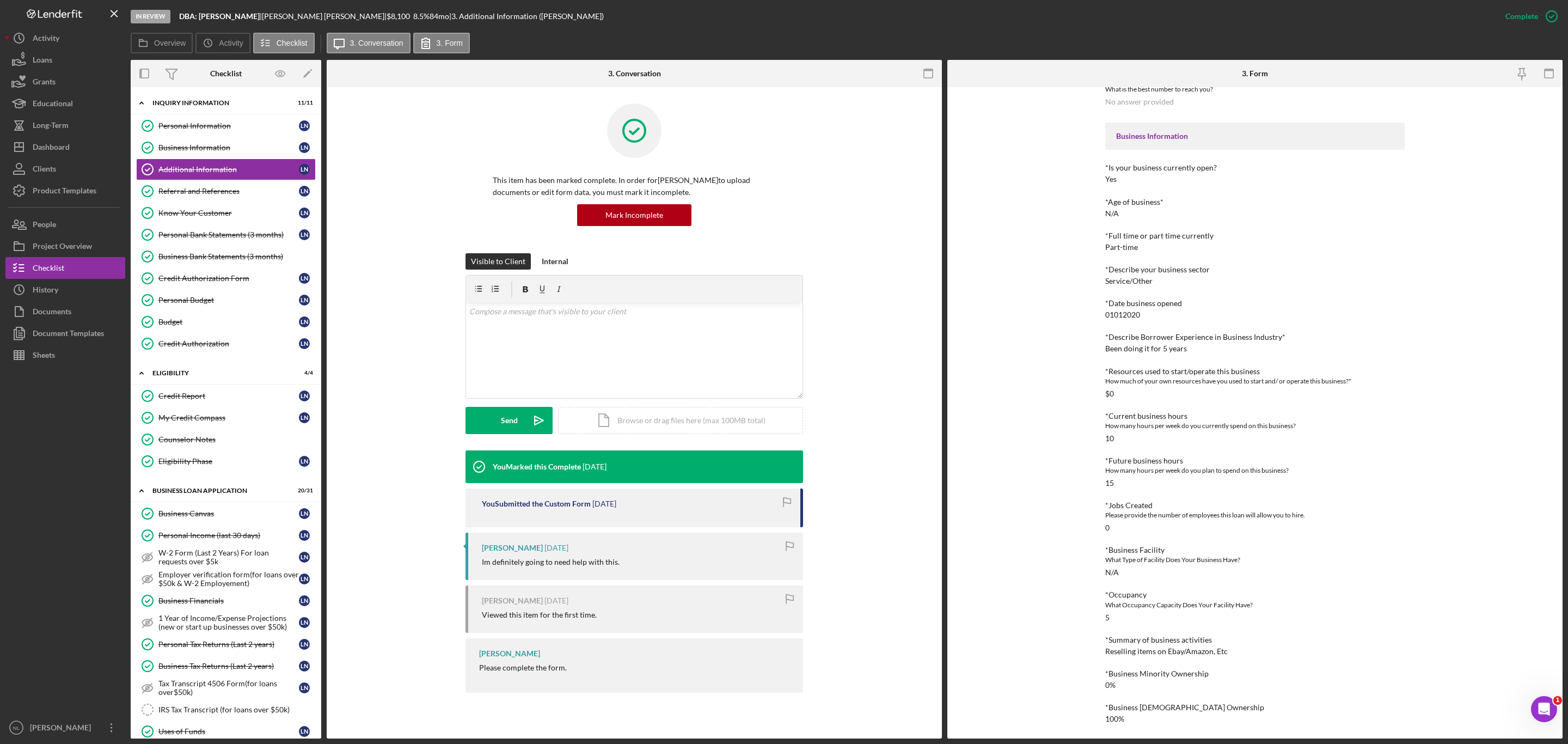
click at [1184, 653] on div "Reselling items on Ebay/Amazon, Etc" at bounding box center [1166, 651] width 122 height 9
click at [95, 146] on button "Icon/Dashboard Dashboard" at bounding box center [65, 147] width 120 height 22
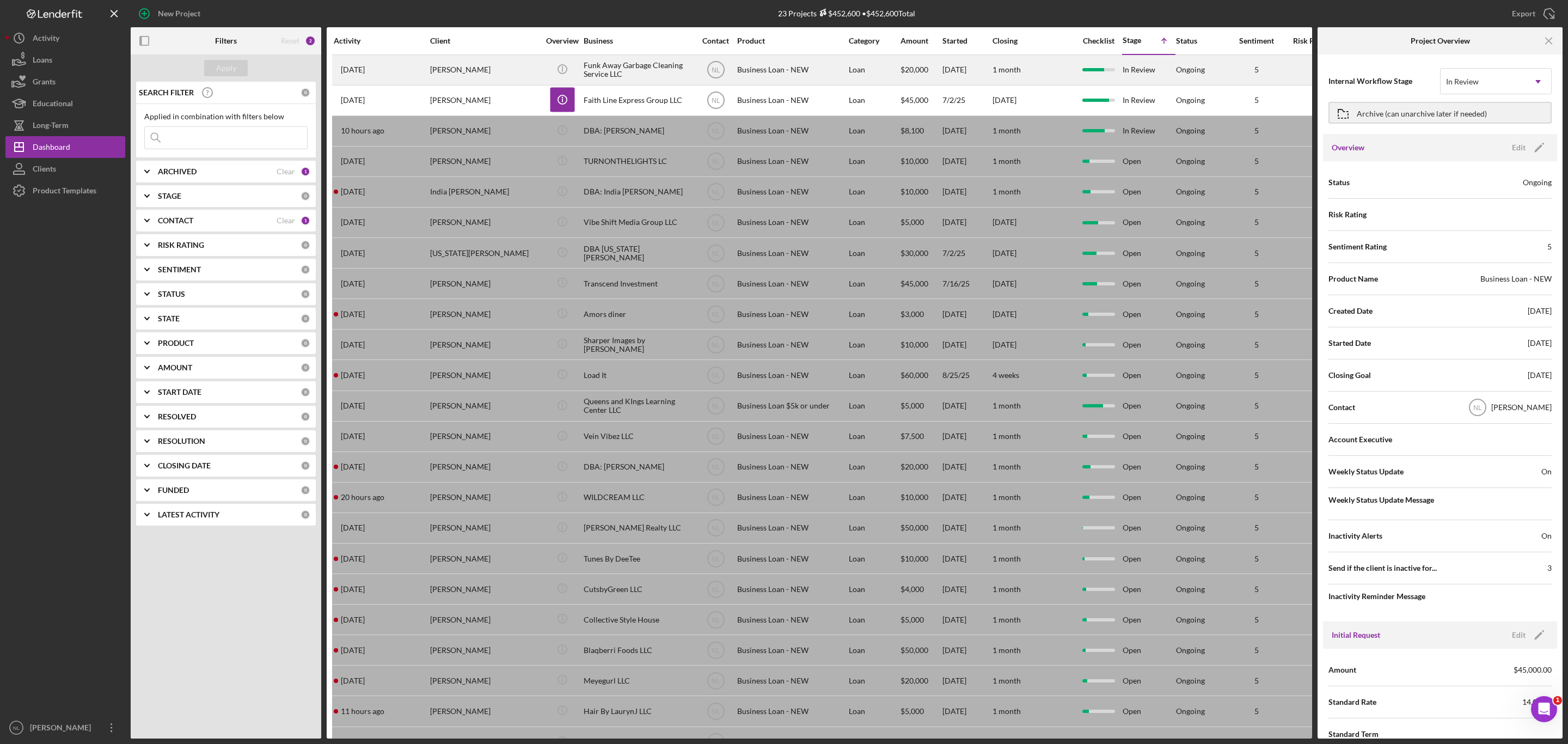
click at [464, 67] on div "[PERSON_NAME]" at bounding box center [485, 69] width 109 height 29
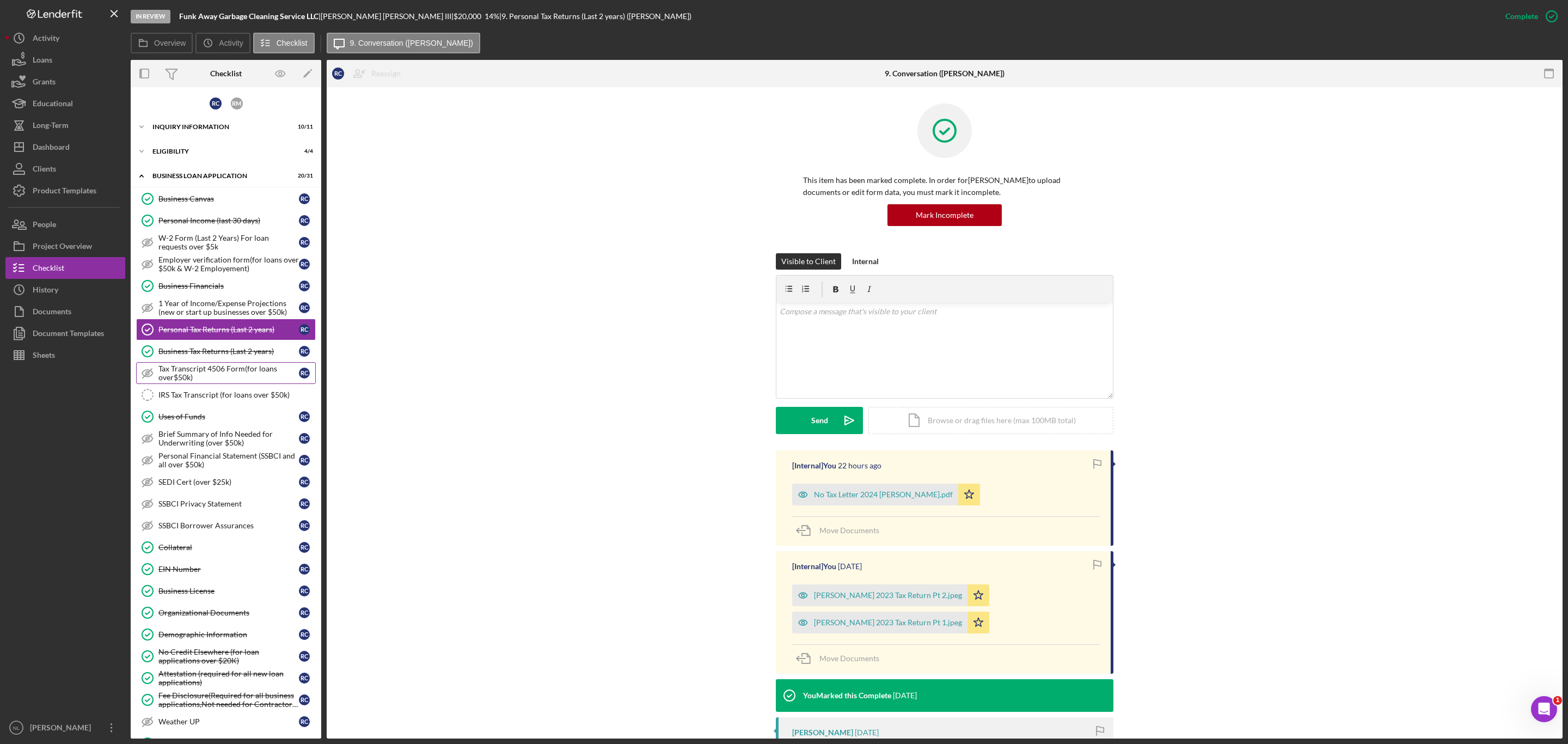
scroll to position [225, 0]
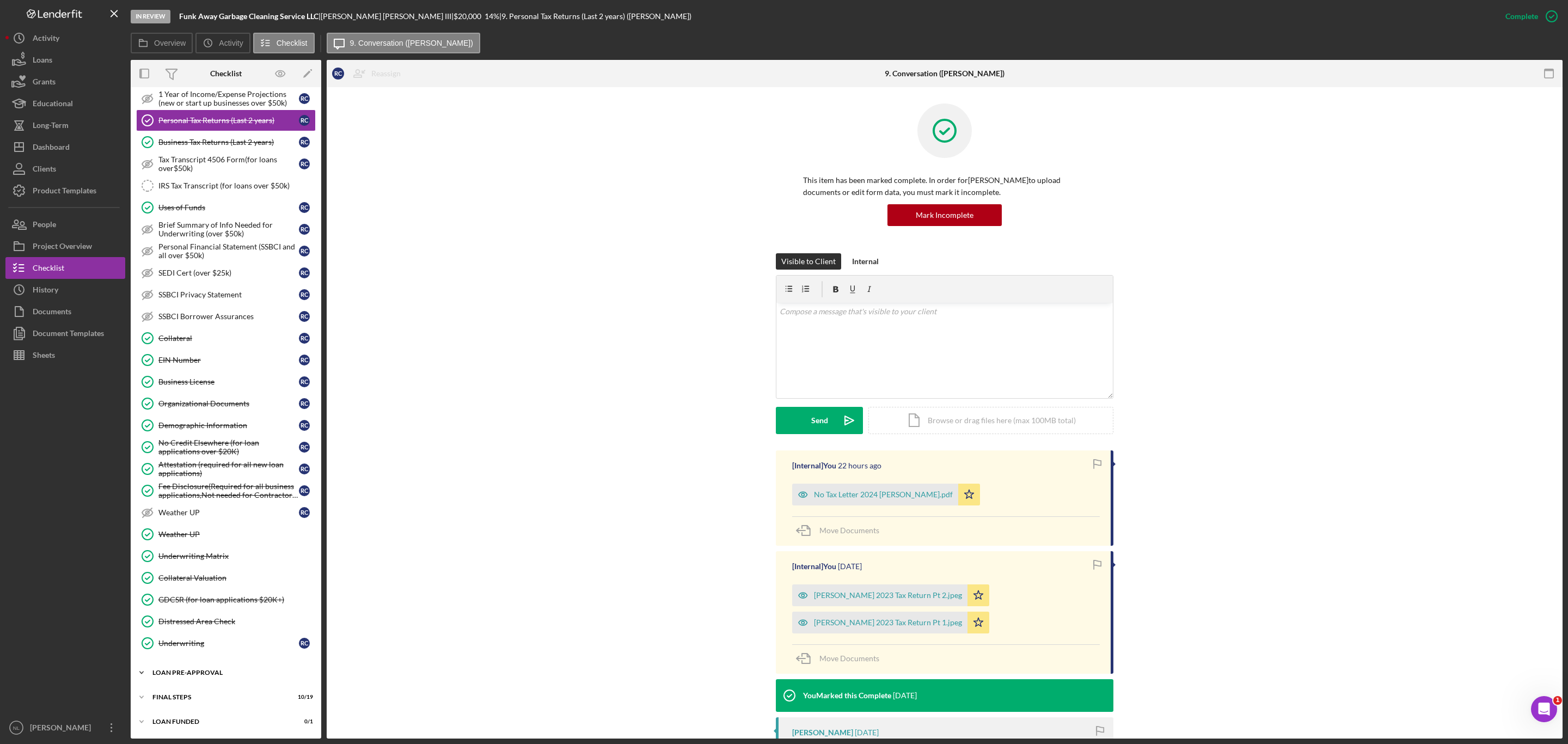
click at [227, 677] on div "Icon/Expander LOAN PRE-APPROVAL 2 / 2" at bounding box center [226, 673] width 191 height 22
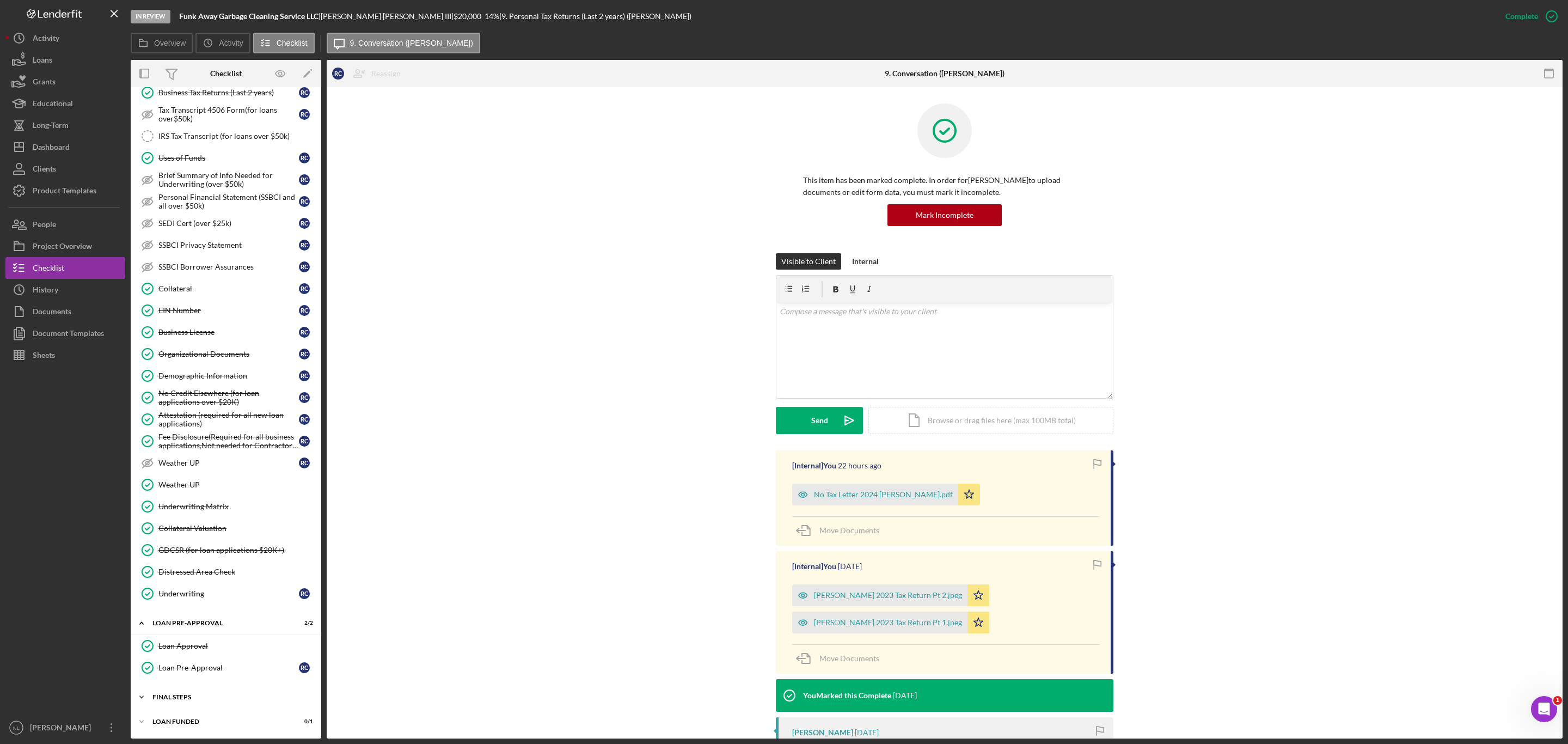
click at [218, 699] on div "FINAL STEPS" at bounding box center [229, 697] width 155 height 7
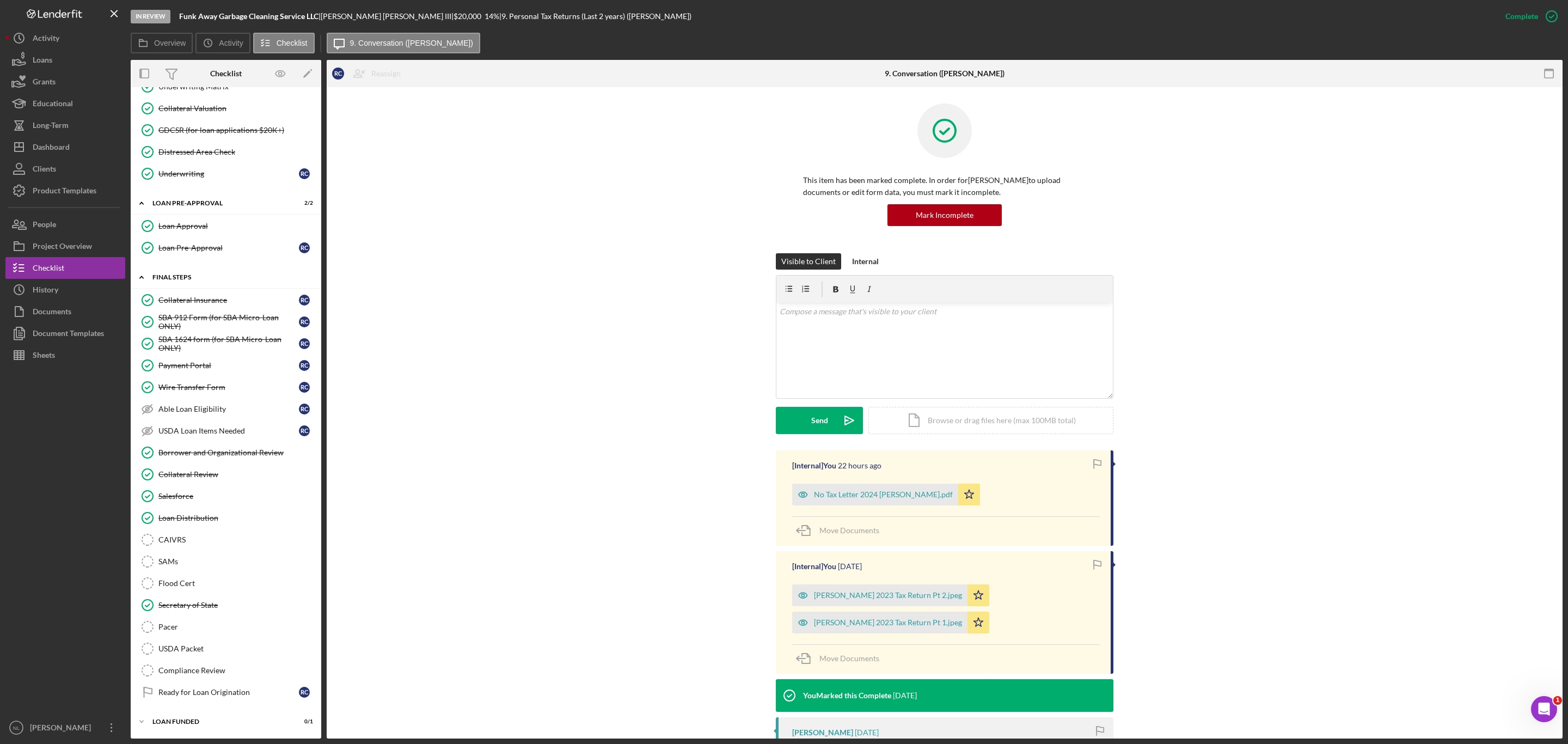
scroll to position [696, 0]
click at [217, 227] on div "Loan Approval" at bounding box center [237, 226] width 157 height 9
